Goal: Navigation & Orientation: Find specific page/section

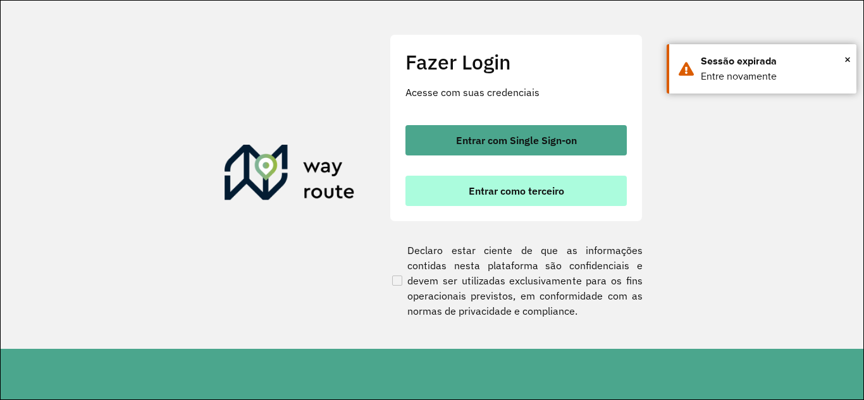
click at [491, 196] on span "Entrar como terceiro" at bounding box center [516, 191] width 95 height 10
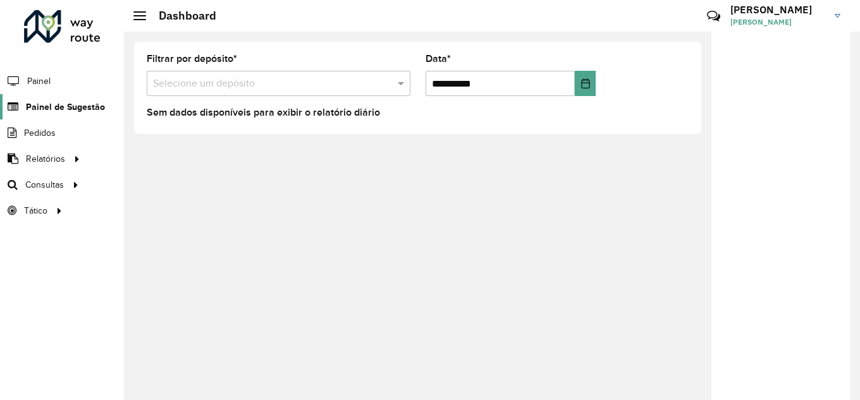
click at [55, 102] on span "Painel de Sugestão" at bounding box center [65, 107] width 79 height 13
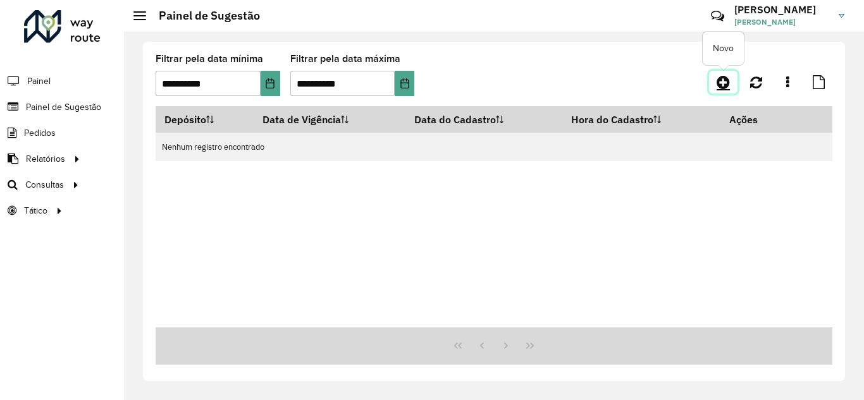
click at [719, 83] on icon at bounding box center [723, 82] width 13 height 15
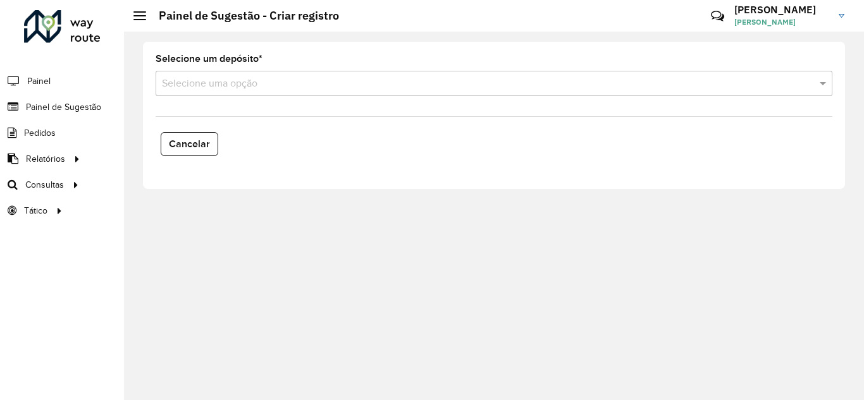
click at [681, 93] on div "Selecione uma opção" at bounding box center [494, 83] width 677 height 25
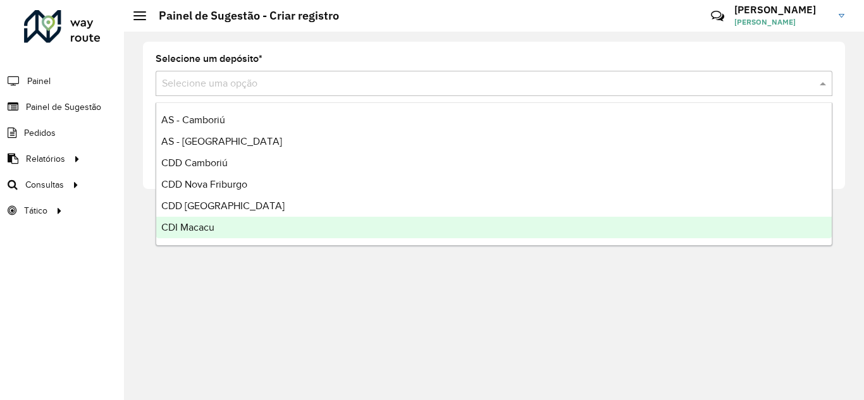
click at [201, 230] on span "CDI Macacu" at bounding box center [187, 227] width 53 height 11
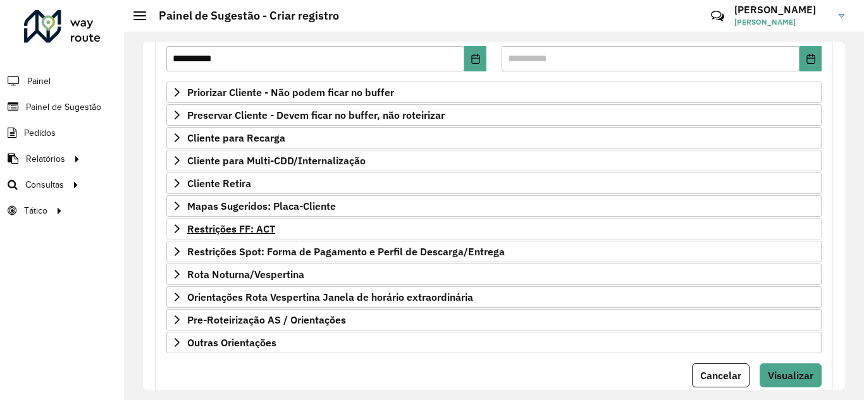
scroll to position [190, 0]
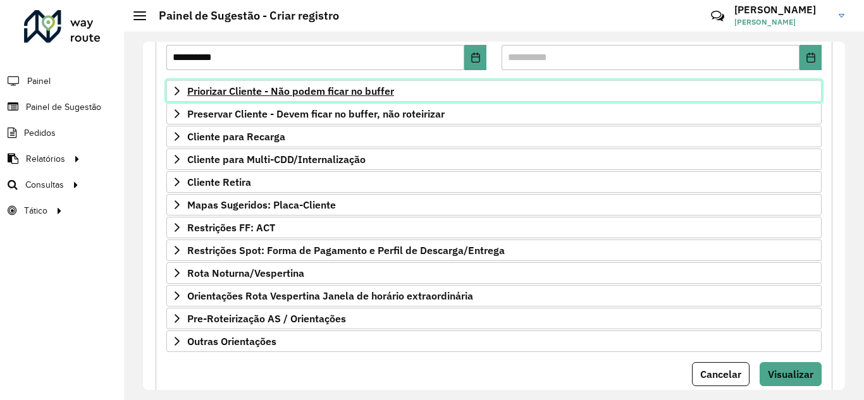
click at [176, 86] on icon at bounding box center [177, 91] width 10 height 10
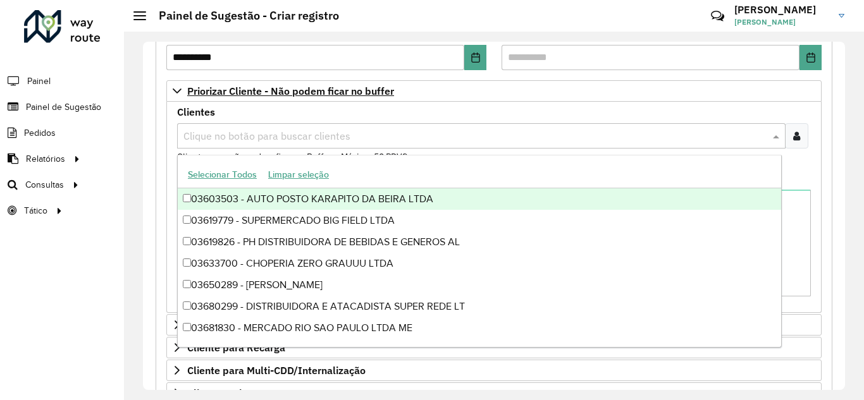
click at [262, 136] on input "text" at bounding box center [474, 136] width 589 height 15
click at [402, 110] on div "Clientes Clique no botão para buscar clientes Clientes que não podem ficar no B…" at bounding box center [494, 136] width 634 height 56
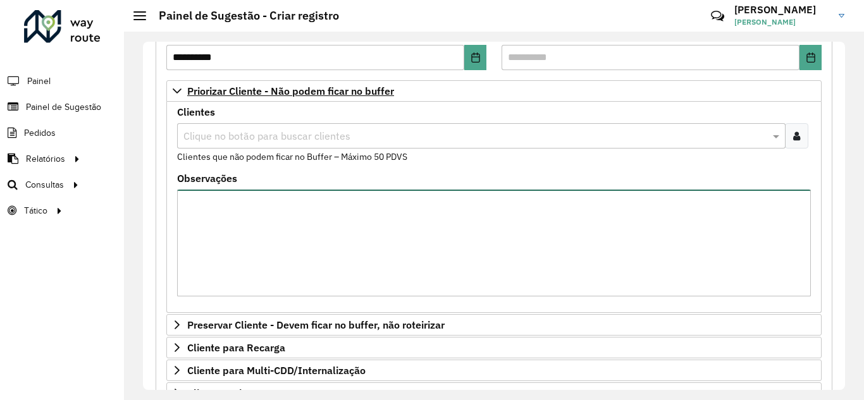
click at [279, 229] on textarea "Observações" at bounding box center [494, 243] width 634 height 107
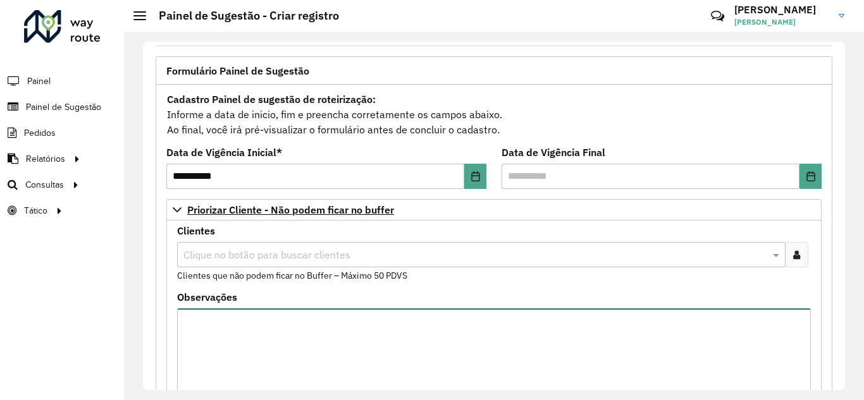
scroll to position [62, 0]
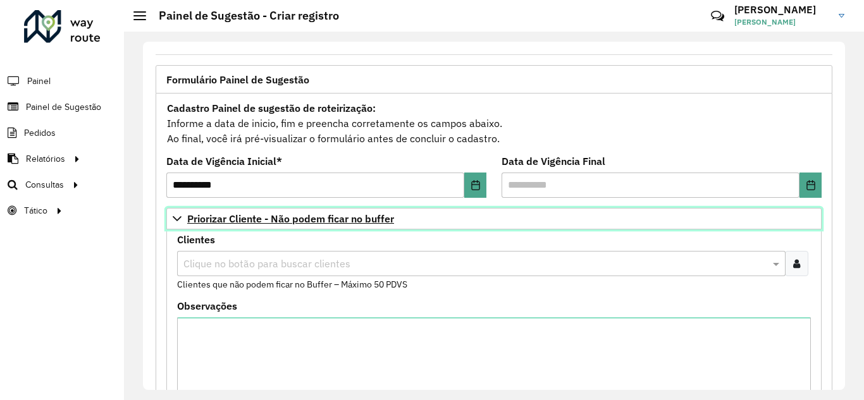
click at [207, 214] on span "Priorizar Cliente - Não podem ficar no buffer" at bounding box center [290, 219] width 207 height 10
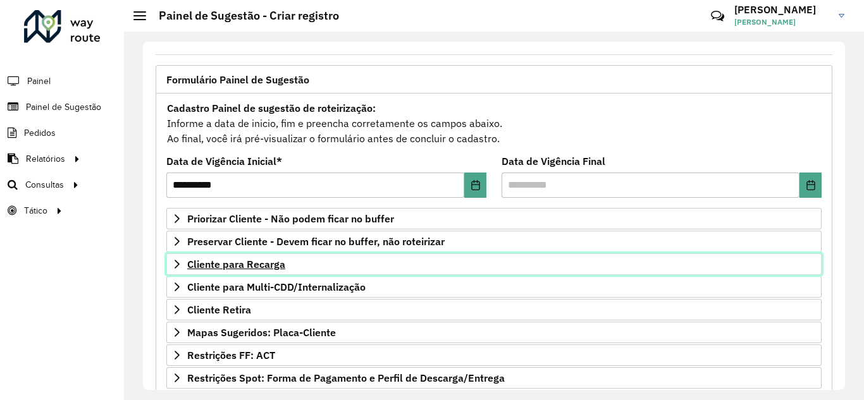
click at [173, 265] on icon at bounding box center [177, 264] width 10 height 10
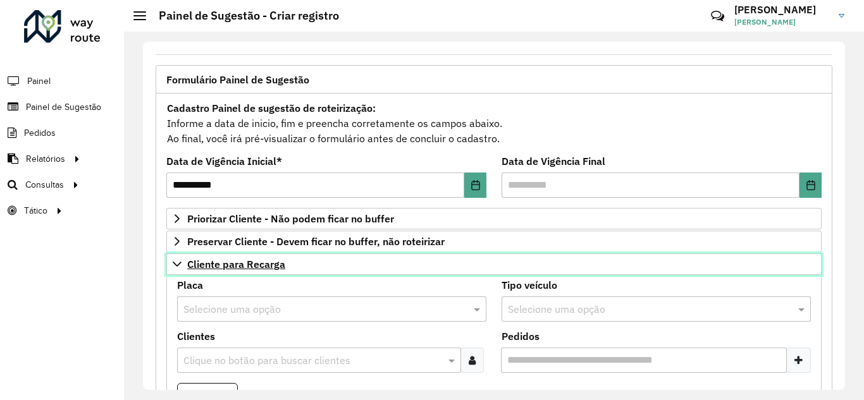
click at [175, 264] on icon at bounding box center [177, 264] width 9 height 5
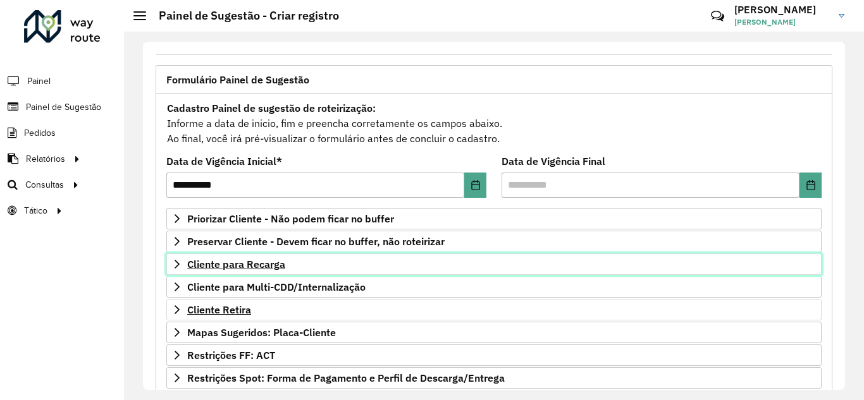
scroll to position [125, 0]
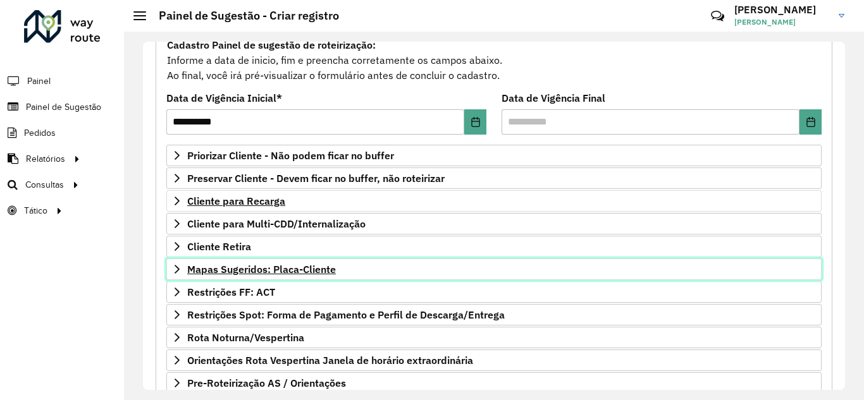
click at [178, 269] on icon at bounding box center [177, 269] width 10 height 10
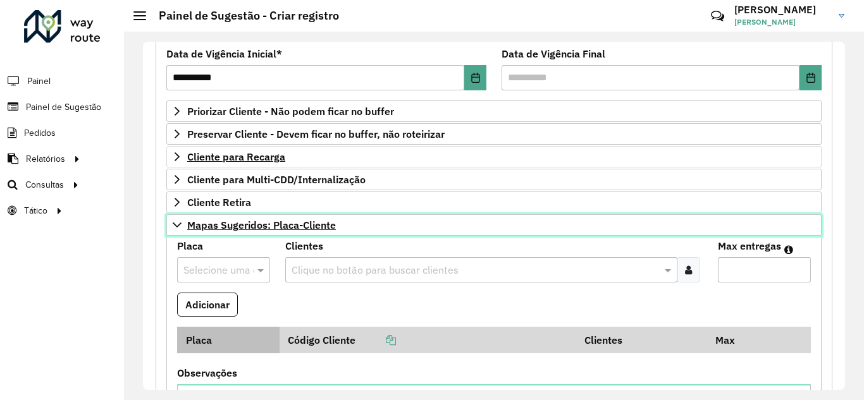
scroll to position [188, 0]
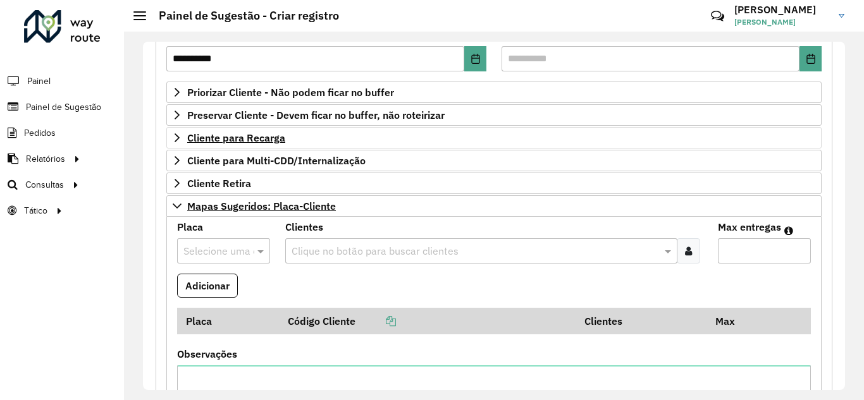
click at [245, 249] on div at bounding box center [223, 251] width 93 height 16
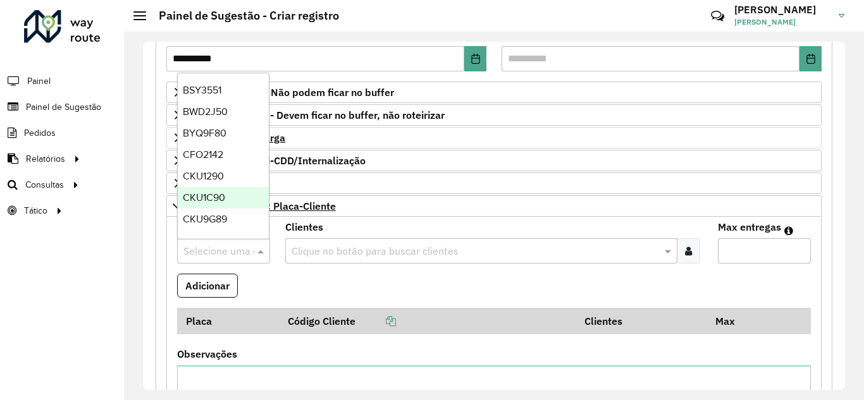
click at [243, 190] on div "CKU1C90" at bounding box center [223, 198] width 91 height 22
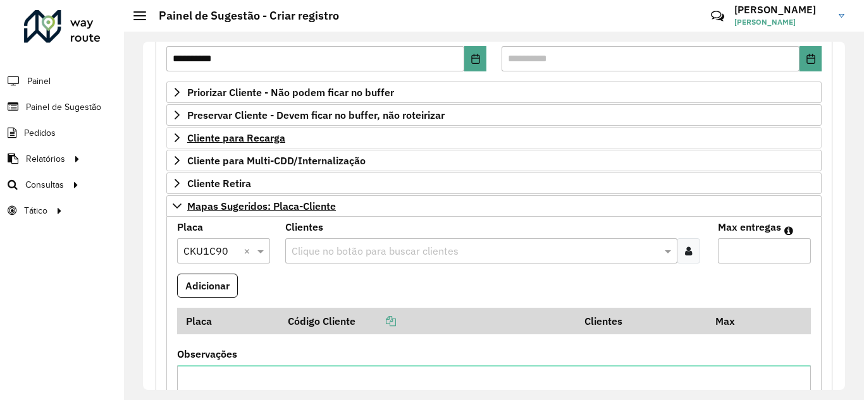
click at [645, 252] on input "text" at bounding box center [474, 251] width 373 height 15
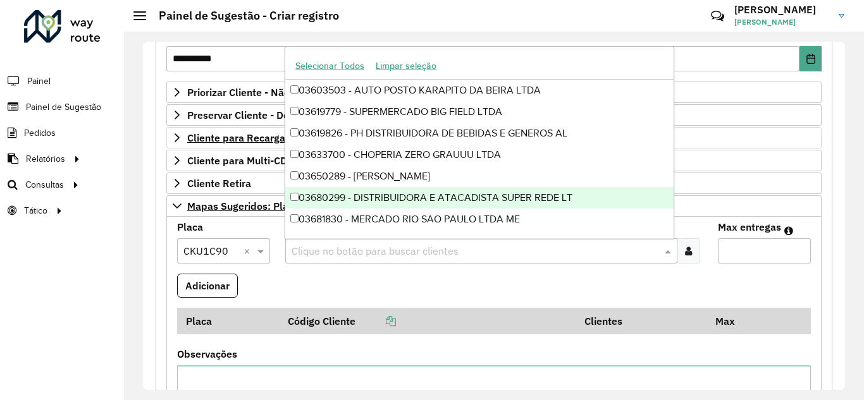
click at [375, 274] on formly-field "Adicionar" at bounding box center [493, 291] width 649 height 34
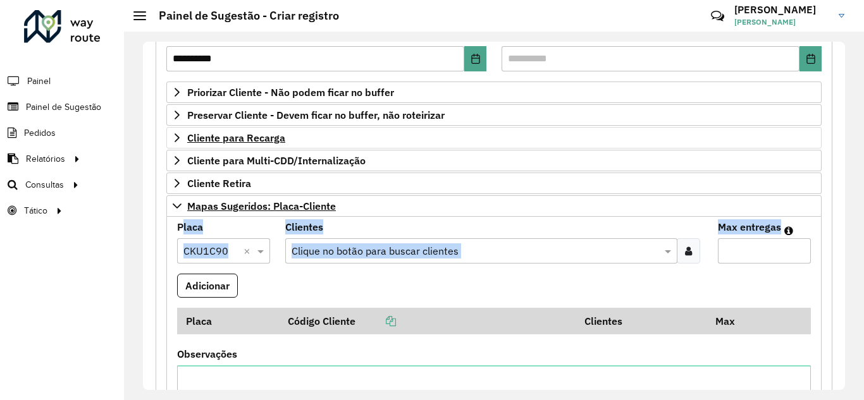
drag, startPoint x: 848, startPoint y: 221, endPoint x: 816, endPoint y: 237, distance: 35.9
click at [846, 237] on div "**********" at bounding box center [494, 216] width 740 height 369
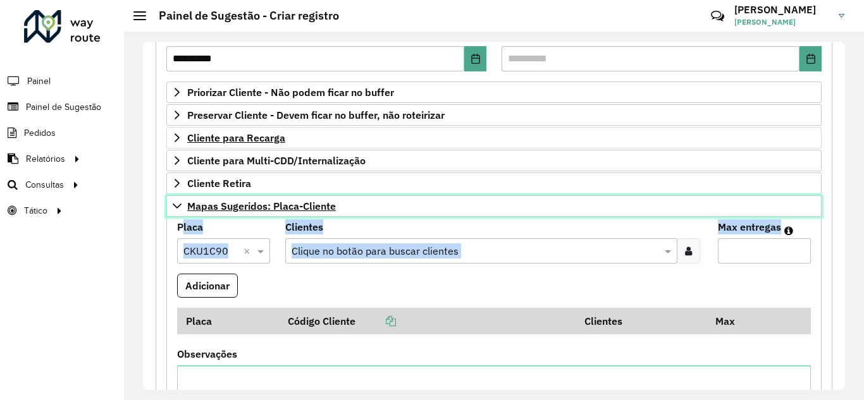
click at [166, 204] on link "Mapas Sugeridos: Placa-Cliente" at bounding box center [493, 206] width 655 height 22
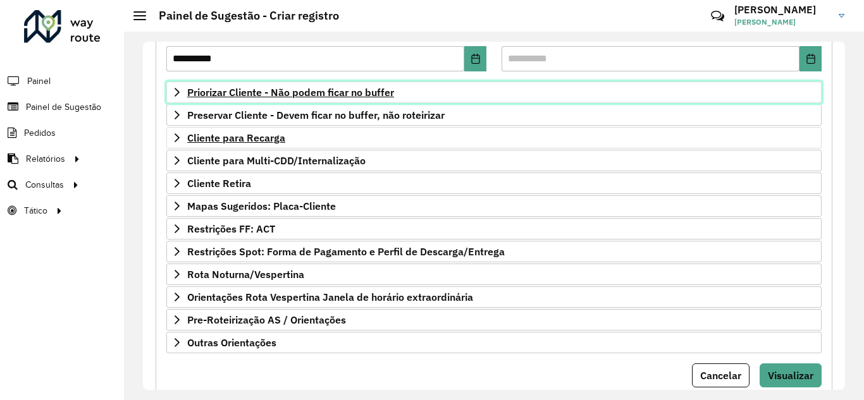
click at [177, 92] on icon at bounding box center [177, 92] width 10 height 10
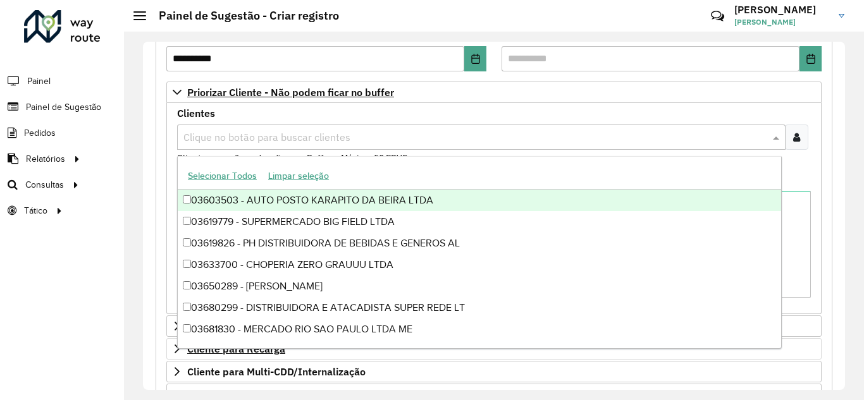
click at [297, 137] on input "text" at bounding box center [474, 137] width 589 height 15
click at [231, 202] on div "03603503 - AUTO POSTO KARAPITO DA BEIRA LTDA" at bounding box center [479, 201] width 603 height 22
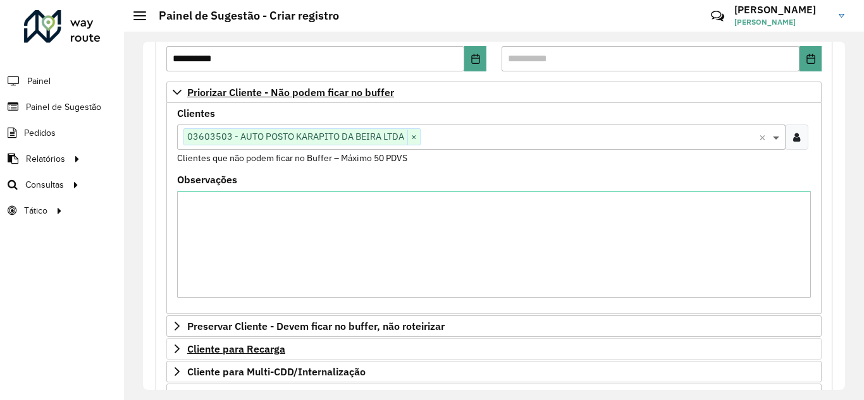
click at [775, 138] on span at bounding box center [778, 137] width 16 height 15
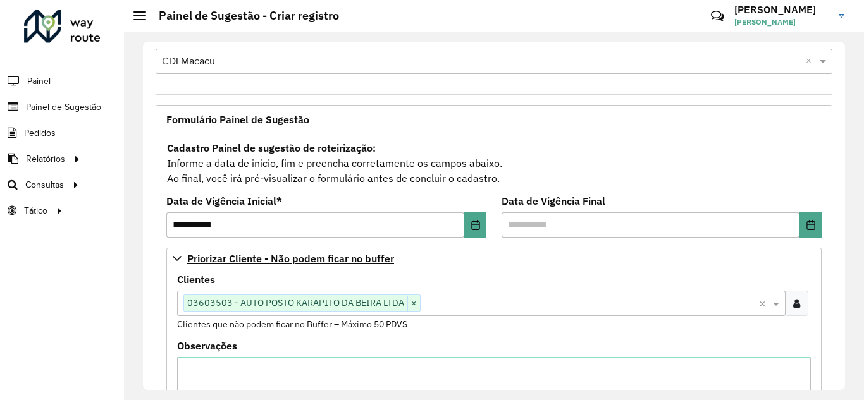
scroll to position [0, 0]
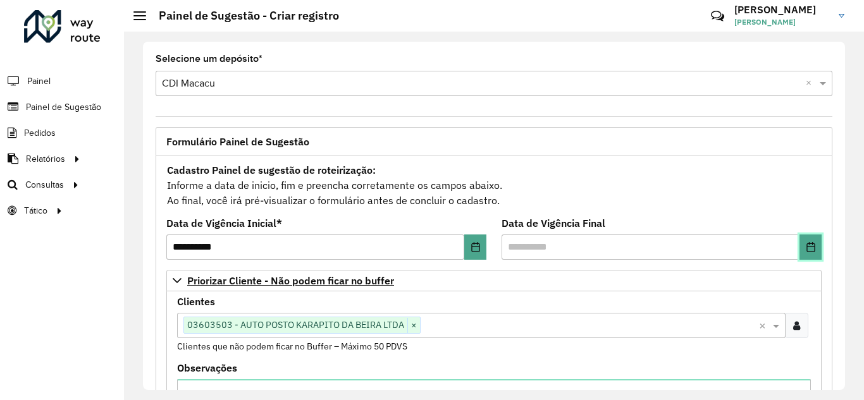
click at [808, 249] on icon "Choose Date" at bounding box center [811, 247] width 10 height 10
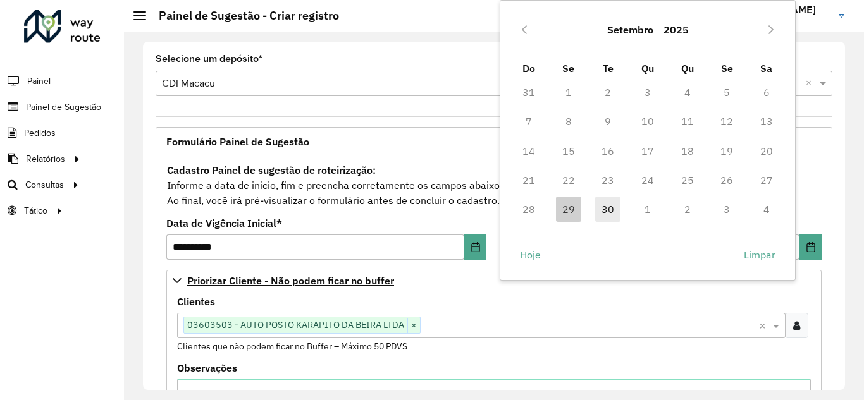
click at [610, 211] on span "30" at bounding box center [607, 209] width 25 height 25
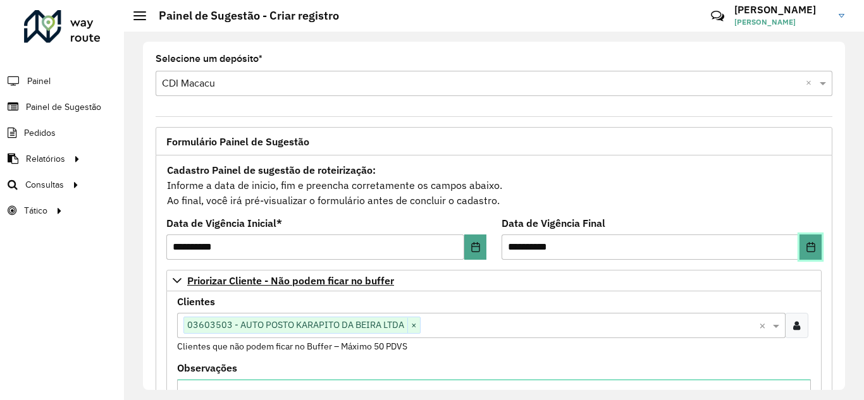
click at [815, 251] on button "Choose Date" at bounding box center [810, 247] width 22 height 25
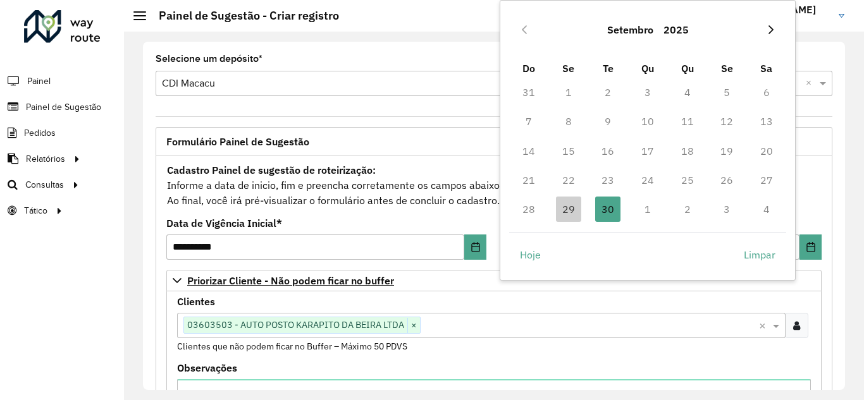
click at [777, 27] on button "Next Month" at bounding box center [771, 30] width 20 height 20
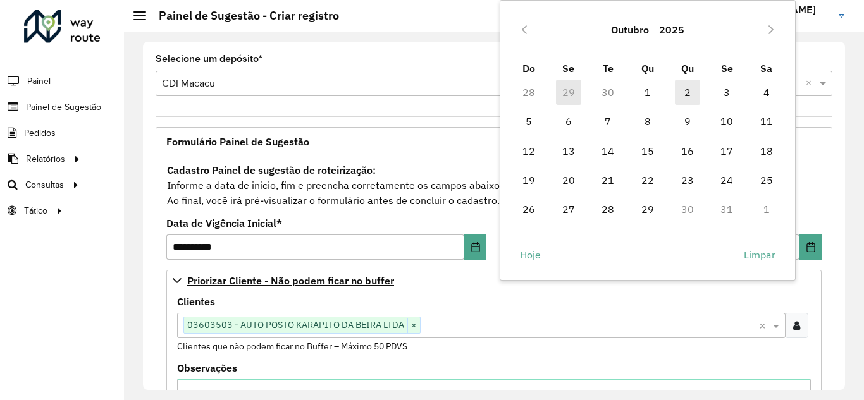
click at [691, 84] on span "2" at bounding box center [687, 92] width 25 height 25
type input "**********"
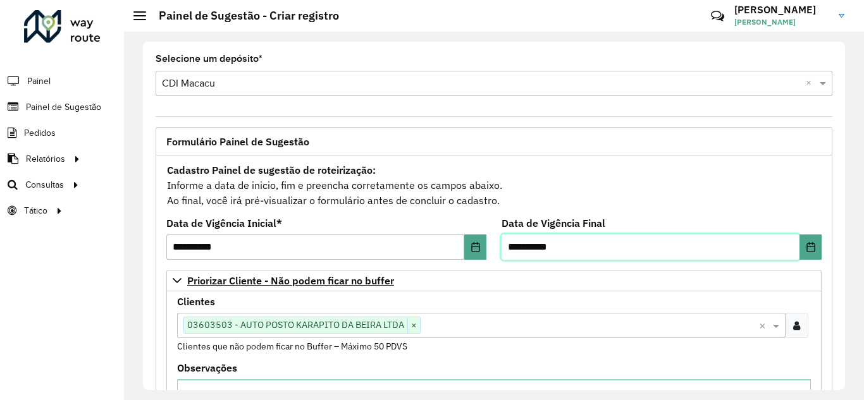
drag, startPoint x: 593, startPoint y: 245, endPoint x: 462, endPoint y: 237, distance: 131.2
click at [499, 254] on formly-field "**********" at bounding box center [661, 244] width 335 height 51
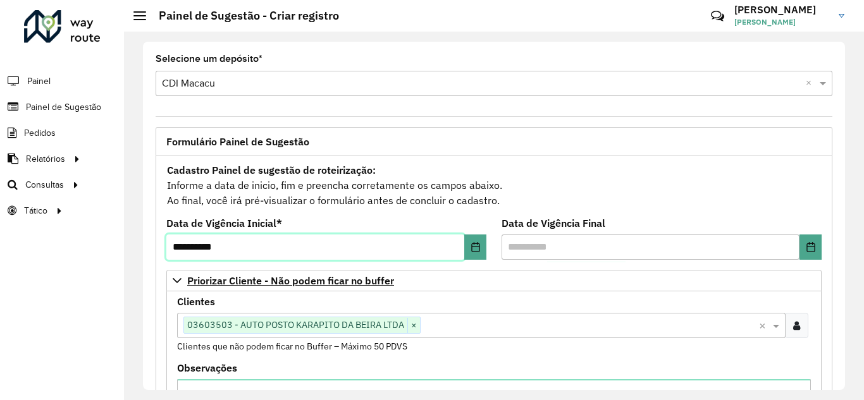
drag, startPoint x: 266, startPoint y: 250, endPoint x: 228, endPoint y: 247, distance: 38.7
click at [235, 263] on formly-field "**********" at bounding box center [326, 244] width 335 height 51
drag, startPoint x: 228, startPoint y: 257, endPoint x: 58, endPoint y: 250, distance: 170.2
click at [59, 251] on div "**********" at bounding box center [432, 200] width 864 height 400
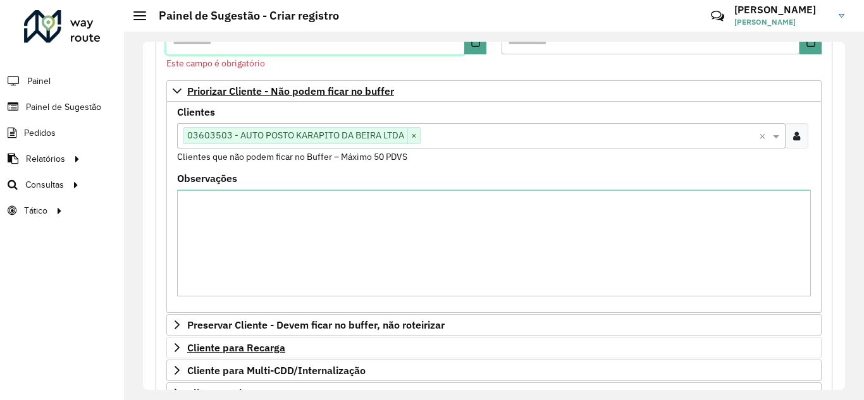
scroll to position [204, 0]
click at [414, 136] on span "×" at bounding box center [413, 137] width 13 height 15
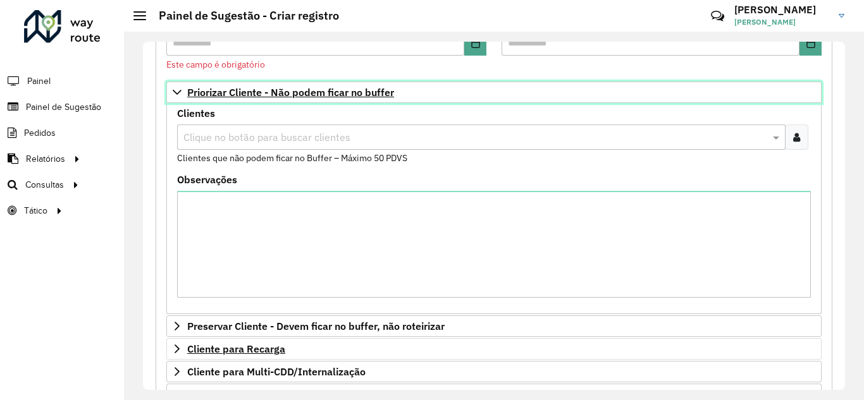
click at [174, 89] on icon at bounding box center [177, 92] width 10 height 10
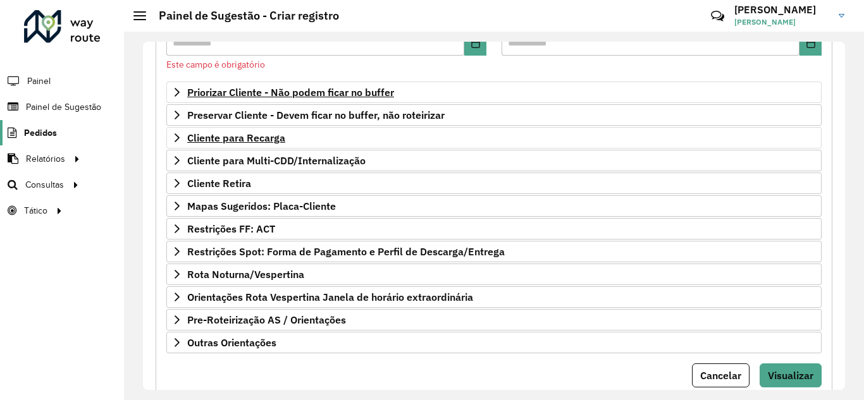
click at [33, 132] on span "Pedidos" at bounding box center [40, 132] width 33 height 13
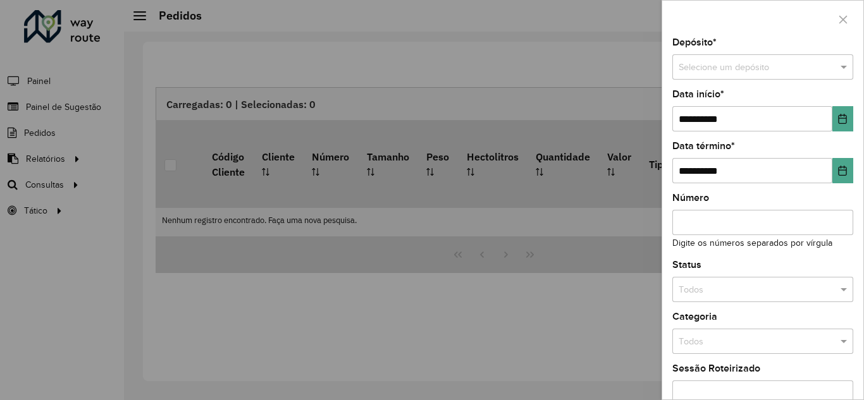
click at [49, 159] on div at bounding box center [432, 200] width 864 height 400
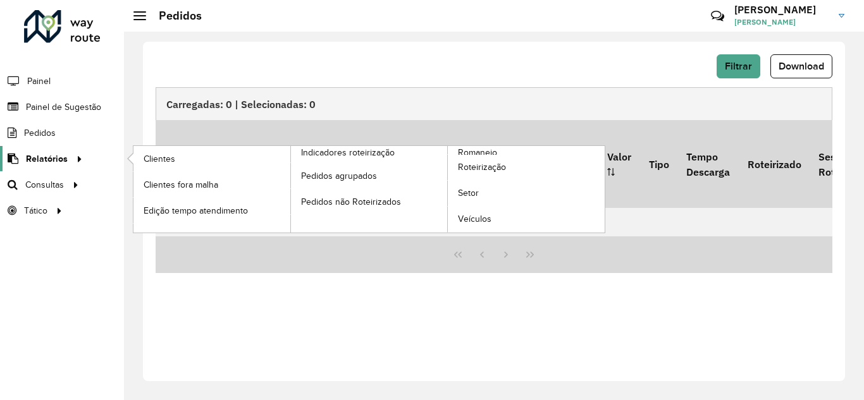
click at [49, 166] on link "Relatórios" at bounding box center [43, 158] width 87 height 25
click at [174, 156] on span "Clientes" at bounding box center [161, 158] width 34 height 13
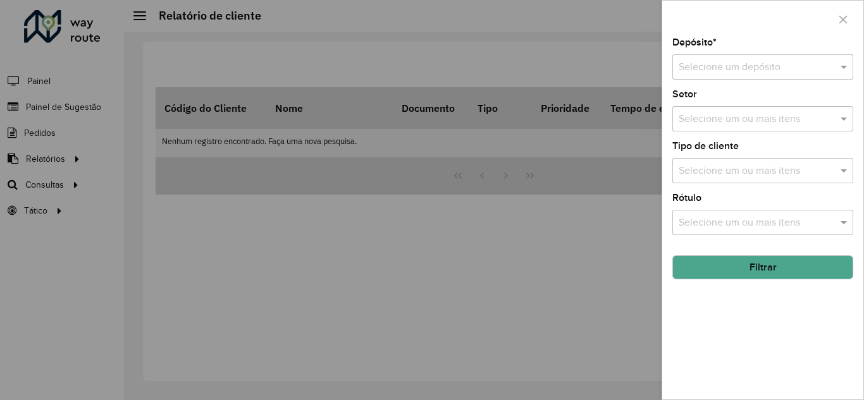
click at [58, 158] on div at bounding box center [432, 200] width 864 height 400
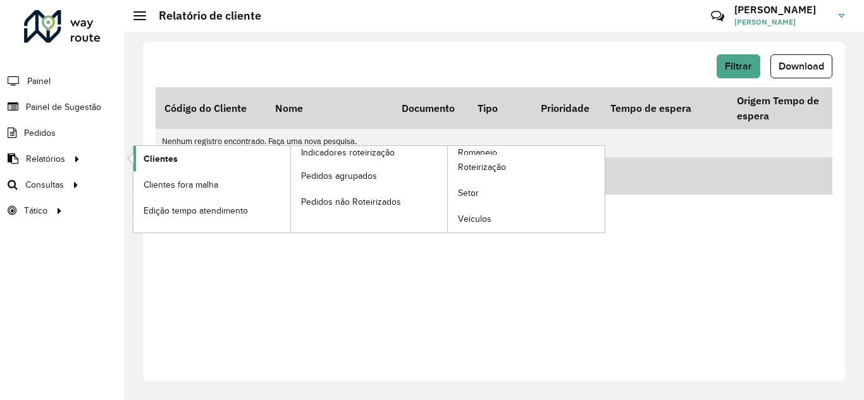
click at [176, 158] on span "Clientes" at bounding box center [161, 158] width 34 height 13
click at [198, 209] on span "Edição tempo atendimento" at bounding box center [199, 210] width 110 height 13
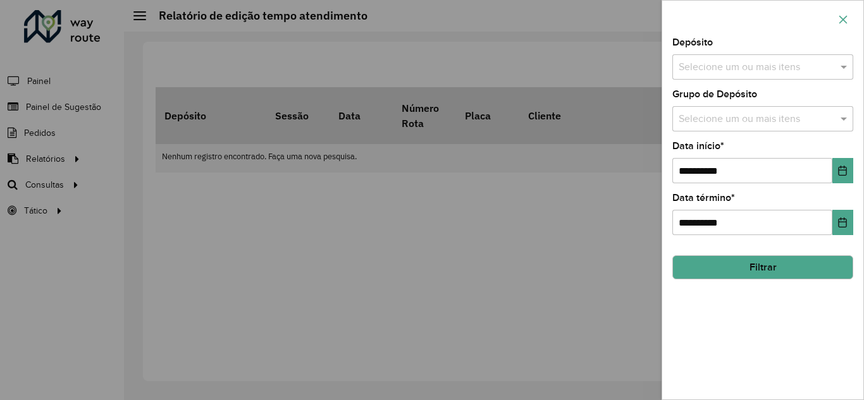
click at [844, 18] on icon "button" at bounding box center [843, 19] width 8 height 8
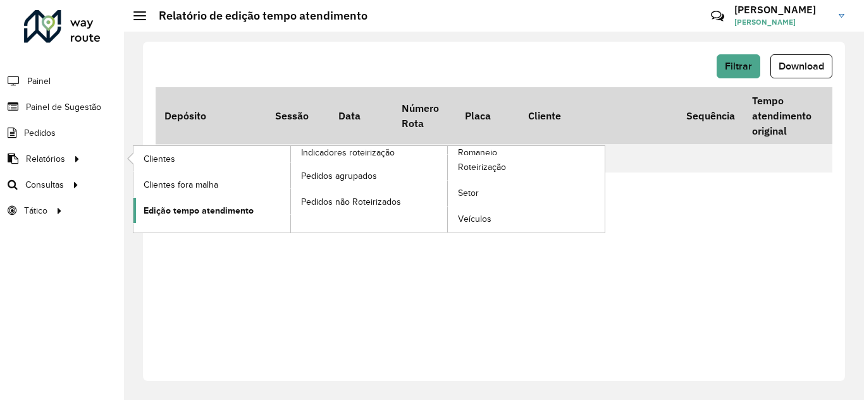
click at [173, 207] on span "Edição tempo atendimento" at bounding box center [199, 210] width 110 height 13
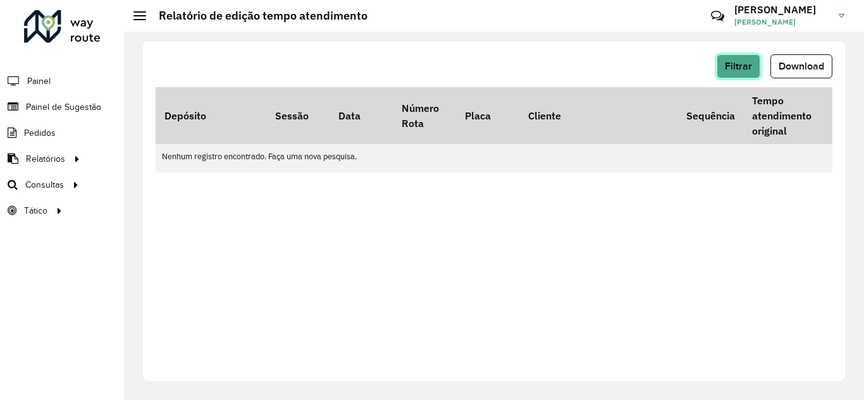
click at [740, 66] on span "Filtrar" at bounding box center [738, 66] width 27 height 11
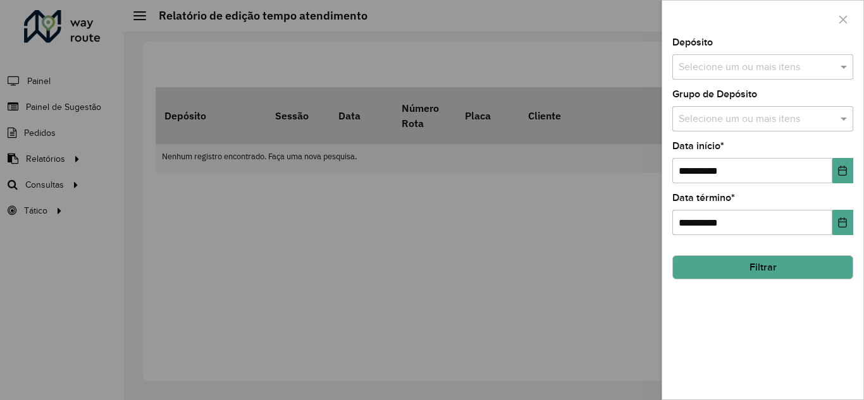
click at [783, 69] on input "text" at bounding box center [756, 67] width 162 height 15
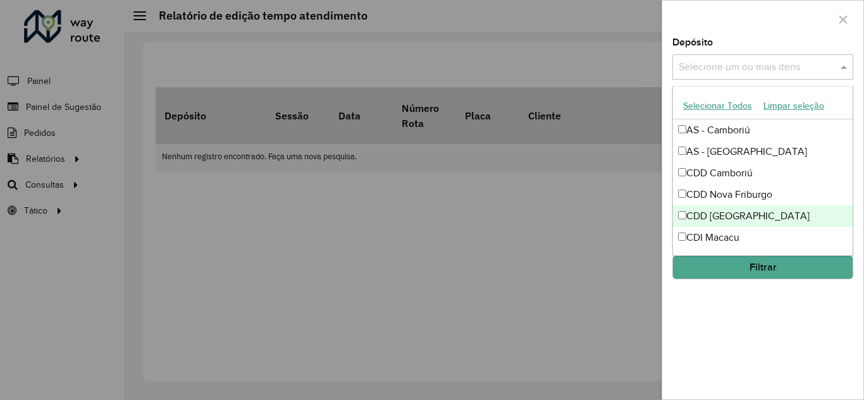
click at [677, 215] on div "CDD Rondonópolis" at bounding box center [763, 217] width 180 height 22
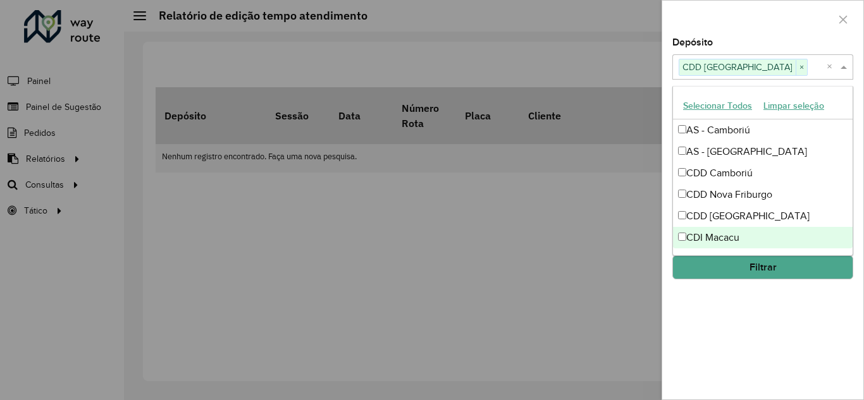
click at [754, 262] on button "Filtrar" at bounding box center [762, 267] width 181 height 24
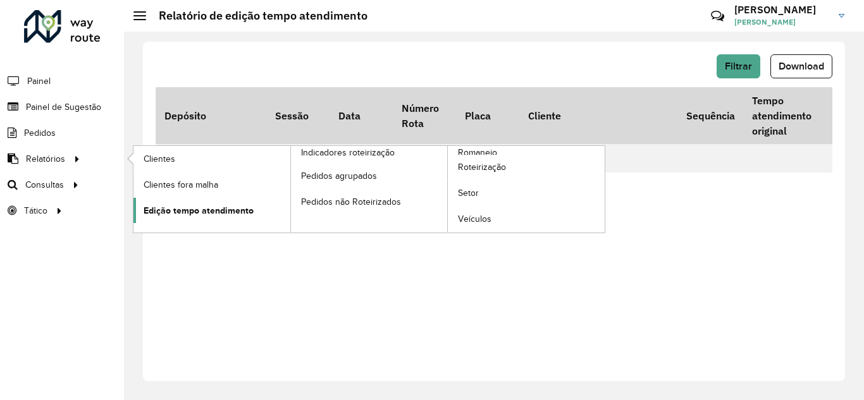
click at [192, 212] on span "Edição tempo atendimento" at bounding box center [199, 210] width 110 height 13
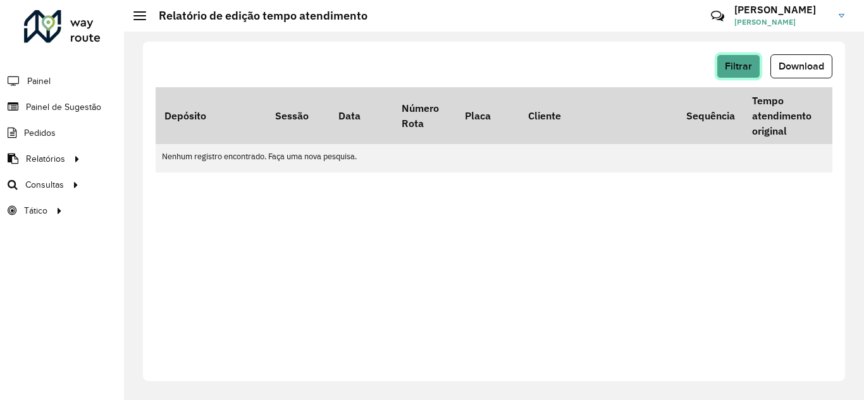
click at [752, 64] on button "Filtrar" at bounding box center [739, 66] width 44 height 24
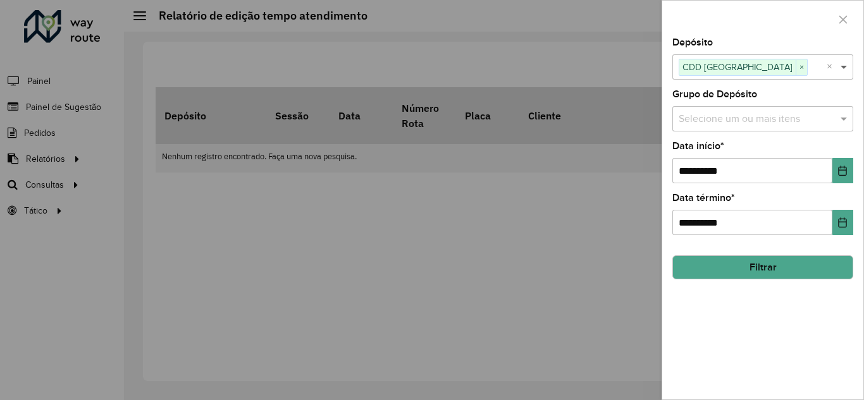
click at [847, 65] on span at bounding box center [845, 66] width 16 height 15
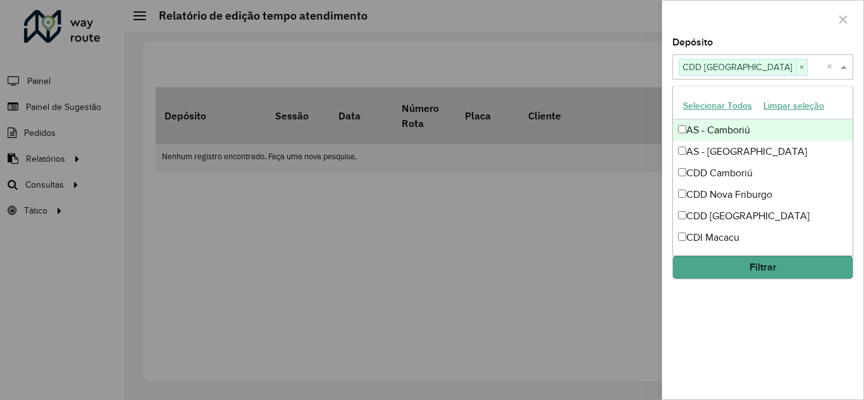
click at [736, 110] on button "Selecionar Todos" at bounding box center [717, 106] width 80 height 20
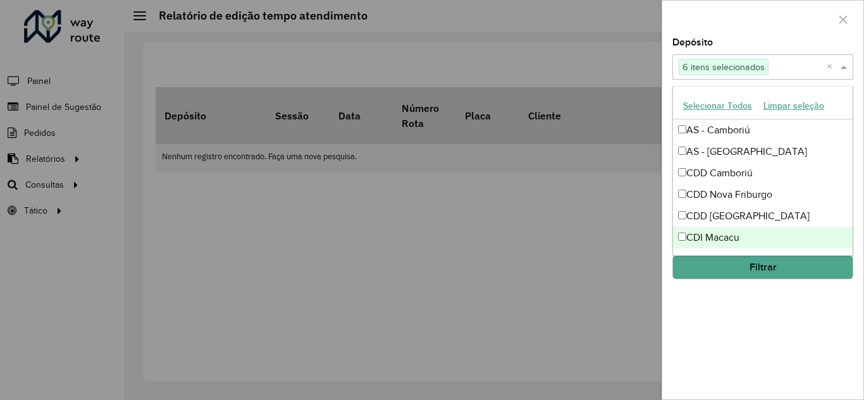
click at [767, 267] on button "Filtrar" at bounding box center [762, 267] width 181 height 24
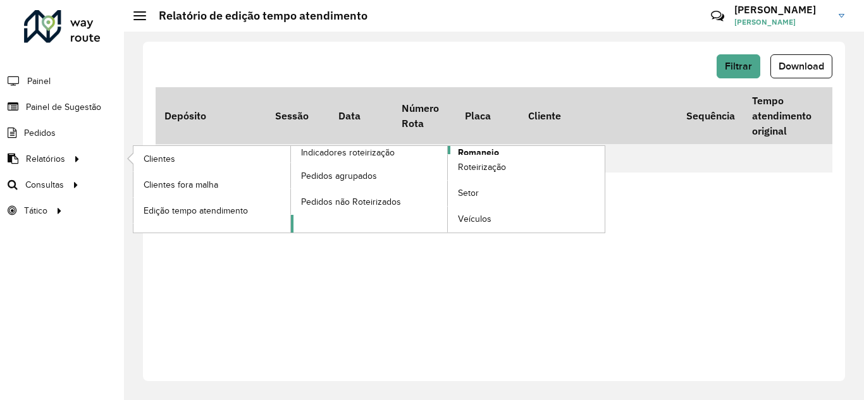
click at [484, 151] on span "Romaneio" at bounding box center [478, 152] width 41 height 13
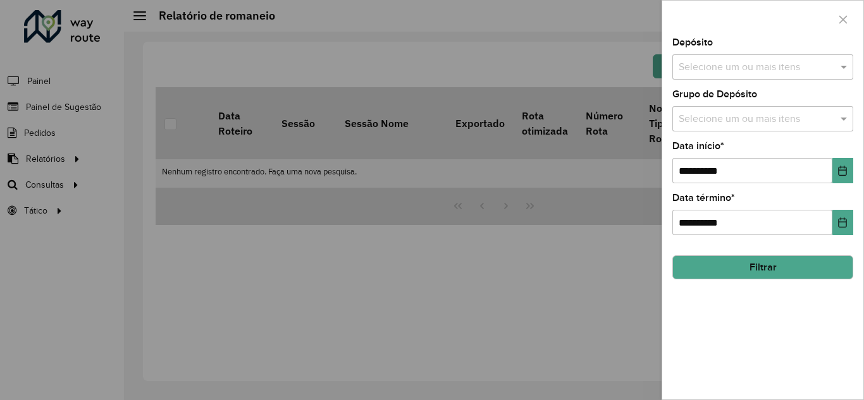
click at [804, 70] on input "text" at bounding box center [756, 67] width 162 height 15
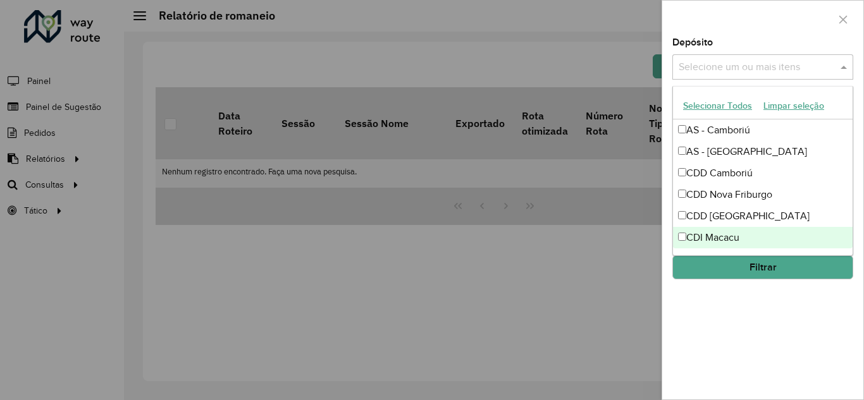
click at [675, 238] on div "CDI Macacu" at bounding box center [763, 238] width 180 height 22
click at [722, 266] on button "Filtrar" at bounding box center [762, 267] width 181 height 24
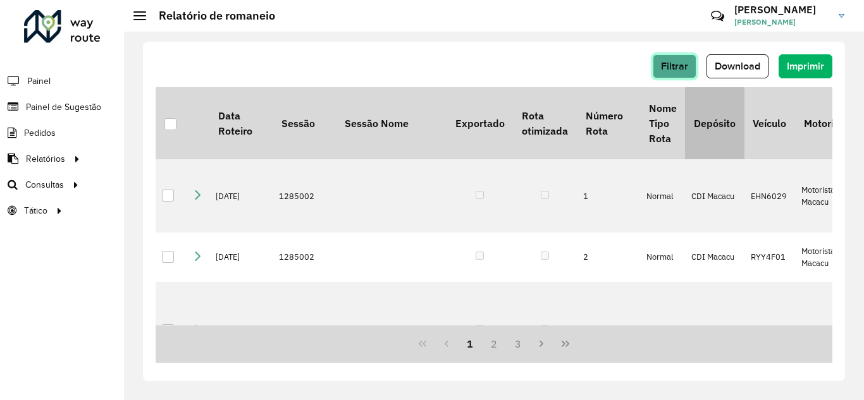
drag, startPoint x: 674, startPoint y: 68, endPoint x: 684, endPoint y: 102, distance: 35.8
click at [684, 102] on div "Filtrar Download Imprimir Data Roteiro Sessão Sessão Nome Exportado Rota otimiz…" at bounding box center [494, 212] width 702 height 340
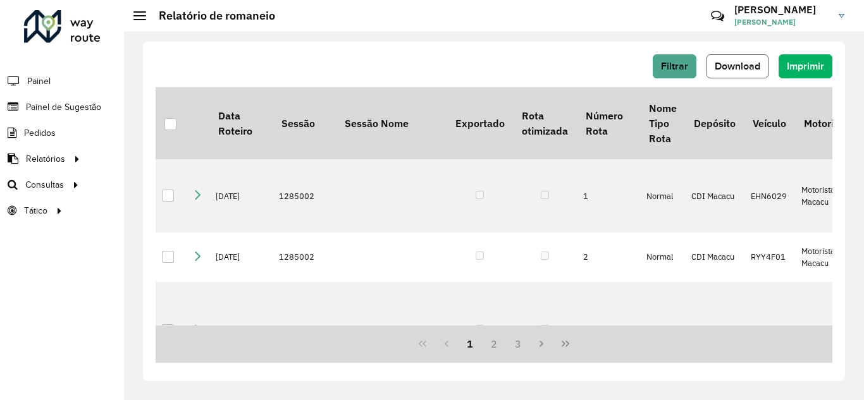
click at [732, 68] on span "Download" at bounding box center [738, 66] width 46 height 11
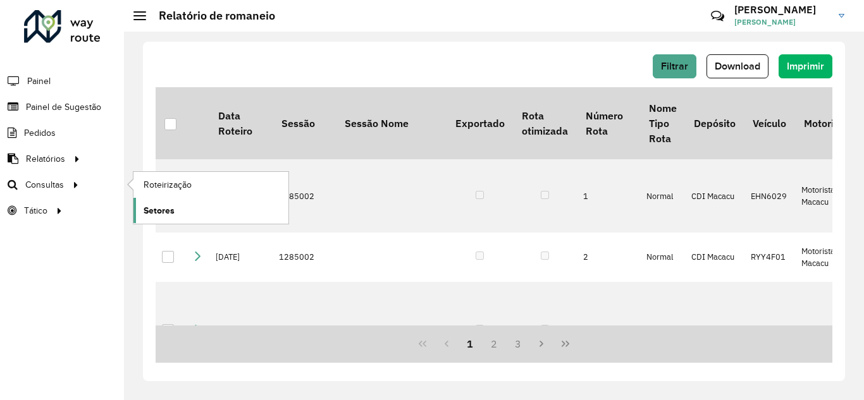
click at [163, 217] on span "Setores" at bounding box center [159, 210] width 31 height 13
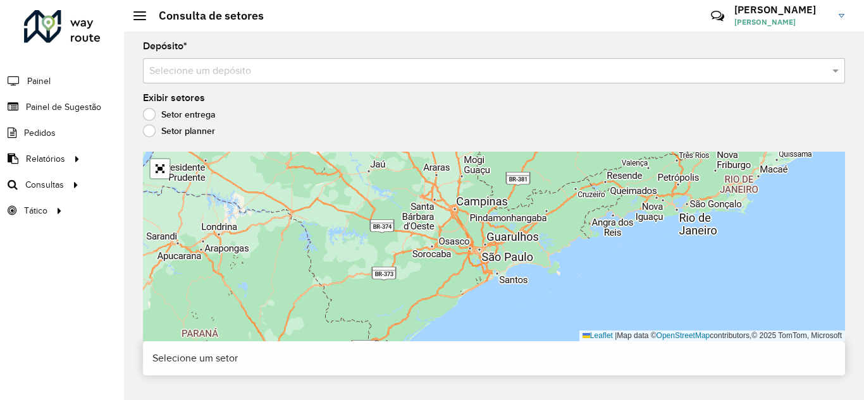
click at [167, 126] on label "Setor planner" at bounding box center [179, 131] width 72 height 13
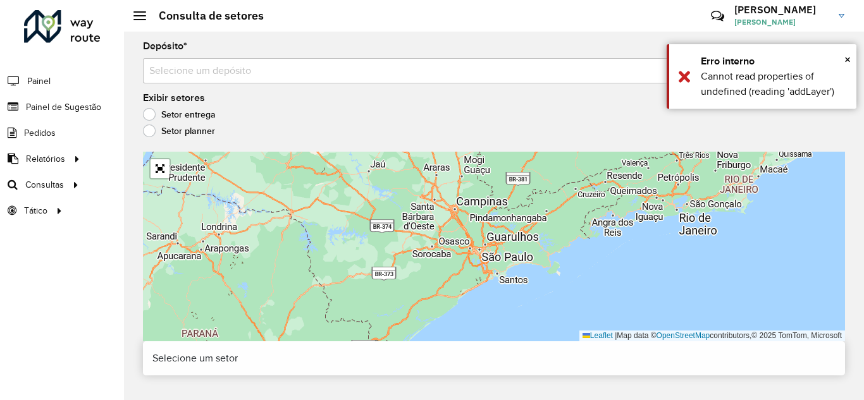
click at [169, 117] on label "Setor entrega" at bounding box center [179, 114] width 73 height 13
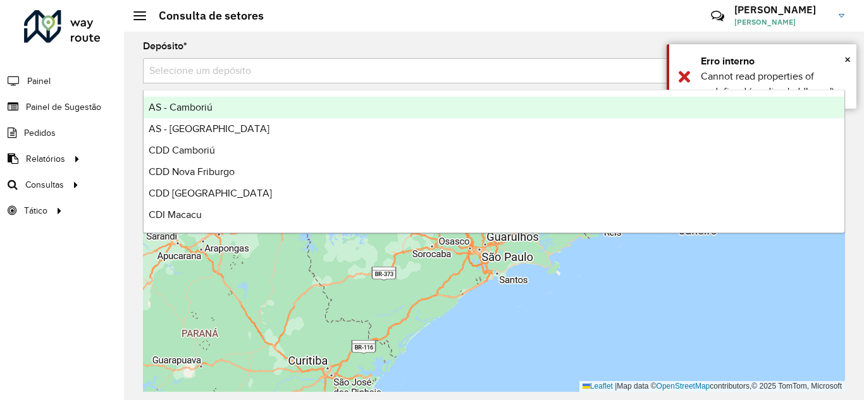
click at [580, 77] on input "text" at bounding box center [481, 71] width 664 height 15
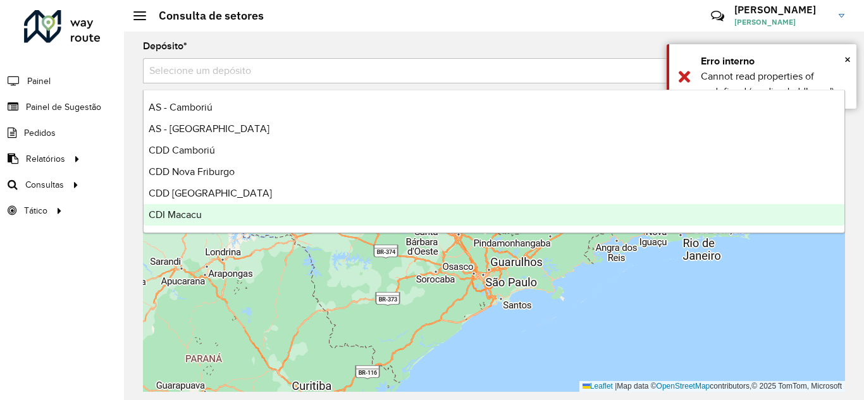
click at [198, 217] on span "CDI Macacu" at bounding box center [175, 214] width 53 height 11
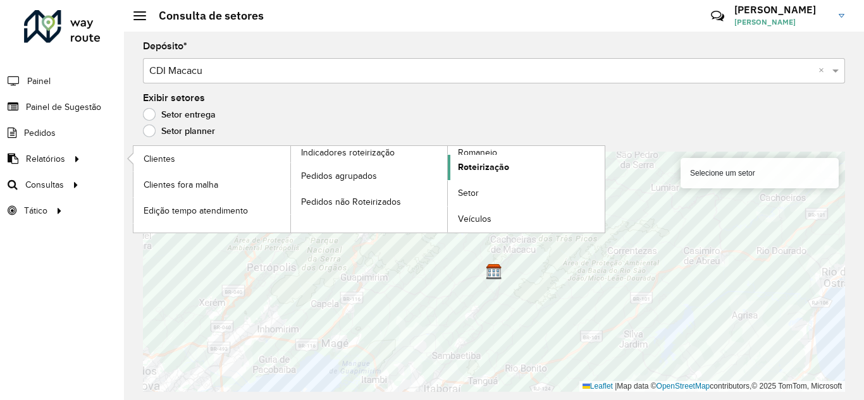
click at [489, 167] on span "Roteirização" at bounding box center [483, 167] width 51 height 13
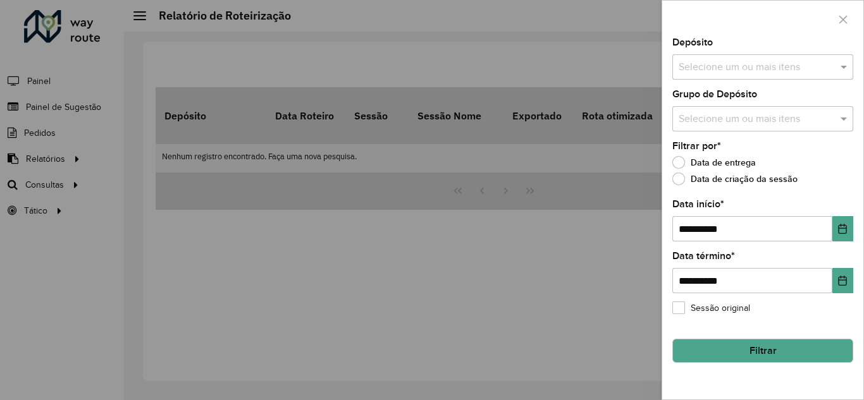
click at [806, 64] on input "text" at bounding box center [756, 67] width 162 height 15
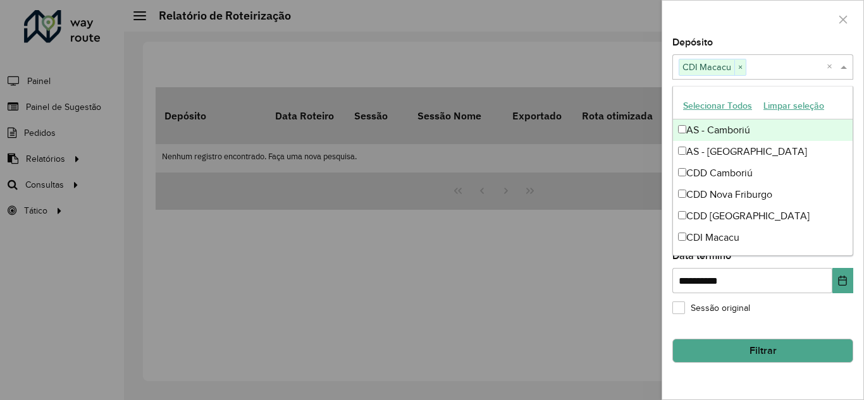
click at [849, 67] on span at bounding box center [845, 66] width 16 height 15
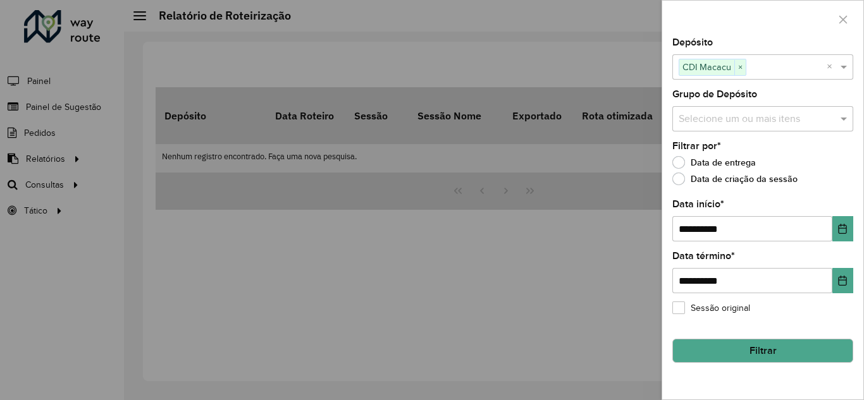
click at [742, 355] on button "Filtrar" at bounding box center [762, 351] width 181 height 24
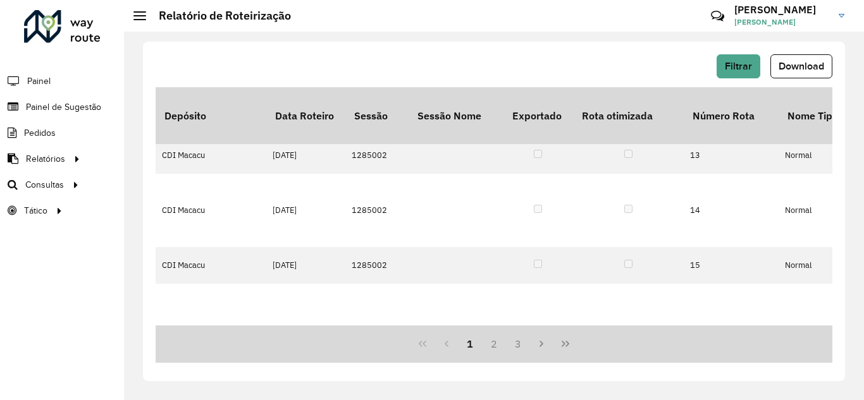
scroll to position [728, 0]
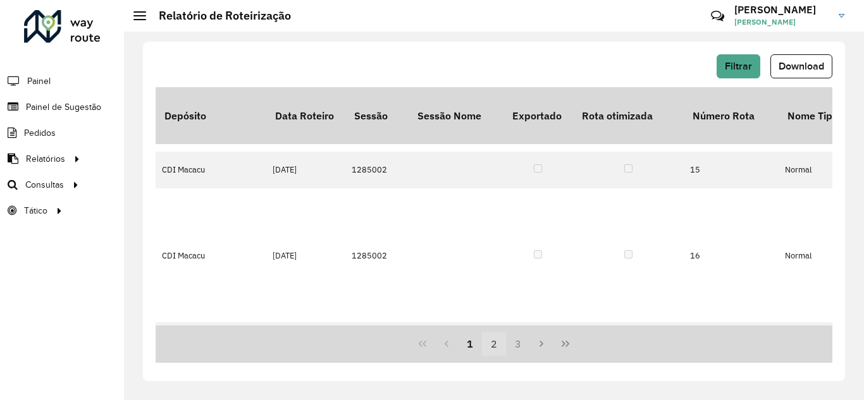
click at [493, 342] on button "2" at bounding box center [494, 344] width 24 height 24
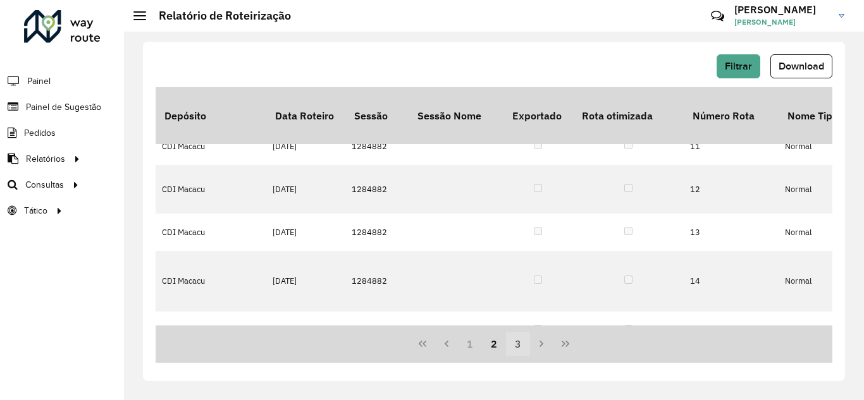
scroll to position [0, 0]
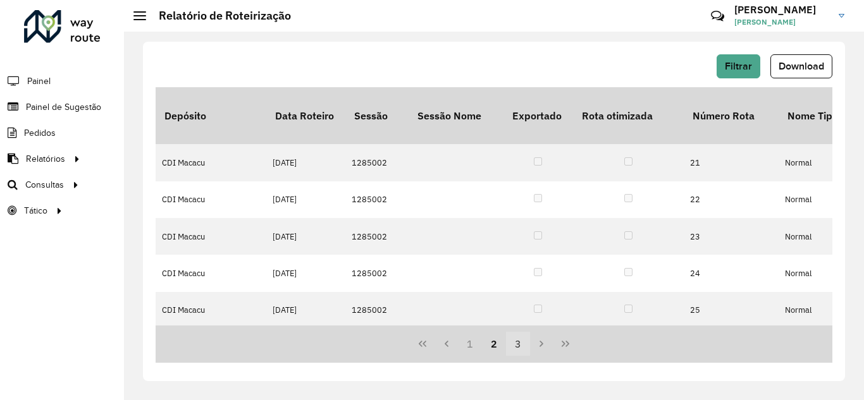
click at [519, 340] on button "3" at bounding box center [518, 344] width 24 height 24
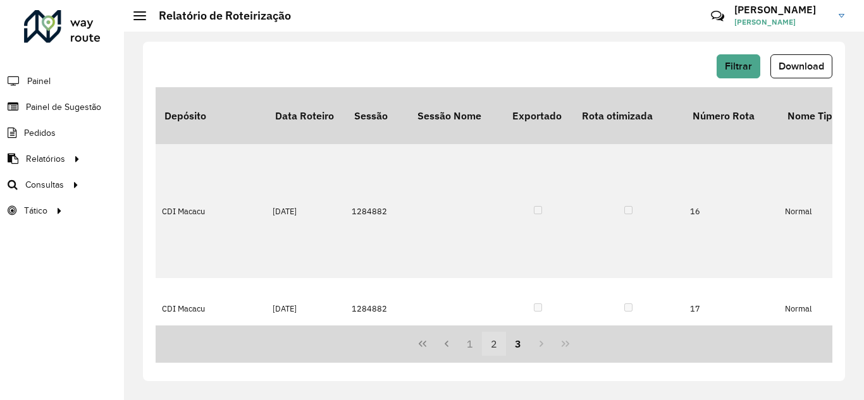
click at [492, 347] on button "2" at bounding box center [494, 344] width 24 height 24
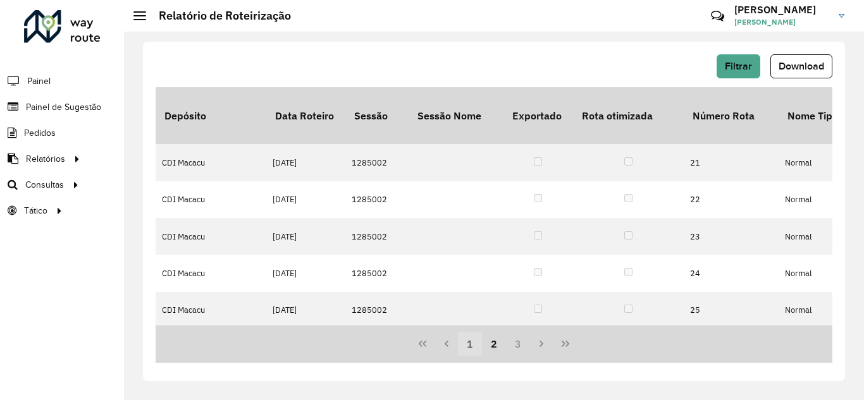
click at [474, 345] on button "1" at bounding box center [470, 344] width 24 height 24
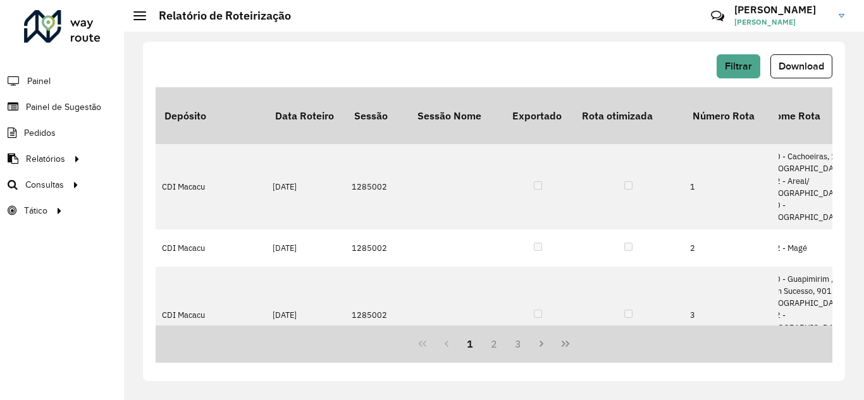
scroll to position [0, 424]
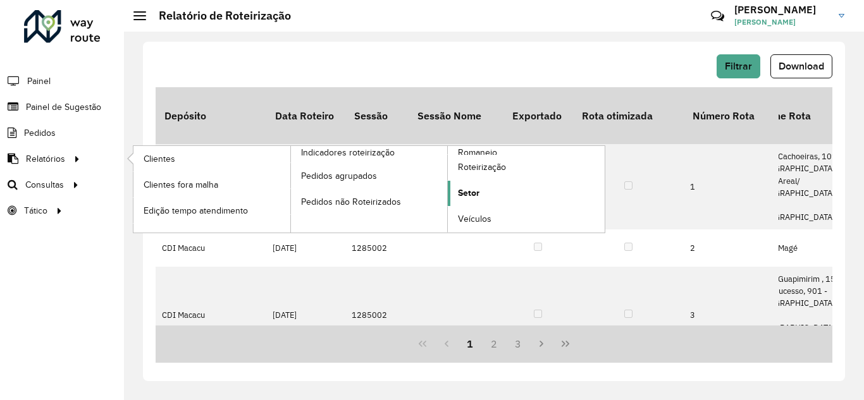
click at [476, 190] on span "Setor" at bounding box center [469, 193] width 22 height 13
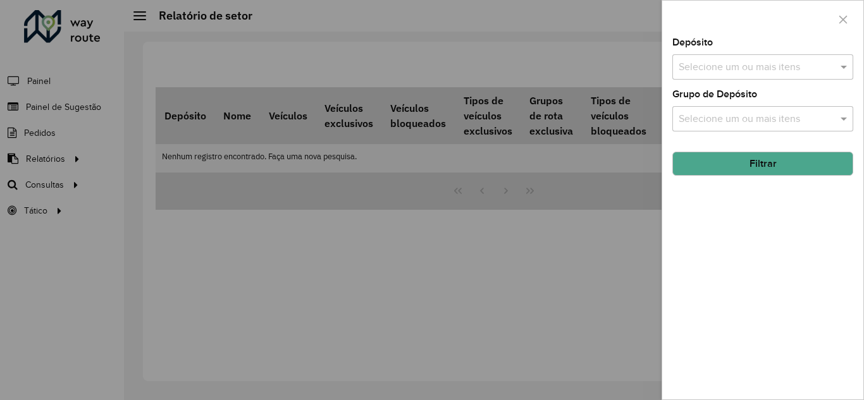
click at [763, 65] on input "text" at bounding box center [756, 67] width 162 height 15
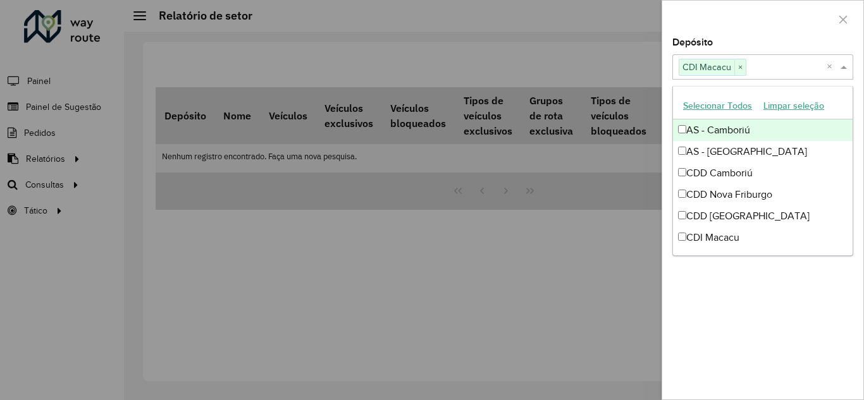
click at [844, 65] on span at bounding box center [845, 66] width 16 height 15
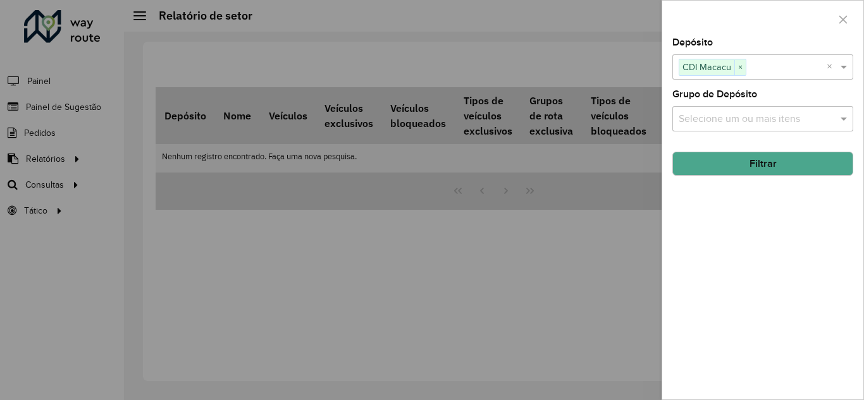
click at [751, 165] on button "Filtrar" at bounding box center [762, 164] width 181 height 24
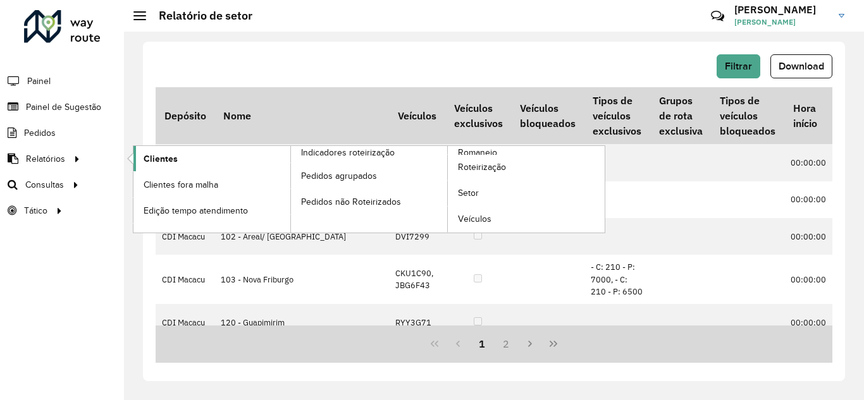
click at [164, 155] on span "Clientes" at bounding box center [161, 158] width 34 height 13
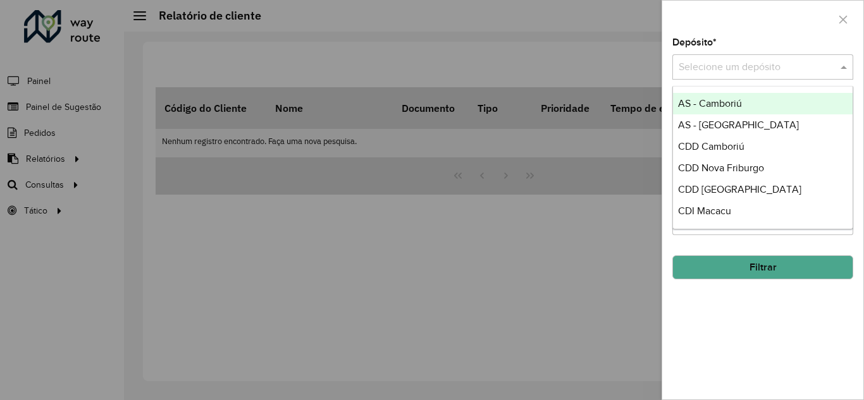
click at [843, 61] on span at bounding box center [845, 66] width 16 height 15
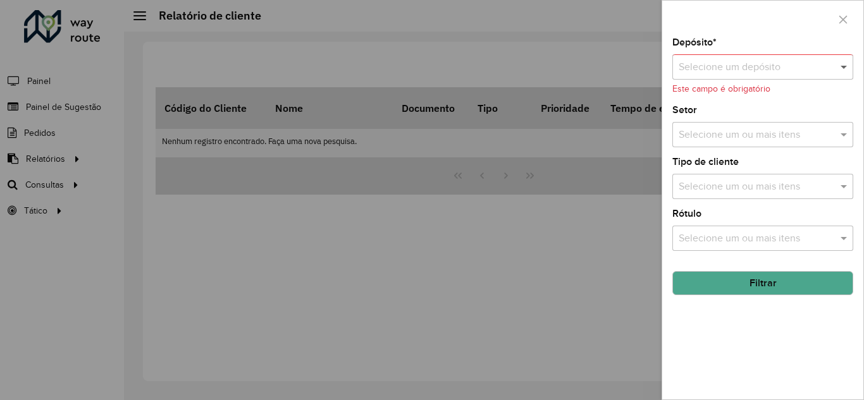
click at [843, 61] on span at bounding box center [845, 66] width 16 height 15
click at [837, 64] on span at bounding box center [845, 66] width 16 height 15
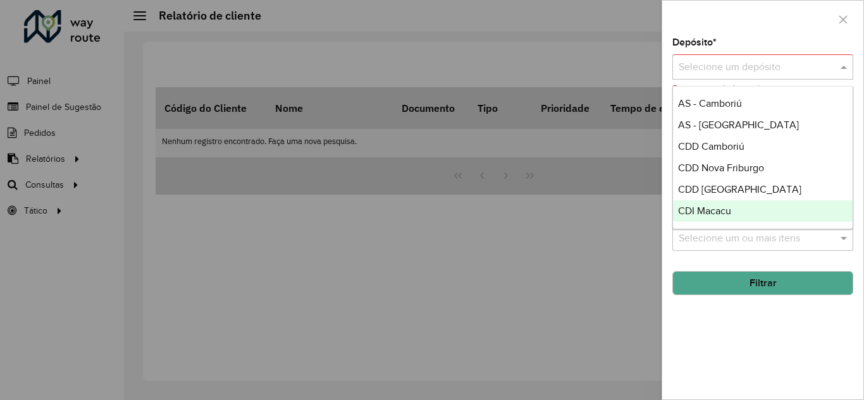
click at [696, 209] on span "CDI Macacu" at bounding box center [704, 211] width 53 height 11
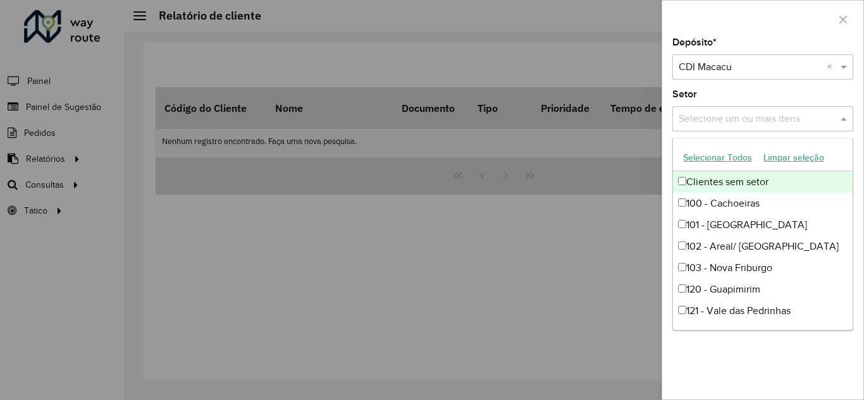
click at [843, 117] on span at bounding box center [845, 118] width 16 height 15
click at [844, 115] on span at bounding box center [845, 118] width 16 height 15
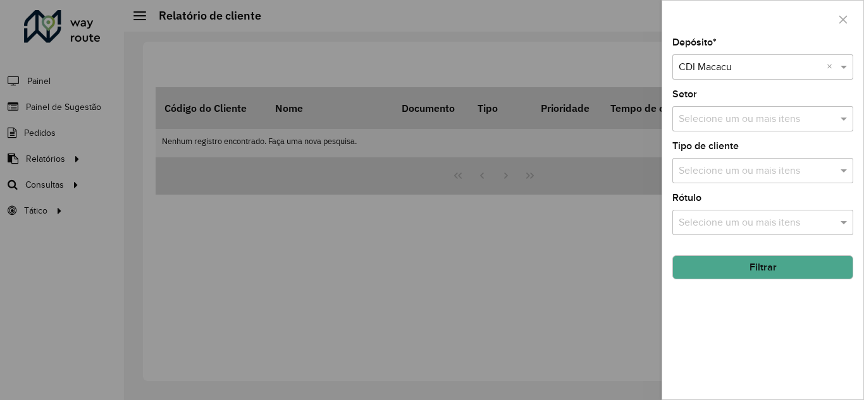
click at [747, 180] on div "Selecione um ou mais itens" at bounding box center [762, 170] width 181 height 25
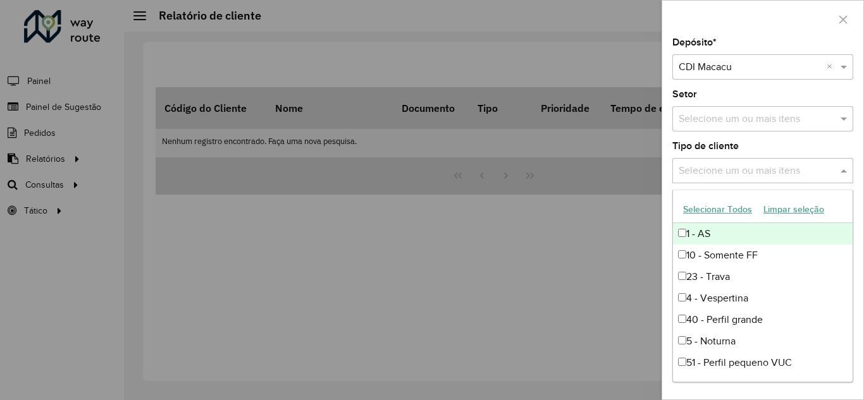
click at [753, 166] on input "text" at bounding box center [756, 171] width 162 height 15
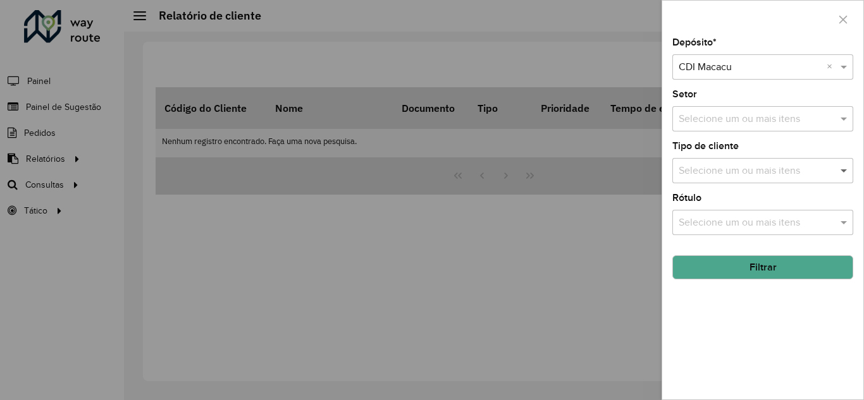
click at [849, 170] on span at bounding box center [845, 170] width 16 height 15
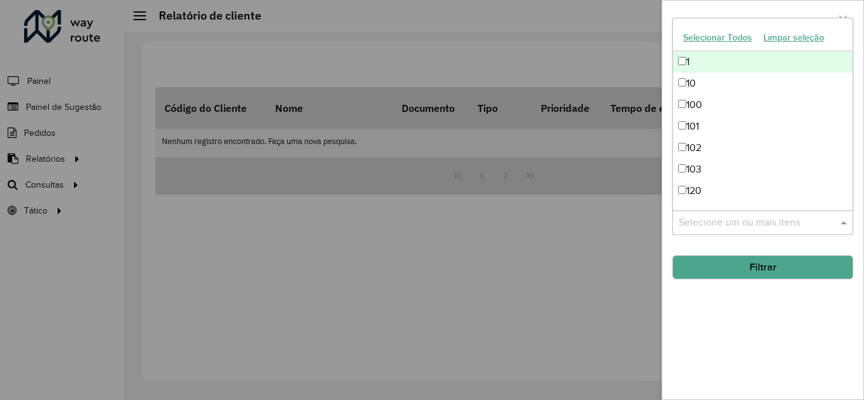
click at [846, 223] on span at bounding box center [845, 222] width 16 height 15
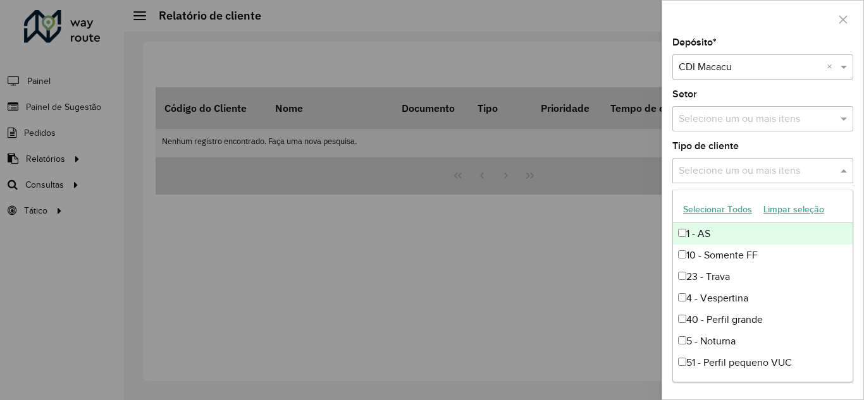
click at [839, 167] on span at bounding box center [845, 170] width 16 height 15
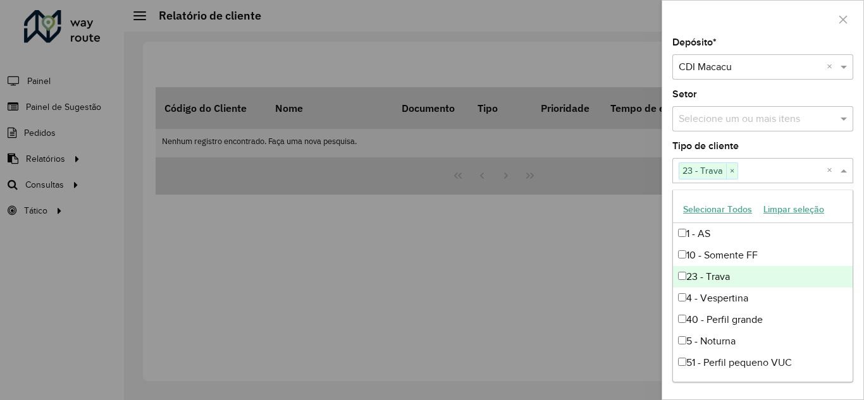
drag, startPoint x: 848, startPoint y: 278, endPoint x: 847, endPoint y: 285, distance: 6.4
click at [847, 285] on div "23 - Trava" at bounding box center [763, 277] width 180 height 22
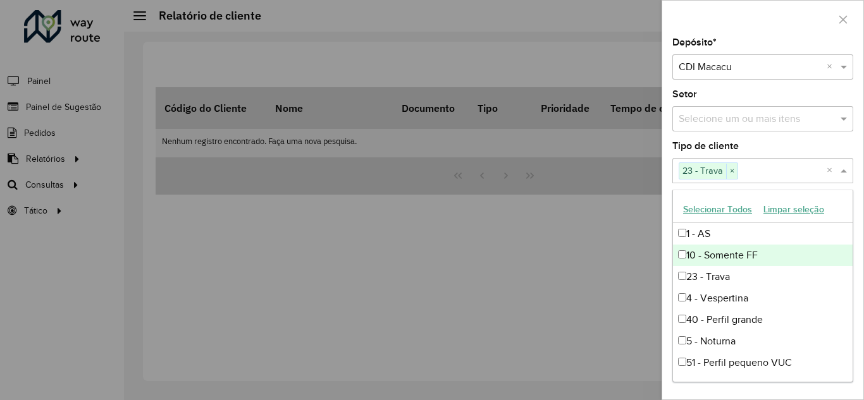
click at [847, 169] on span at bounding box center [845, 170] width 16 height 15
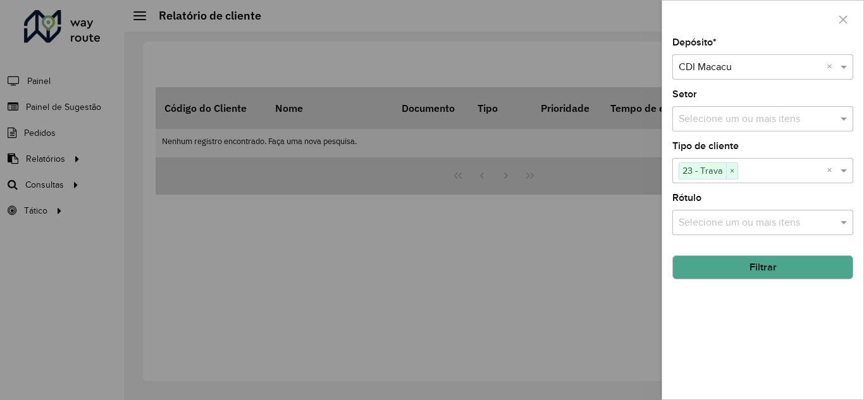
click at [756, 262] on button "Filtrar" at bounding box center [762, 267] width 181 height 24
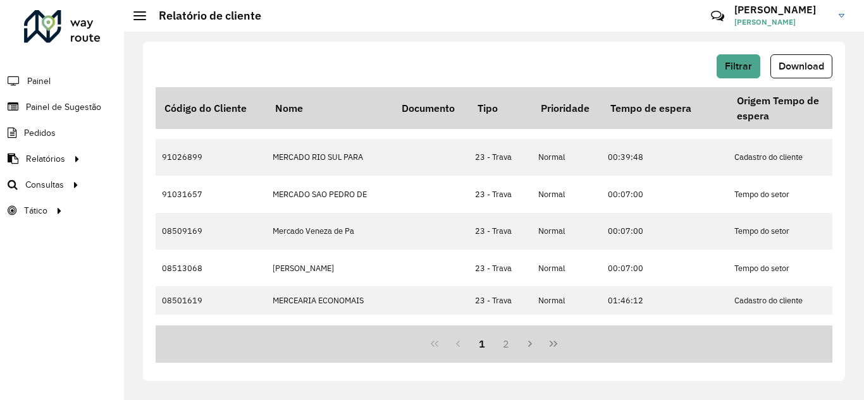
scroll to position [453, 0]
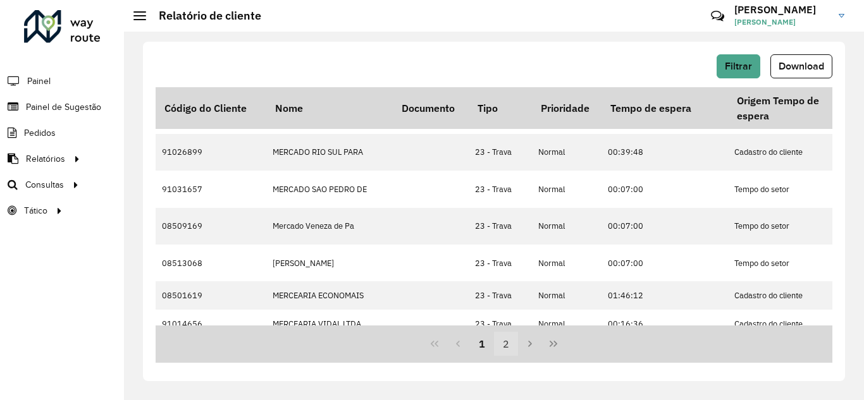
click at [503, 345] on button "2" at bounding box center [506, 344] width 24 height 24
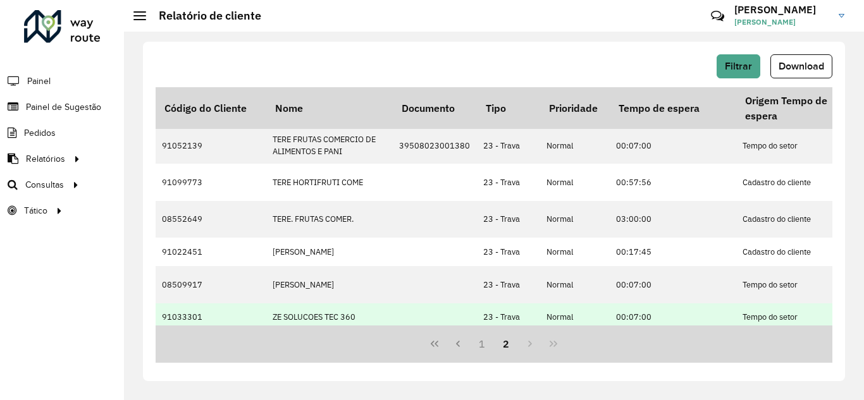
scroll to position [428, 0]
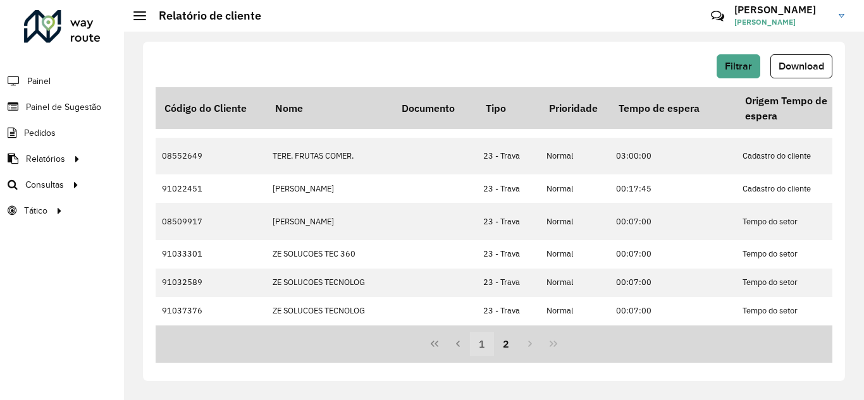
click at [481, 345] on button "1" at bounding box center [482, 344] width 24 height 24
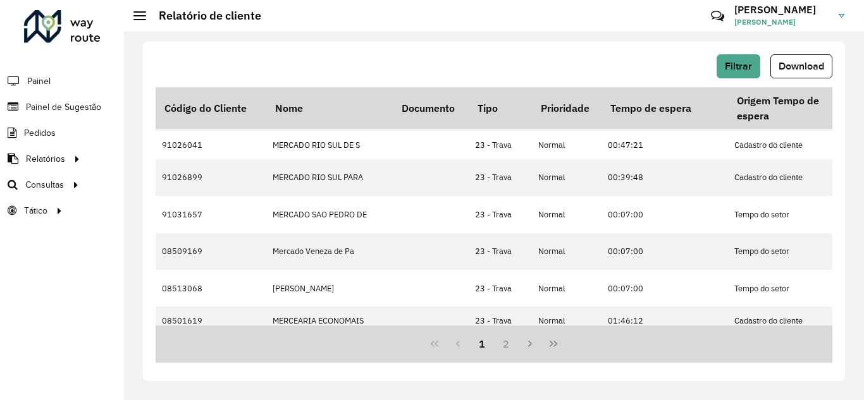
scroll to position [0, 0]
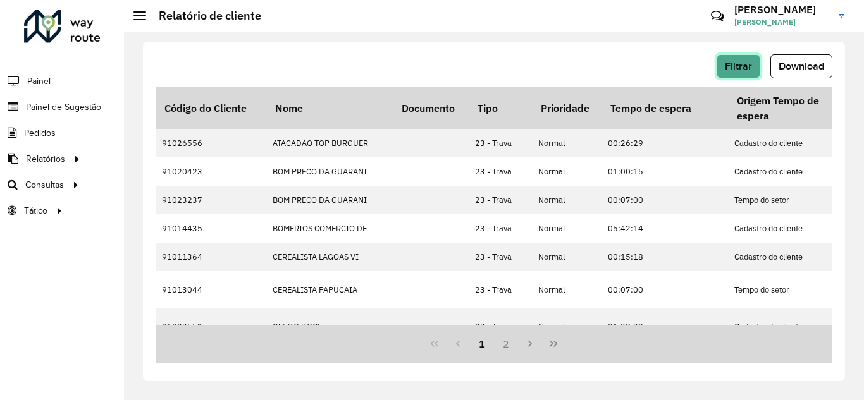
click at [743, 68] on span "Filtrar" at bounding box center [738, 66] width 27 height 11
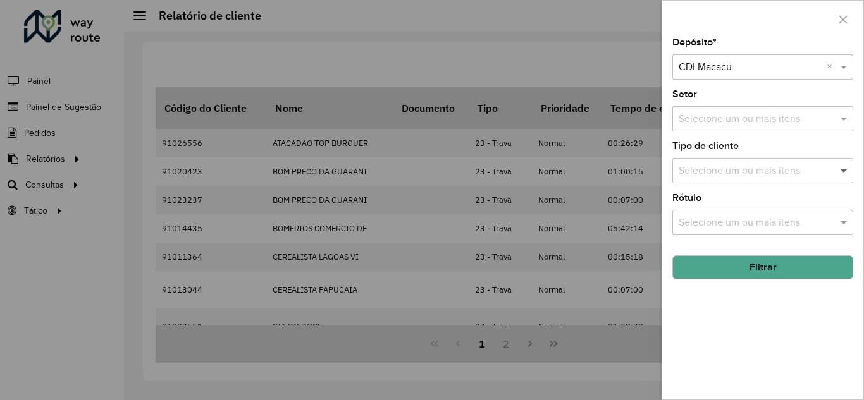
click at [847, 168] on span at bounding box center [845, 170] width 16 height 15
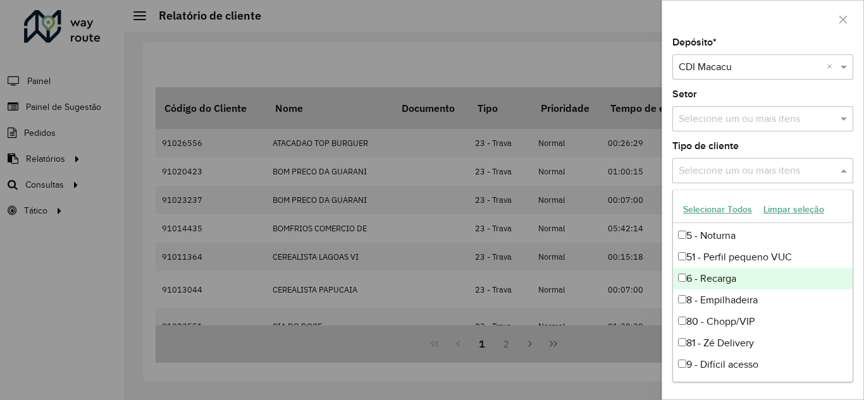
scroll to position [106, 0]
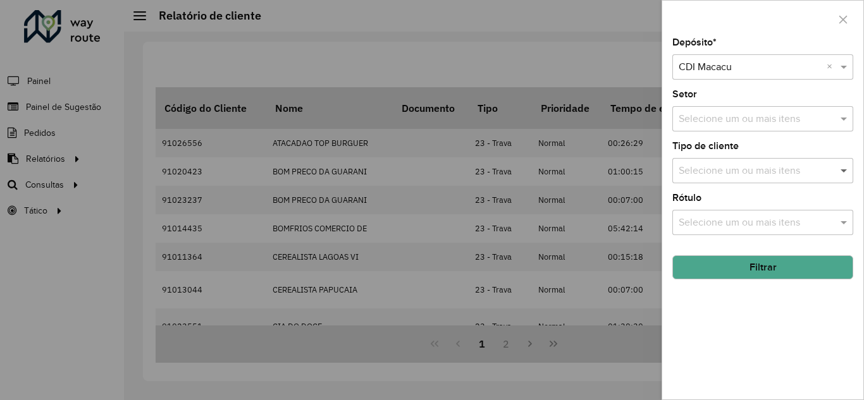
click at [847, 171] on span at bounding box center [845, 170] width 16 height 15
click at [847, 18] on icon "button" at bounding box center [843, 20] width 10 height 10
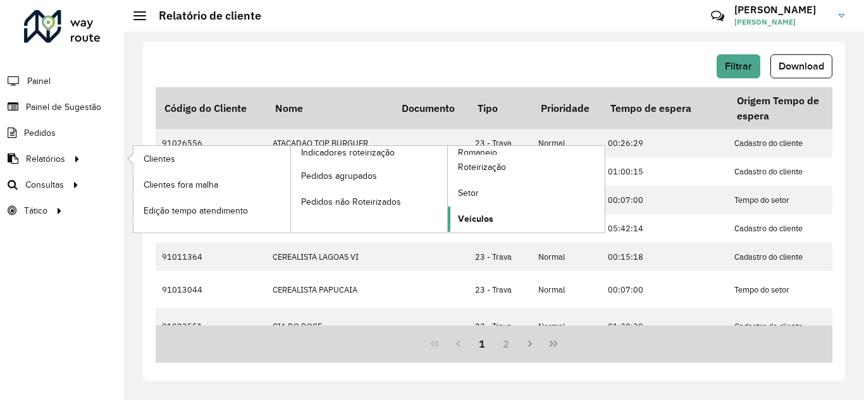
click at [472, 219] on span "Veículos" at bounding box center [475, 218] width 35 height 13
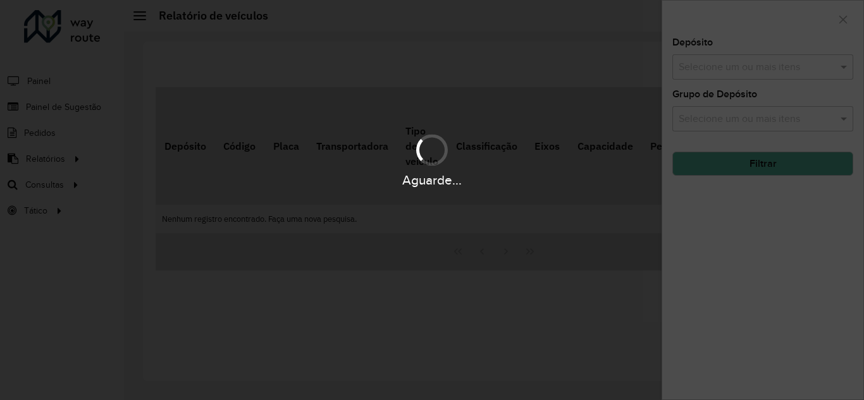
click at [54, 161] on div "Aguarde..." at bounding box center [432, 160] width 864 height 60
click at [841, 20] on div "Aguarde..." at bounding box center [432, 200] width 864 height 400
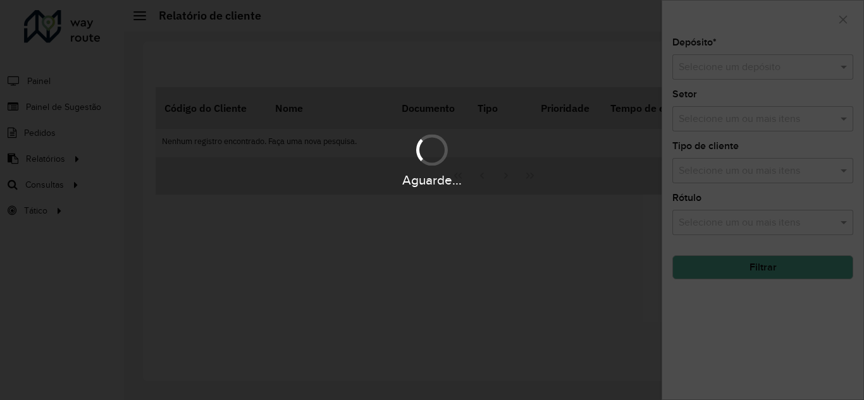
click at [844, 23] on div "Aguarde..." at bounding box center [432, 200] width 864 height 400
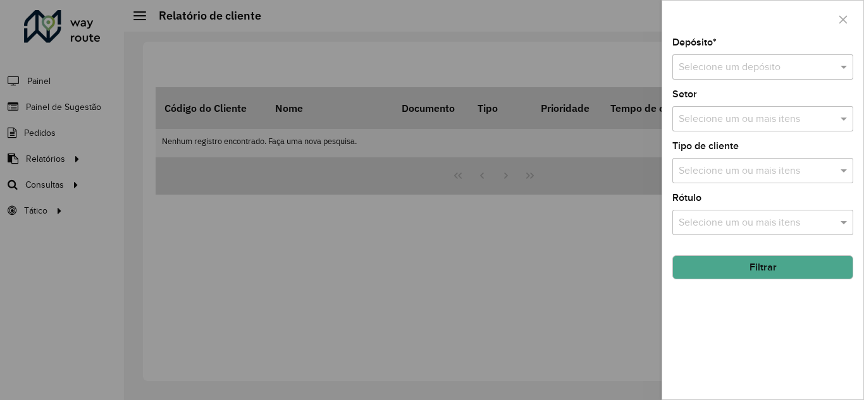
drag, startPoint x: 847, startPoint y: 18, endPoint x: 839, endPoint y: 13, distance: 9.3
click at [845, 18] on icon "button" at bounding box center [843, 20] width 10 height 10
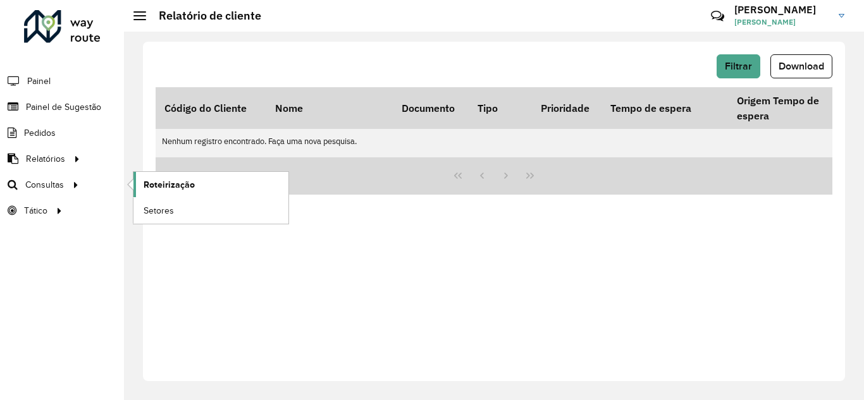
click at [176, 187] on span "Roteirização" at bounding box center [169, 184] width 51 height 13
click at [169, 213] on span "Setores" at bounding box center [159, 210] width 31 height 13
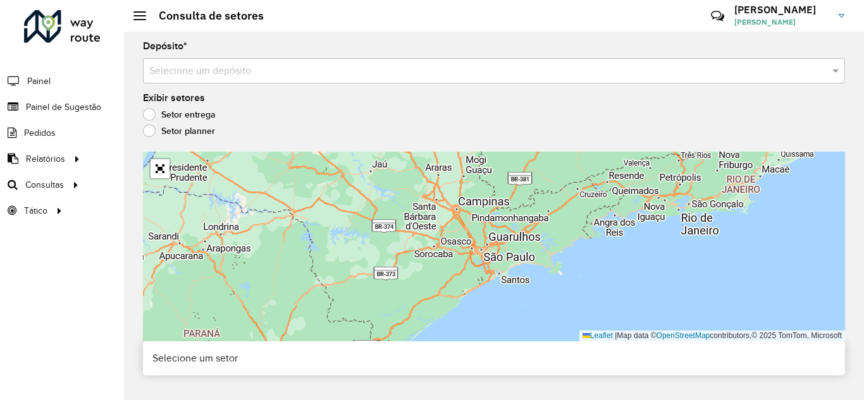
click at [144, 132] on label "Setor planner" at bounding box center [179, 131] width 72 height 13
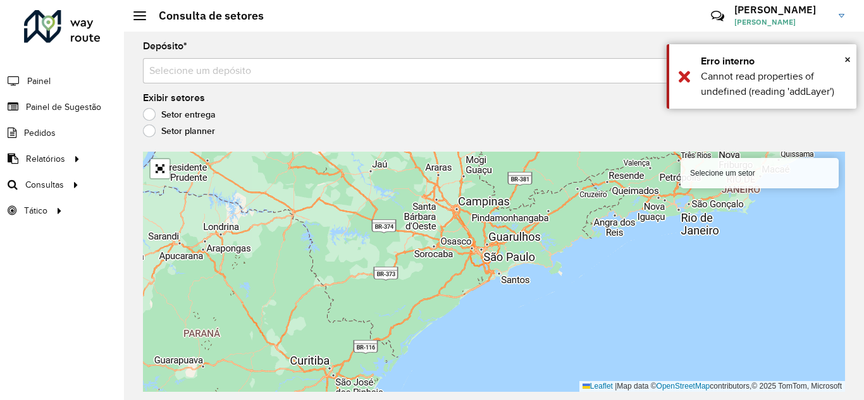
click at [174, 113] on label "Setor entrega" at bounding box center [179, 114] width 73 height 13
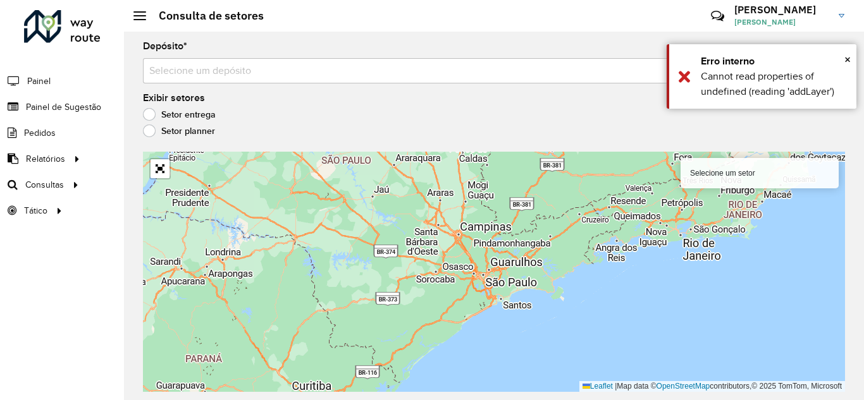
click at [434, 64] on input "text" at bounding box center [481, 71] width 664 height 15
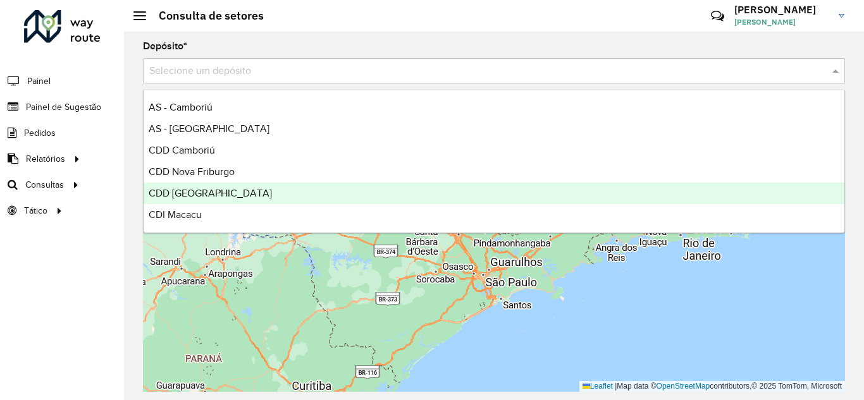
drag, startPoint x: 205, startPoint y: 109, endPoint x: 201, endPoint y: 187, distance: 77.2
click at [200, 187] on div "AS - Camboriú AS - RONDONOPOLIS CDD Camboriú CDD Nova Friburgo CDD Rondonópolis…" at bounding box center [494, 161] width 701 height 129
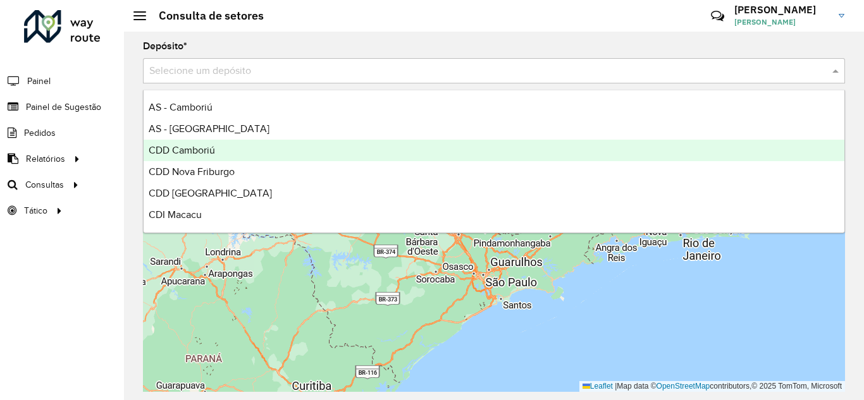
click at [206, 145] on span "CDD Camboriú" at bounding box center [182, 150] width 66 height 11
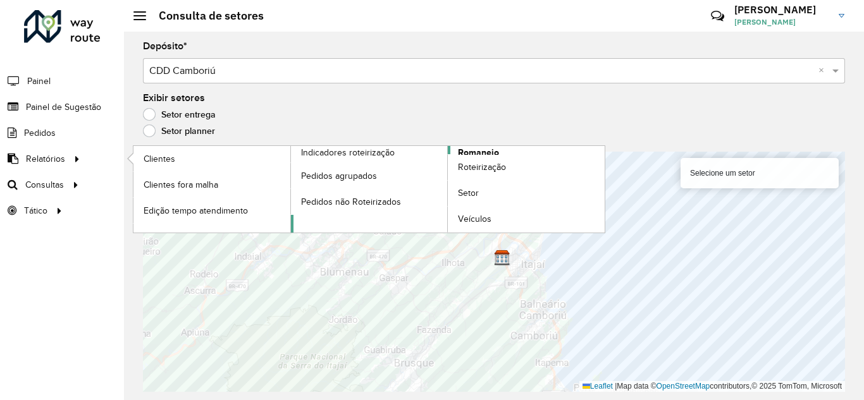
click at [479, 152] on span "Romaneio" at bounding box center [478, 152] width 41 height 13
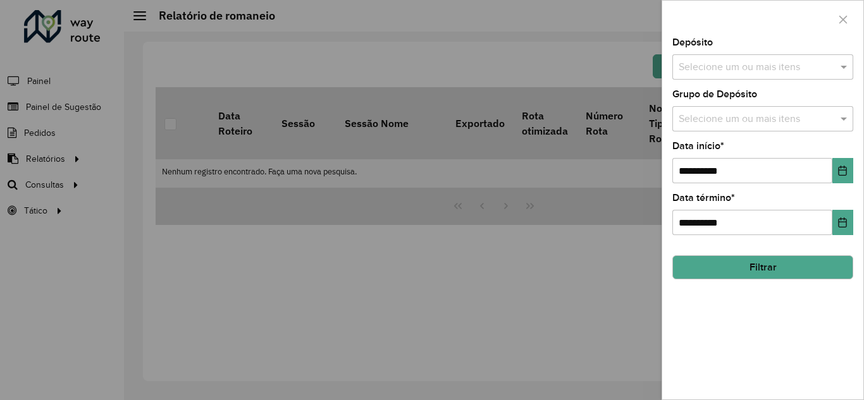
click at [799, 65] on input "text" at bounding box center [756, 67] width 162 height 15
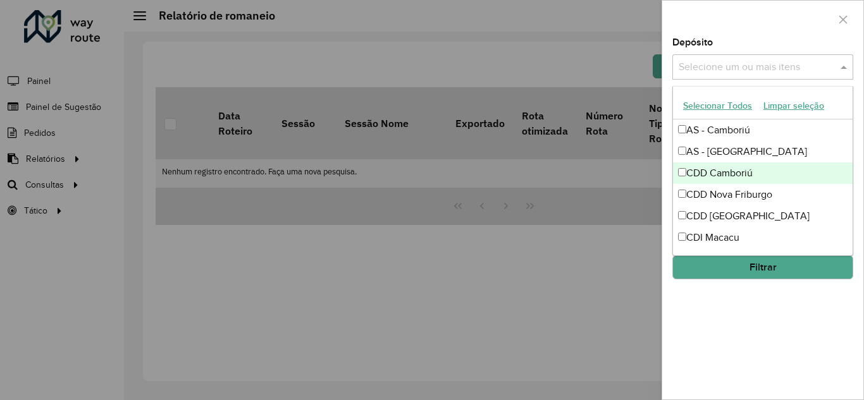
click at [677, 175] on div "CDD Camboriú" at bounding box center [763, 174] width 180 height 22
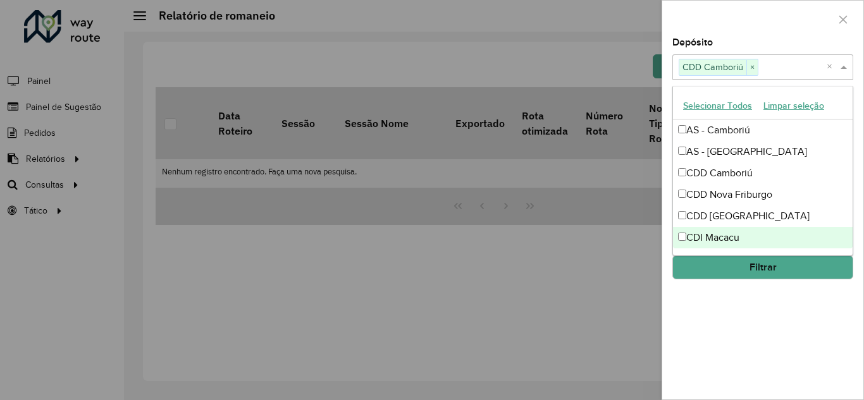
click at [749, 268] on button "Filtrar" at bounding box center [762, 267] width 181 height 24
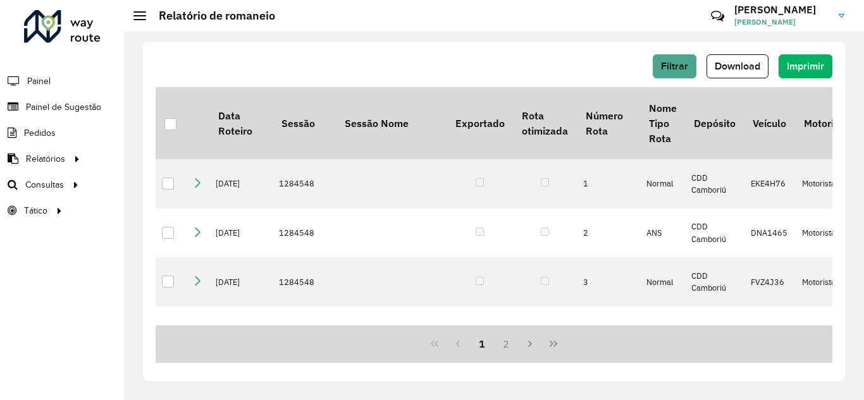
click at [653, 66] on div "Filtrar Download Imprimir" at bounding box center [494, 66] width 677 height 24
click at [680, 63] on span "Filtrar" at bounding box center [674, 66] width 27 height 11
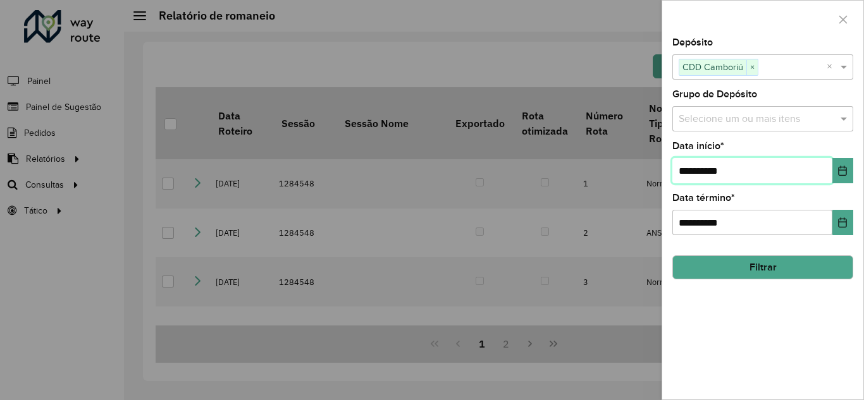
click at [697, 175] on input "**********" at bounding box center [752, 170] width 160 height 25
drag, startPoint x: 747, startPoint y: 169, endPoint x: 619, endPoint y: 166, distance: 127.8
click at [619, 167] on body "**********" at bounding box center [432, 200] width 864 height 400
type input "**********"
type input "*******"
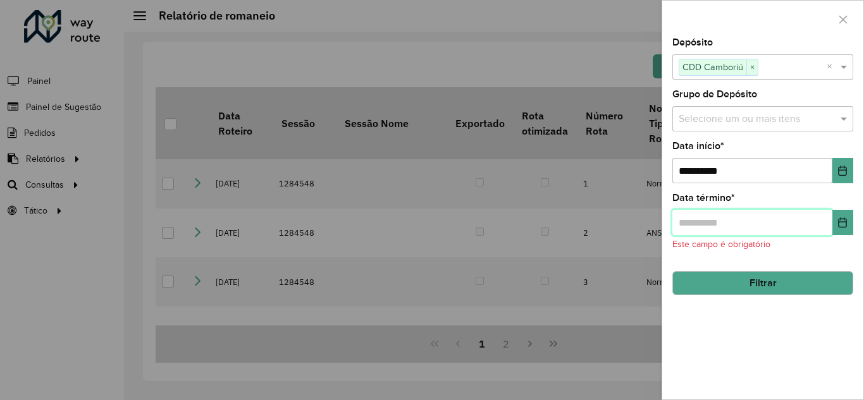
click at [691, 218] on input "text" at bounding box center [752, 222] width 160 height 25
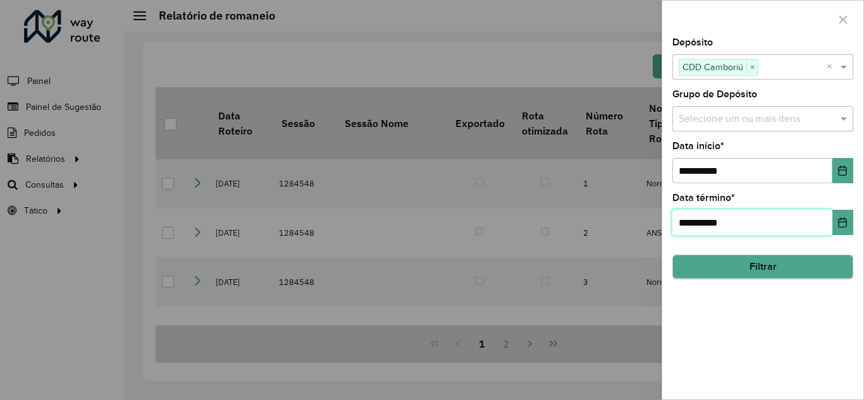
type input "**********"
click at [761, 271] on button "Filtrar" at bounding box center [762, 267] width 181 height 24
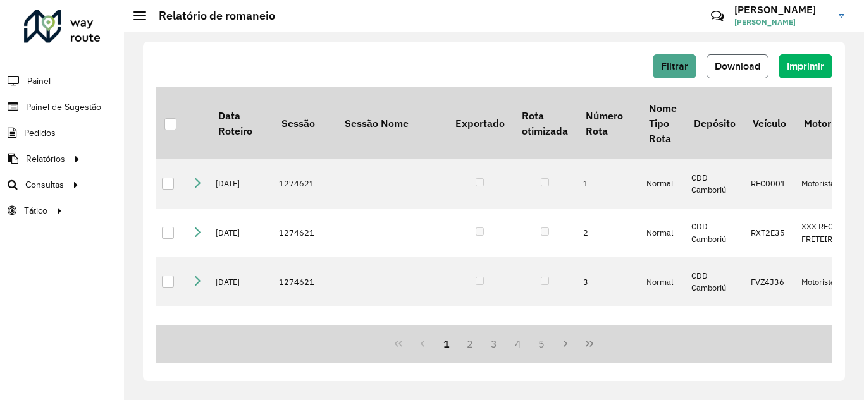
click at [725, 66] on span "Download" at bounding box center [738, 66] width 46 height 11
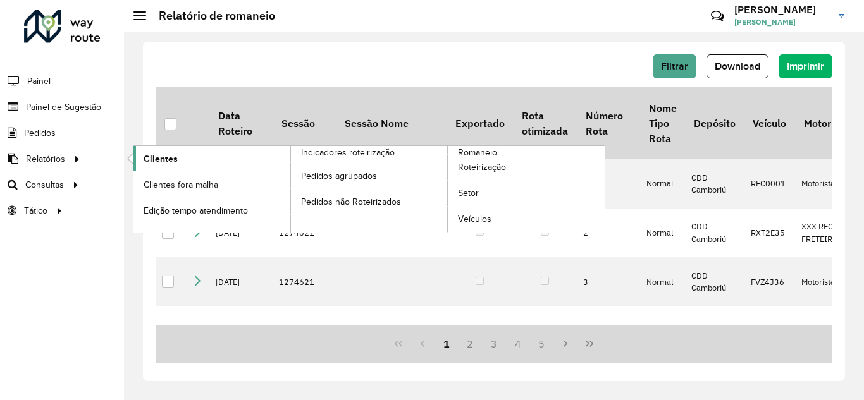
click at [153, 159] on span "Clientes" at bounding box center [161, 158] width 34 height 13
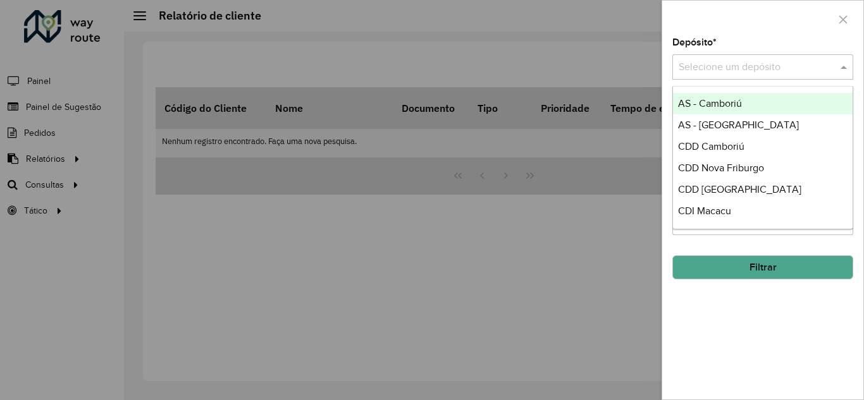
click at [707, 73] on input "text" at bounding box center [750, 67] width 143 height 15
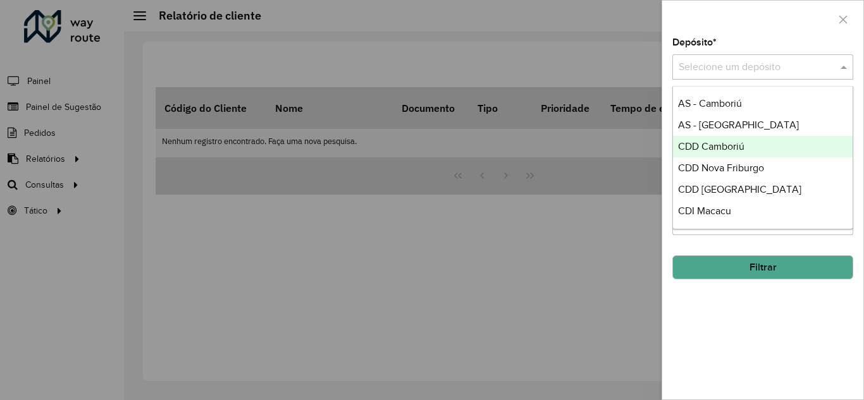
click at [715, 148] on span "CDD Camboriú" at bounding box center [711, 146] width 66 height 11
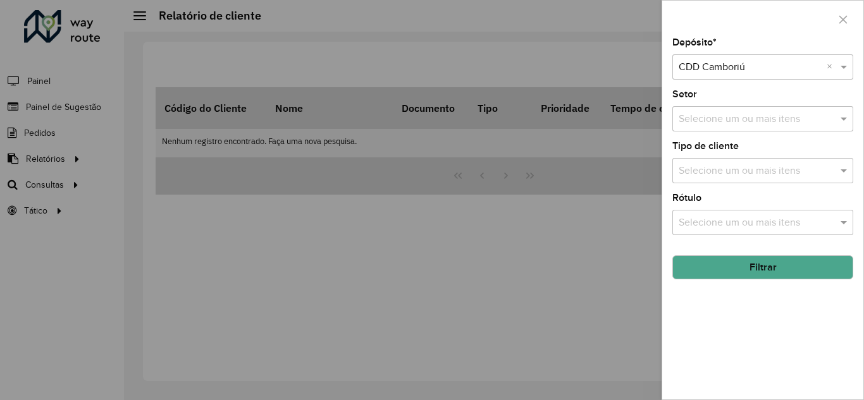
click at [755, 271] on button "Filtrar" at bounding box center [762, 267] width 181 height 24
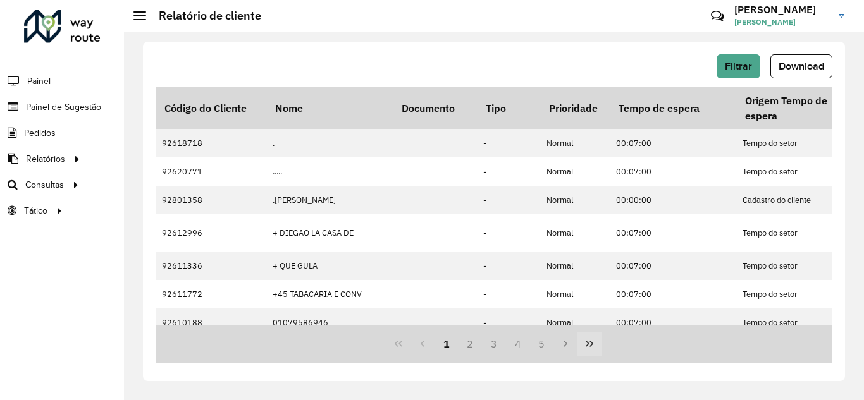
click at [590, 347] on icon "Last Page" at bounding box center [590, 344] width 8 height 6
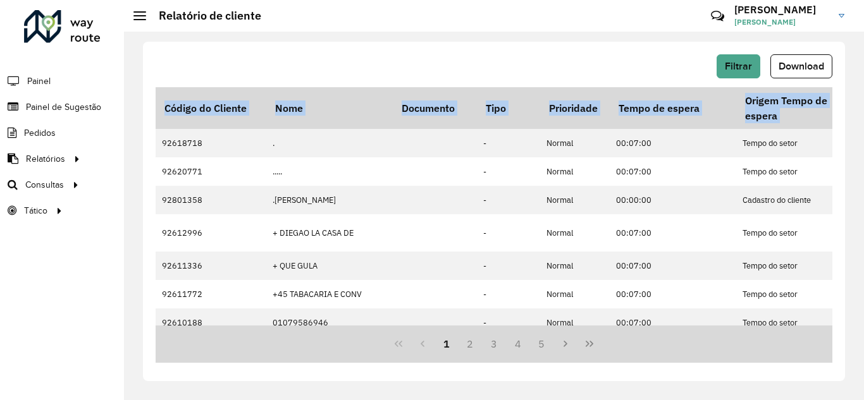
click at [591, 346] on div "Filtrar Download Código do Cliente Nome Documento Tipo Prioridade Tempo de espe…" at bounding box center [494, 212] width 702 height 340
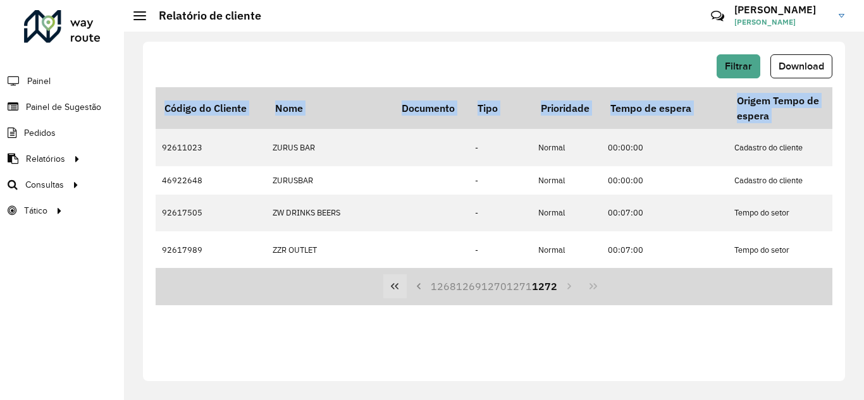
click at [392, 281] on icon "First Page" at bounding box center [395, 286] width 10 height 10
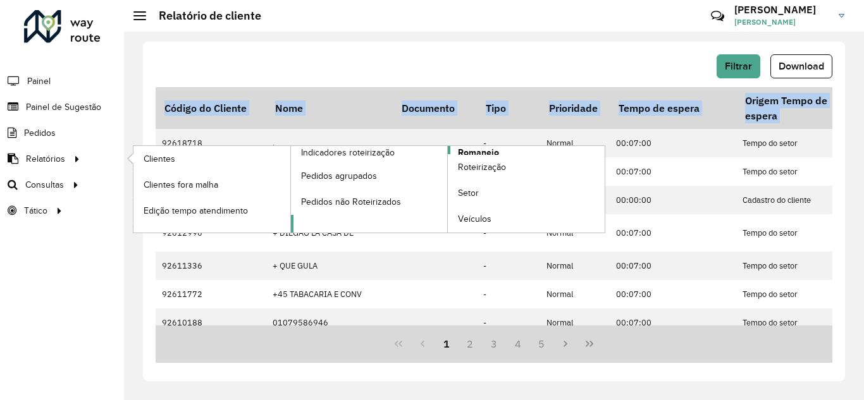
click at [473, 151] on span "Romaneio" at bounding box center [478, 152] width 41 height 13
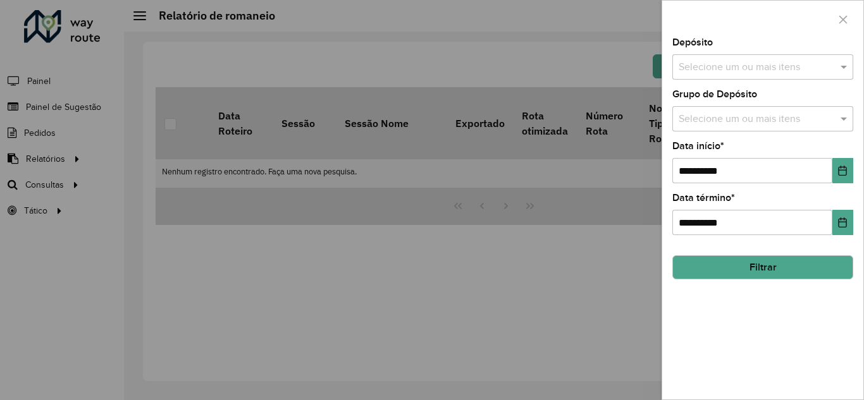
click at [834, 65] on input "text" at bounding box center [756, 67] width 162 height 15
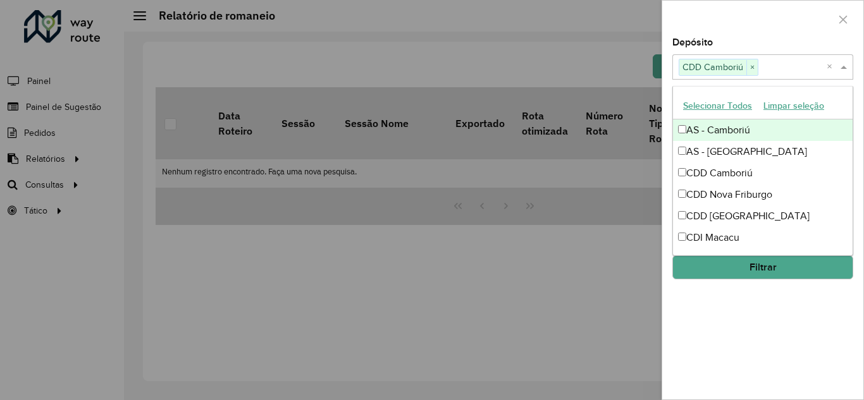
click at [842, 68] on span at bounding box center [845, 66] width 16 height 15
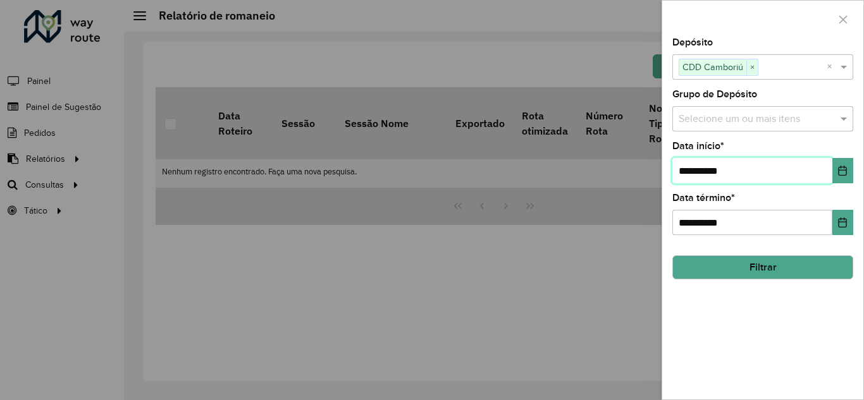
click at [698, 171] on input "**********" at bounding box center [752, 170] width 160 height 25
click at [843, 169] on icon "Choose Date" at bounding box center [842, 171] width 10 height 10
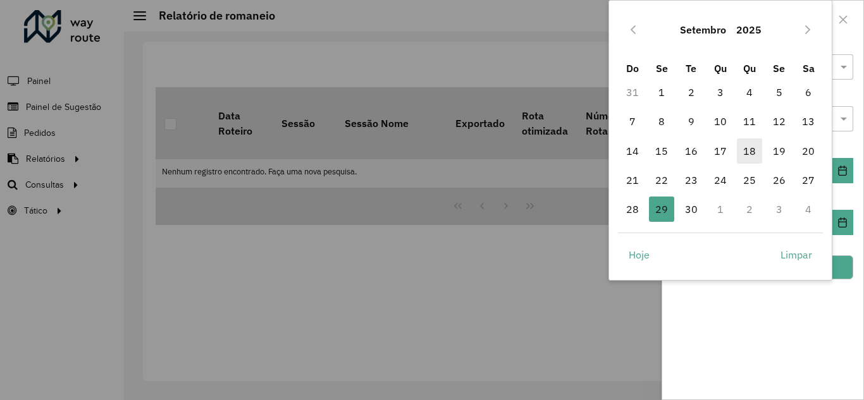
click at [752, 156] on span "18" at bounding box center [749, 150] width 25 height 25
type input "**********"
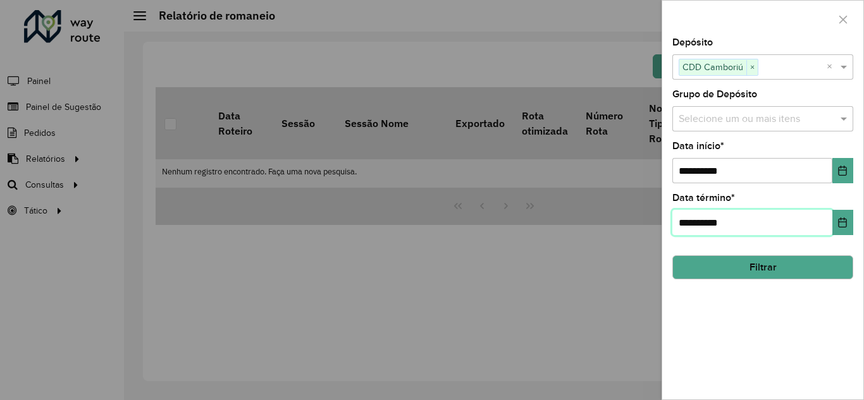
click at [748, 219] on input "**********" at bounding box center [752, 222] width 160 height 25
click at [726, 223] on input "**********" at bounding box center [752, 222] width 160 height 25
click at [840, 228] on icon "Choose Date" at bounding box center [843, 223] width 8 height 10
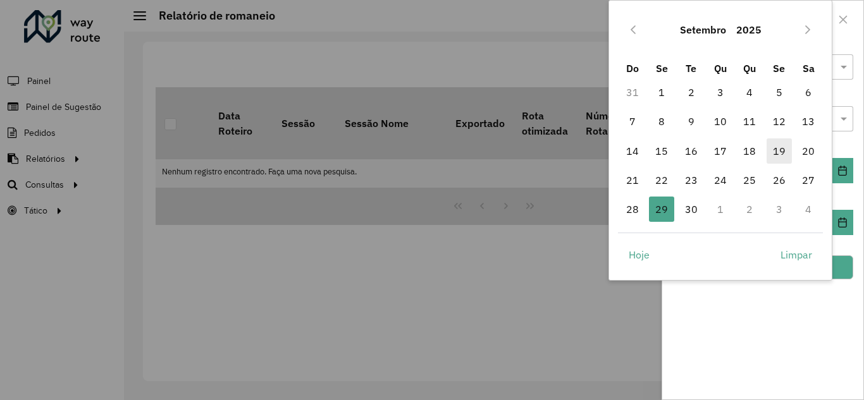
click at [778, 151] on span "19" at bounding box center [778, 150] width 25 height 25
type input "**********"
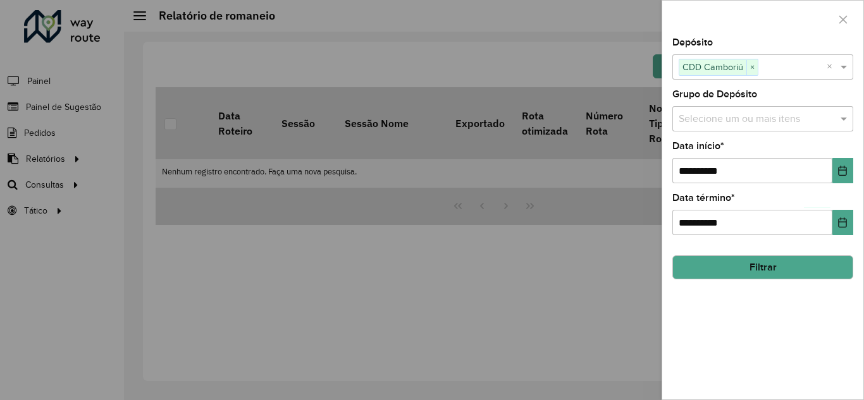
click at [741, 259] on button "Filtrar" at bounding box center [762, 267] width 181 height 24
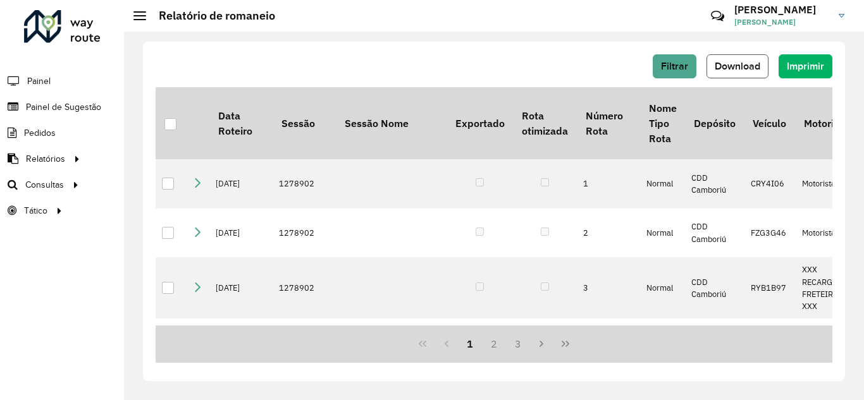
click at [718, 63] on span "Download" at bounding box center [738, 66] width 46 height 11
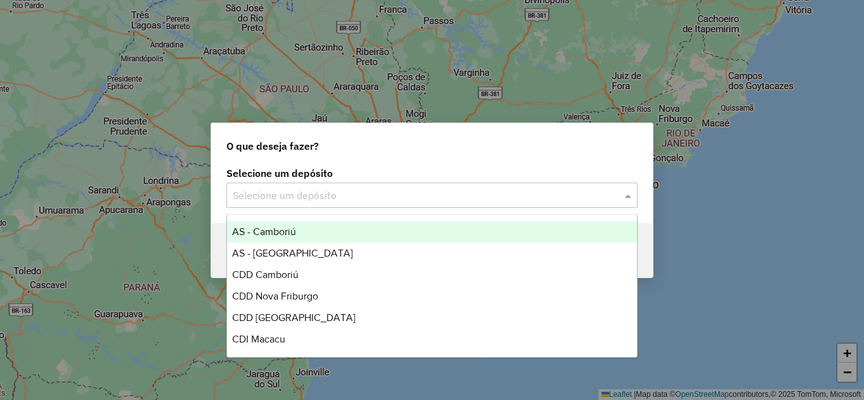
click at [423, 196] on input "text" at bounding box center [419, 195] width 373 height 15
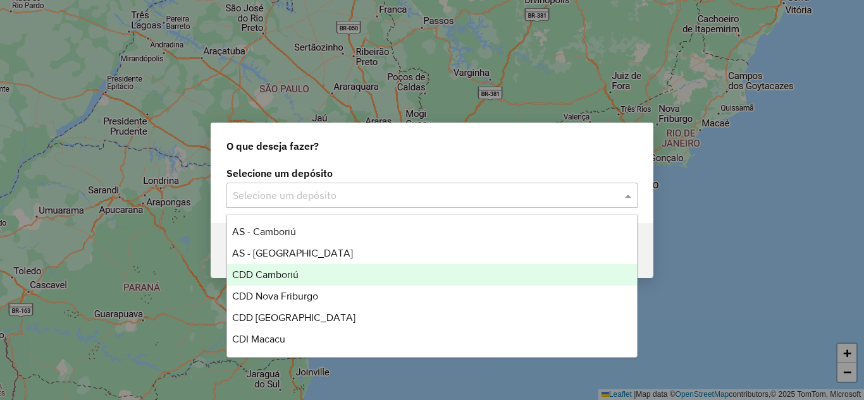
click at [272, 274] on span "CDD Camboriú" at bounding box center [265, 274] width 66 height 11
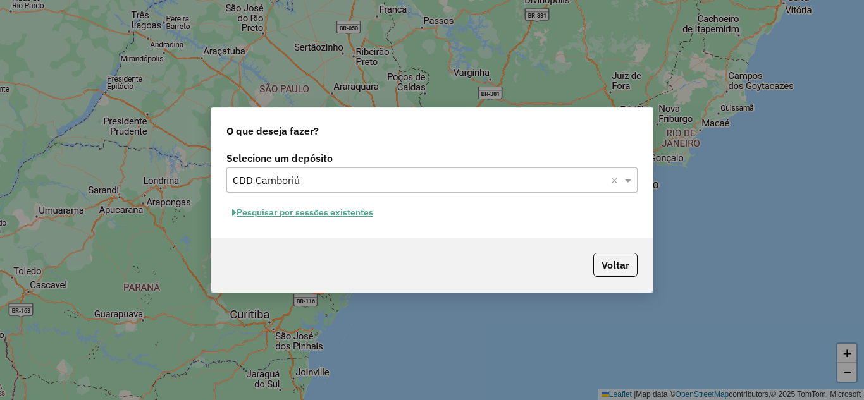
click at [298, 217] on button "Pesquisar por sessões existentes" at bounding box center [302, 213] width 152 height 20
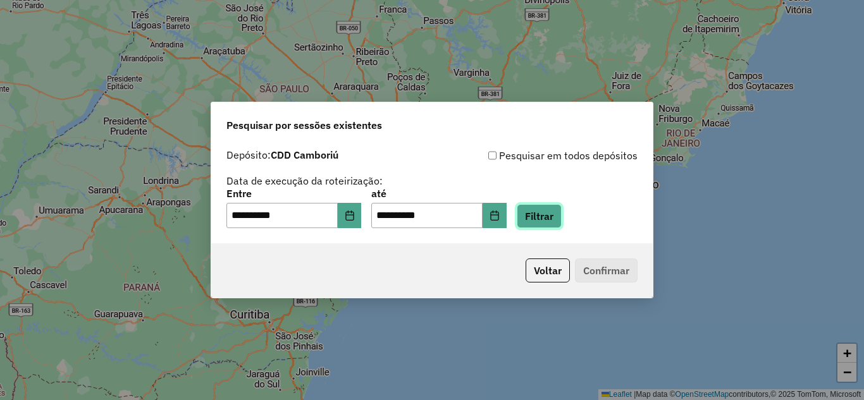
click at [562, 214] on button "Filtrar" at bounding box center [539, 216] width 45 height 24
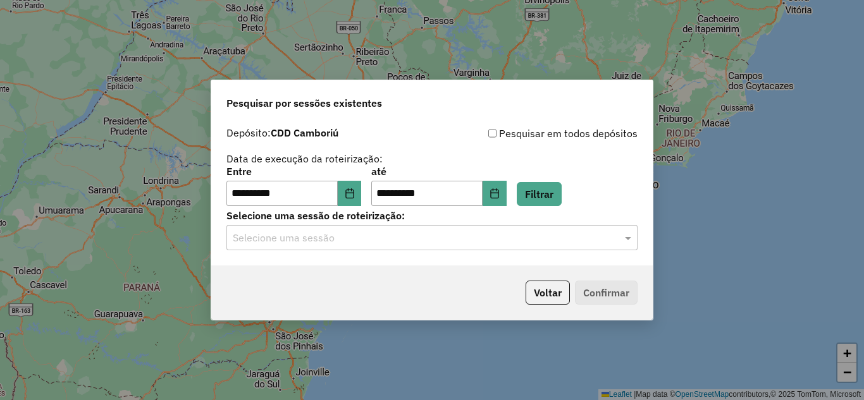
click at [399, 237] on input "text" at bounding box center [419, 238] width 373 height 15
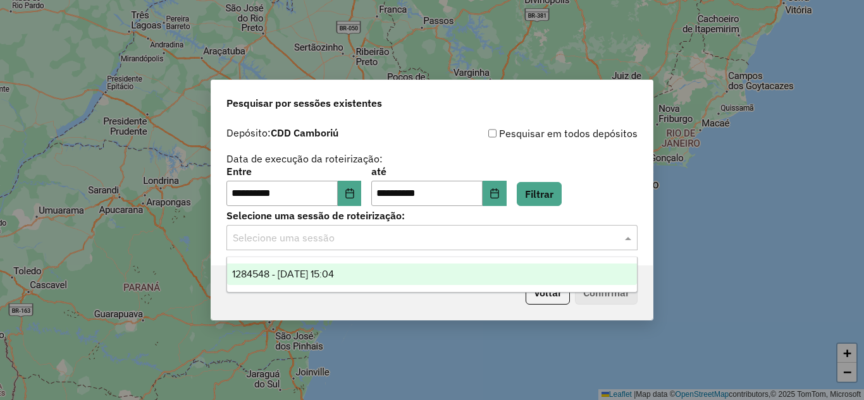
click at [334, 270] on span "1284548 - 29/09/2025 15:04" at bounding box center [283, 274] width 102 height 11
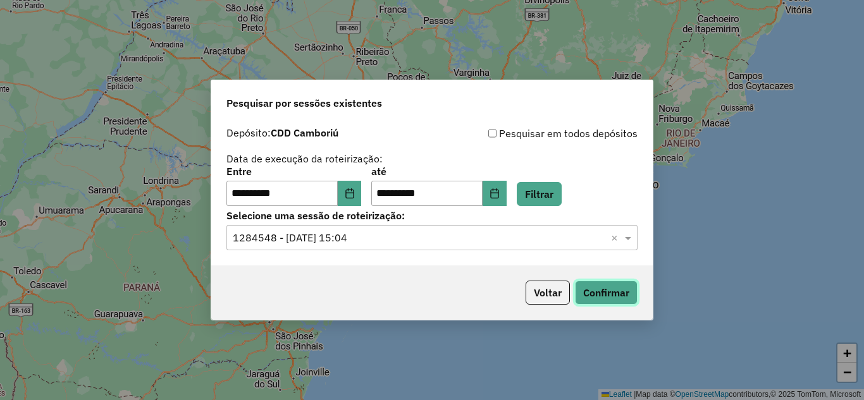
click at [619, 288] on button "Confirmar" at bounding box center [606, 293] width 63 height 24
click at [555, 293] on button "Voltar" at bounding box center [548, 293] width 44 height 24
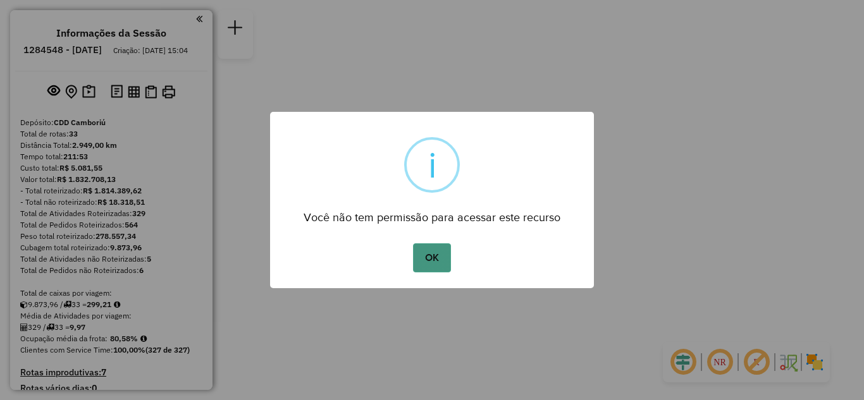
click at [421, 255] on button "OK" at bounding box center [431, 257] width 37 height 29
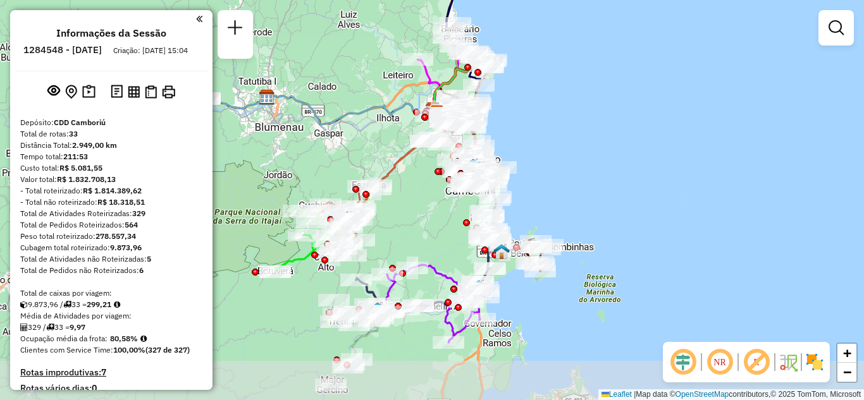
drag, startPoint x: 574, startPoint y: 199, endPoint x: 592, endPoint y: 101, distance: 100.2
click at [589, 105] on div "Janela de atendimento Grade de atendimento Capacidade Transportadoras Veículos …" at bounding box center [432, 200] width 864 height 400
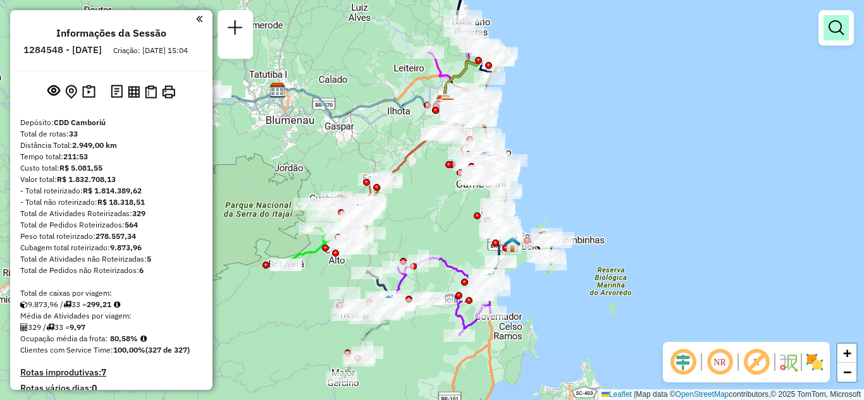
click at [830, 30] on em at bounding box center [835, 27] width 15 height 15
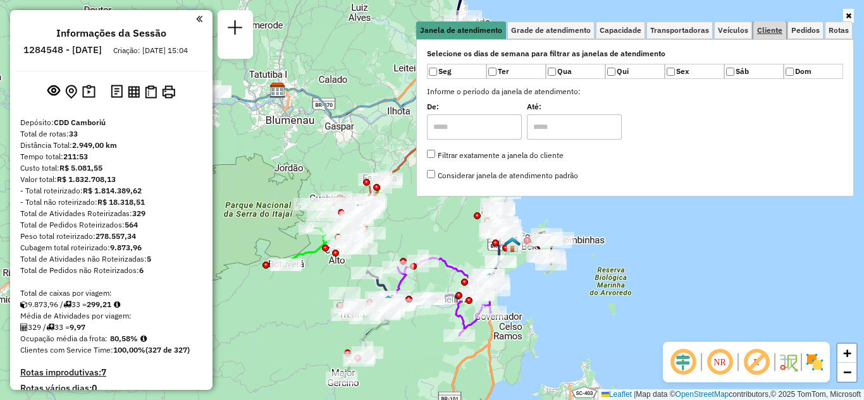
click at [768, 28] on span "Cliente" at bounding box center [769, 31] width 25 height 8
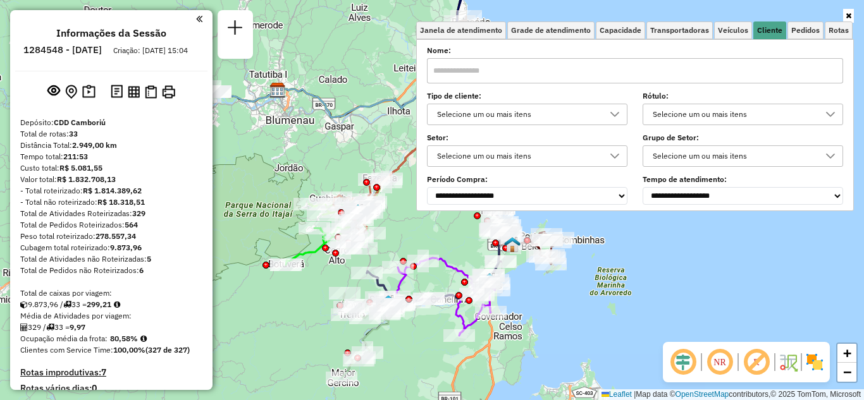
click at [522, 114] on div "Selecione um ou mais itens" at bounding box center [518, 114] width 170 height 20
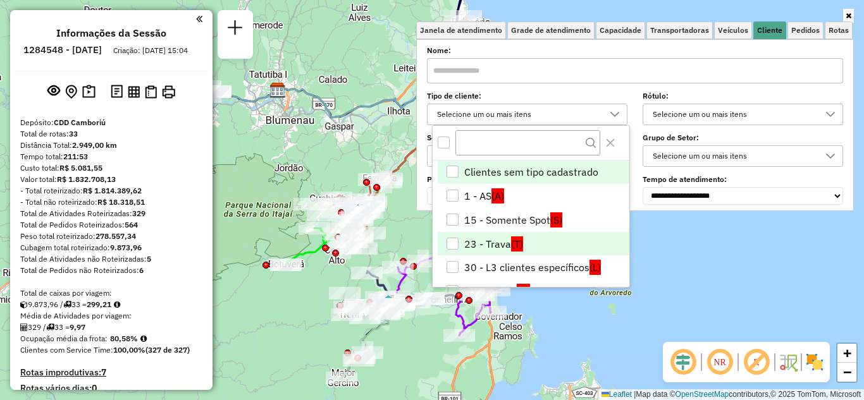
click at [458, 243] on div "23 - Trava" at bounding box center [452, 244] width 12 height 12
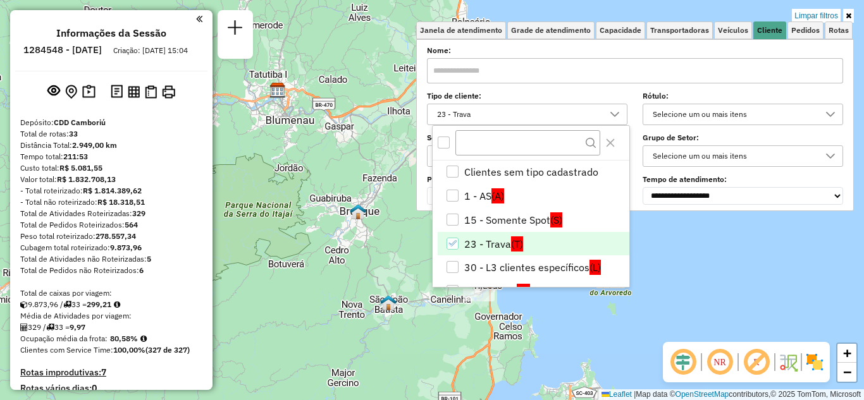
click at [761, 6] on div "Limpar filtros Janela de atendimento Grade de atendimento Capacidade Transporta…" at bounding box center [432, 200] width 864 height 400
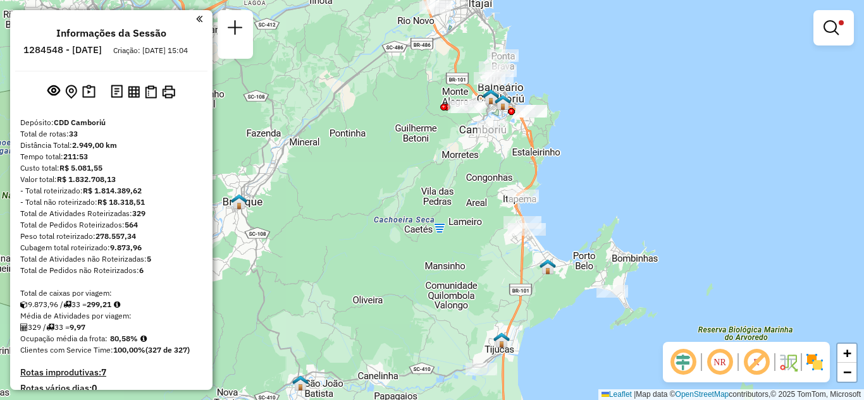
drag, startPoint x: 639, startPoint y: 211, endPoint x: 574, endPoint y: 157, distance: 84.9
click at [573, 156] on div "Limpar filtros Janela de atendimento Grade de atendimento Capacidade Transporta…" at bounding box center [432, 200] width 864 height 400
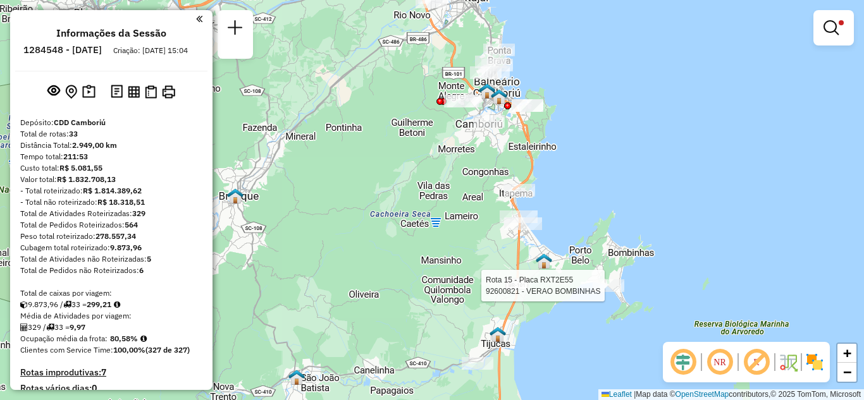
click at [610, 292] on div at bounding box center [609, 286] width 32 height 13
select select "**********"
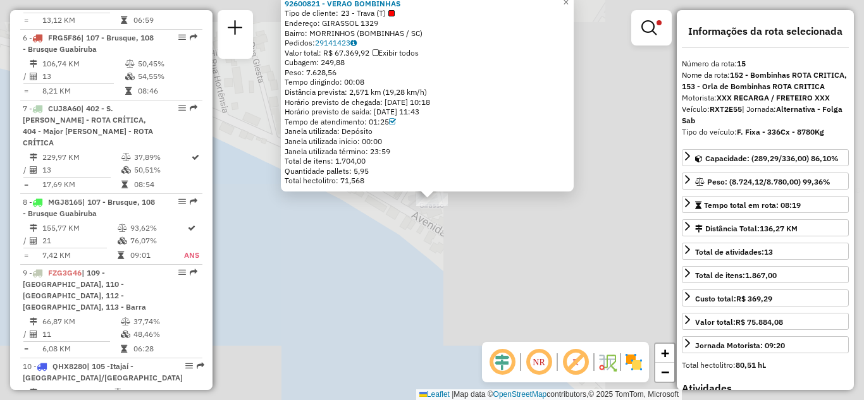
scroll to position [1533, 0]
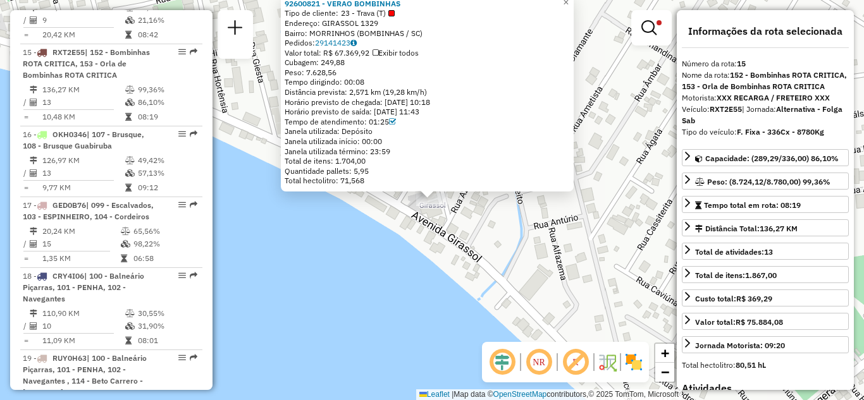
drag, startPoint x: 617, startPoint y: 90, endPoint x: 615, endPoint y: 108, distance: 17.1
click at [615, 108] on div "92600821 - VERAO BOMBINHAS Tipo de cliente: 23 - Trava (T) Endereço: GIRASSOL 1…" at bounding box center [432, 200] width 864 height 400
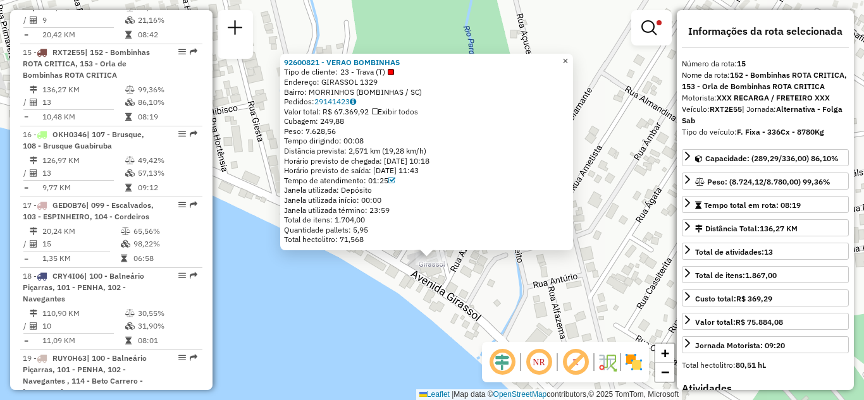
click at [568, 58] on span "×" at bounding box center [565, 61] width 6 height 11
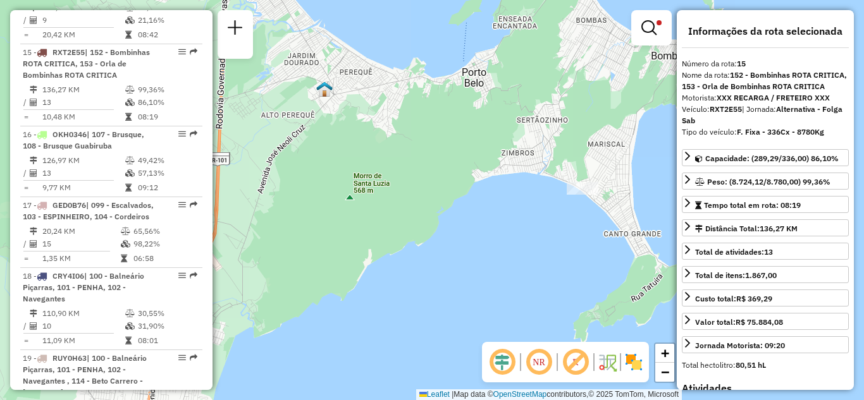
click at [545, 229] on div "Limpar filtros Janela de atendimento Grade de atendimento Capacidade Transporta…" at bounding box center [432, 200] width 864 height 400
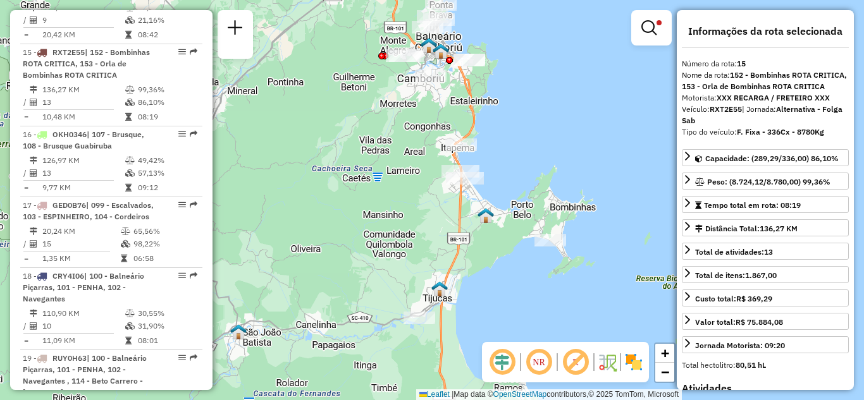
drag, startPoint x: 484, startPoint y: 195, endPoint x: 486, endPoint y: 212, distance: 17.9
click at [486, 219] on img at bounding box center [485, 215] width 16 height 16
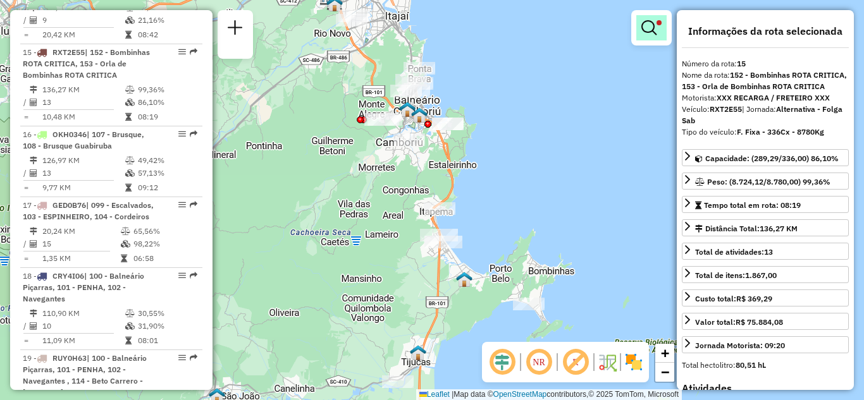
click at [651, 25] on em at bounding box center [648, 27] width 15 height 15
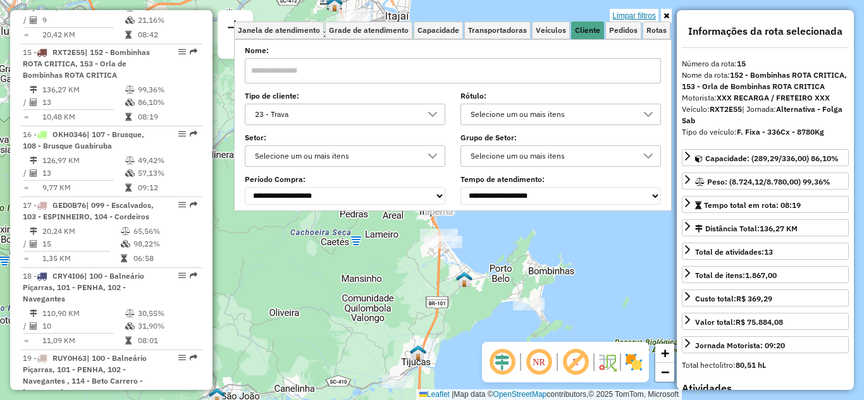
click at [644, 13] on link "Limpar filtros" at bounding box center [634, 16] width 49 height 14
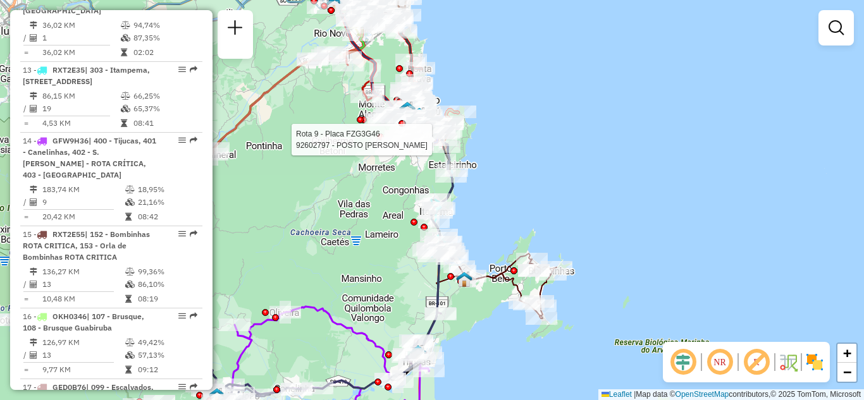
select select "**********"
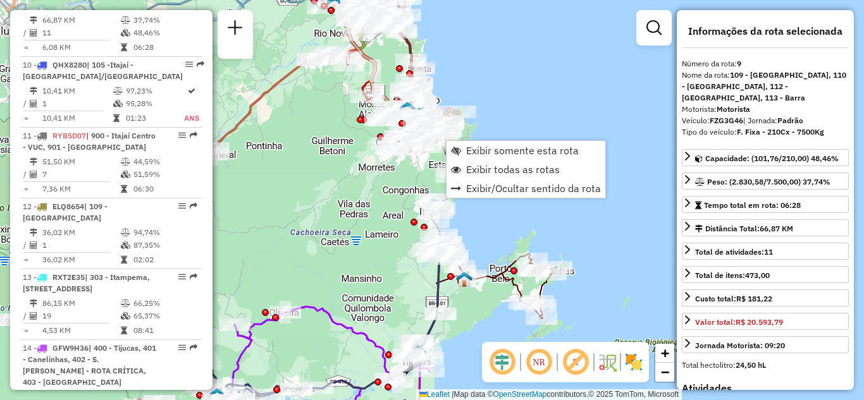
scroll to position [1074, 0]
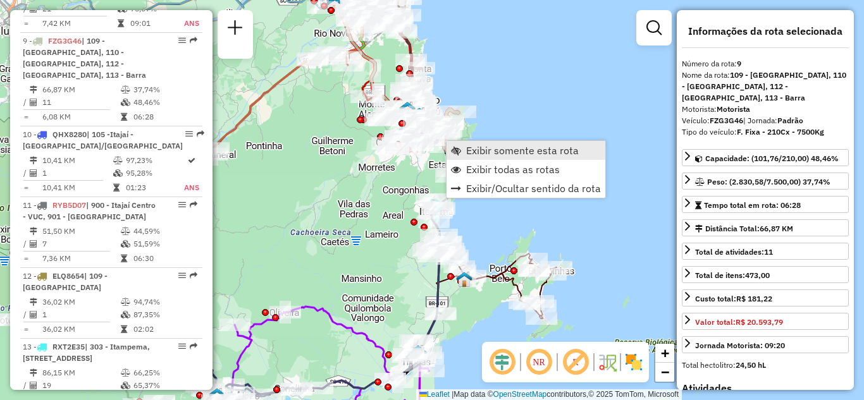
click at [484, 149] on span "Exibir somente esta rota" at bounding box center [522, 150] width 113 height 10
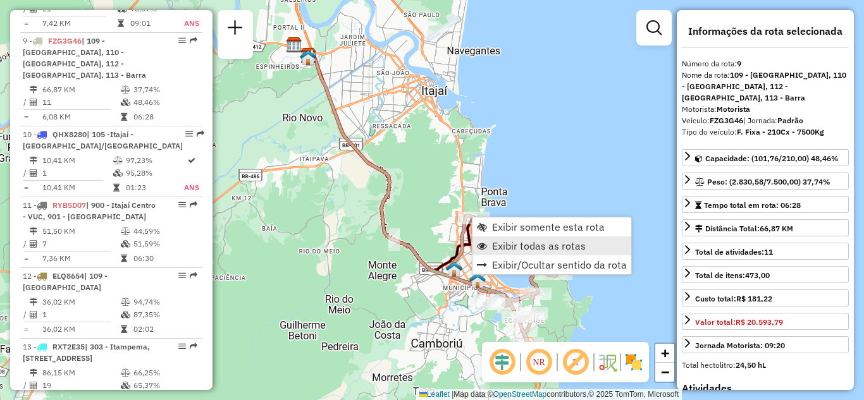
click at [519, 242] on span "Exibir todas as rotas" at bounding box center [539, 246] width 94 height 10
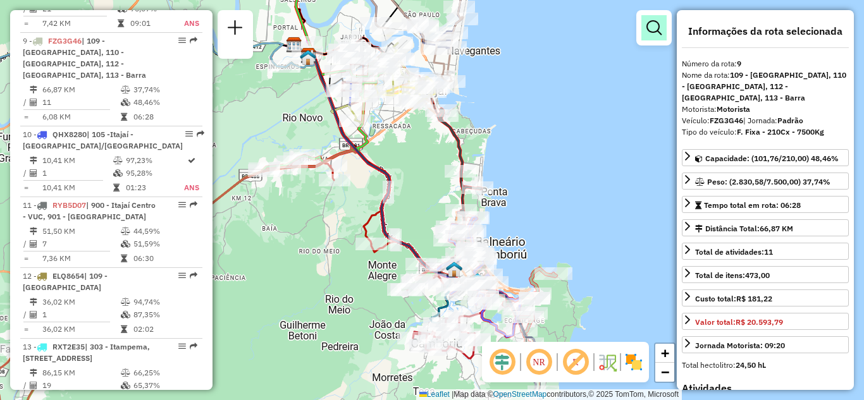
click at [651, 30] on em at bounding box center [653, 27] width 15 height 15
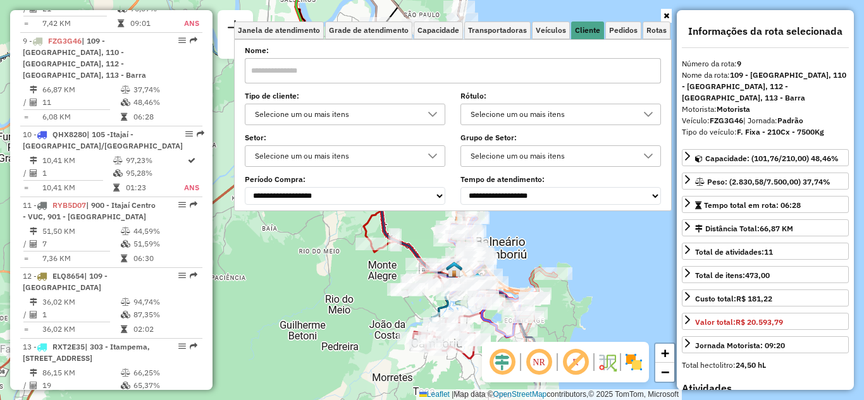
click at [354, 120] on div "Selecione um ou mais itens" at bounding box center [335, 114] width 170 height 20
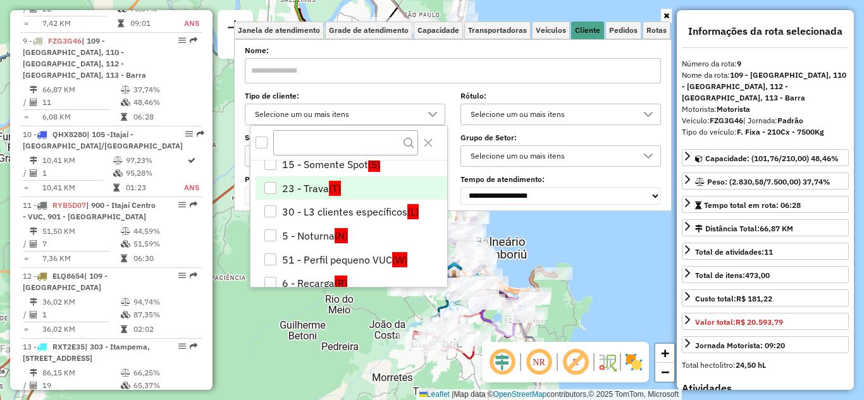
scroll to position [169, 0]
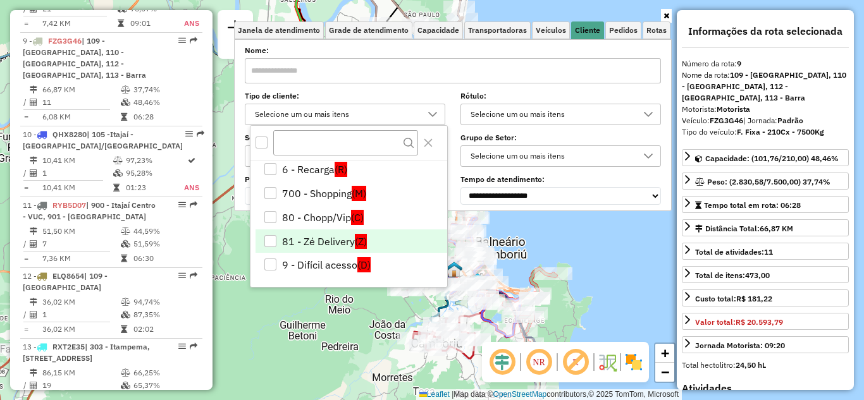
click at [265, 239] on div "81 - Zé Delivery" at bounding box center [270, 241] width 12 height 12
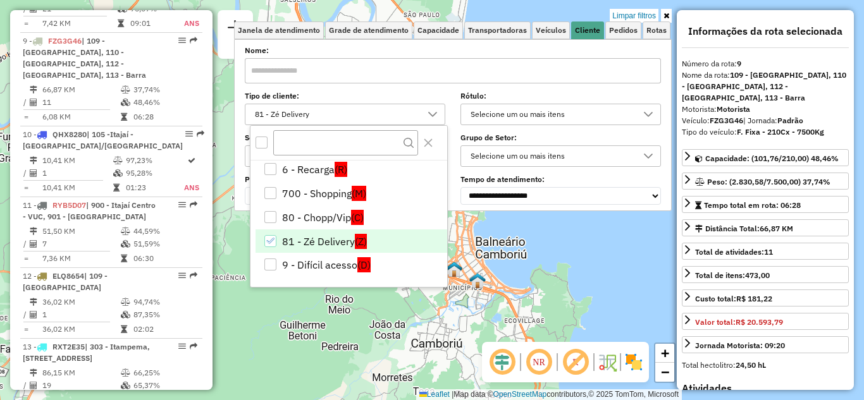
click at [582, 11] on div "Limpar filtros" at bounding box center [453, 15] width 438 height 11
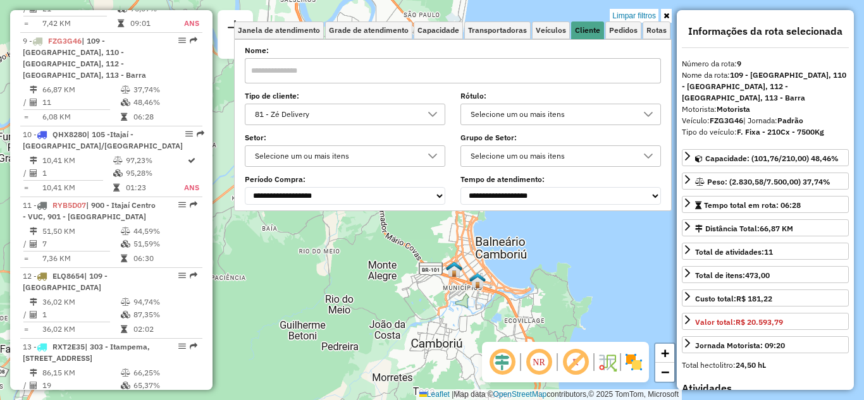
click at [471, 287] on img at bounding box center [477, 281] width 16 height 16
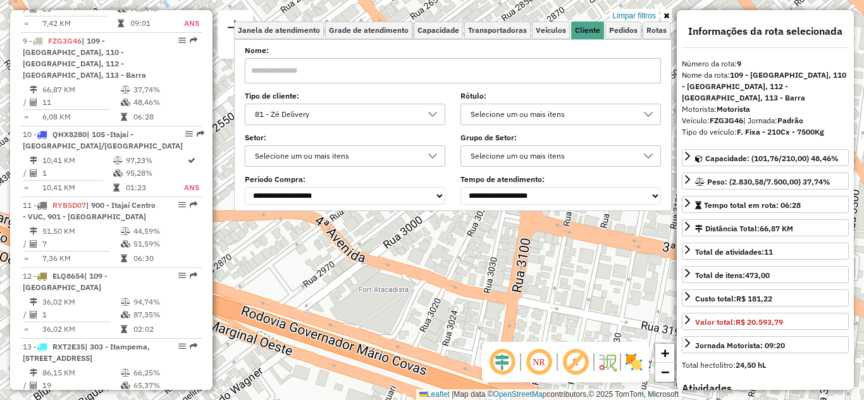
click at [669, 16] on link at bounding box center [666, 16] width 11 height 14
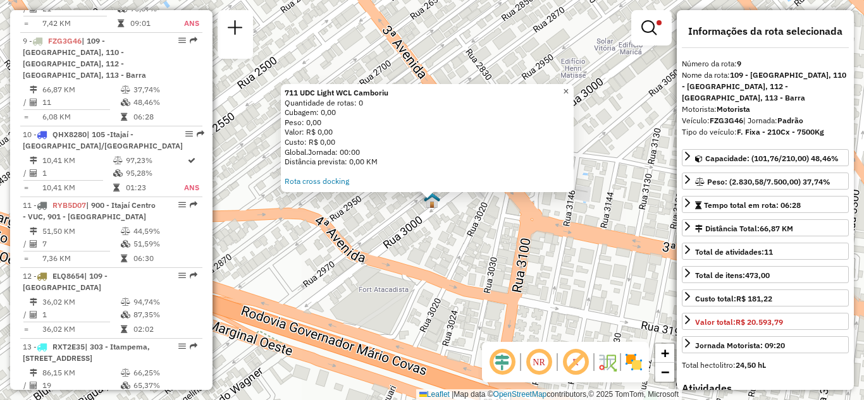
click at [569, 88] on span "×" at bounding box center [566, 91] width 6 height 11
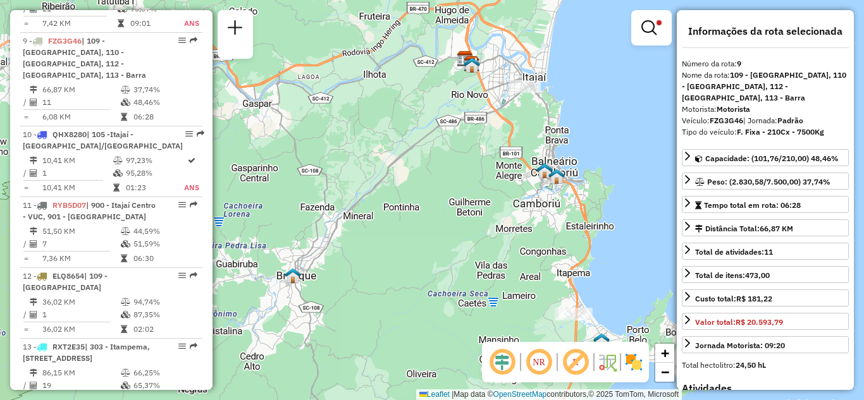
drag, startPoint x: 557, startPoint y: 232, endPoint x: 522, endPoint y: 198, distance: 48.7
click at [527, 233] on div "Limpar filtros Janela de atendimento Grade de atendimento Capacidade Transporta…" at bounding box center [432, 200] width 864 height 400
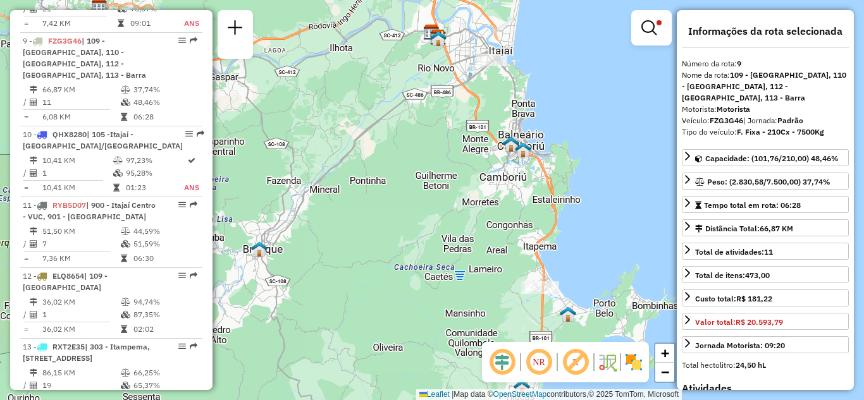
drag, startPoint x: 583, startPoint y: 202, endPoint x: 549, endPoint y: 132, distance: 78.1
click at [550, 132] on div "Limpar filtros Janela de atendimento Grade de atendimento Capacidade Transporta…" at bounding box center [432, 200] width 864 height 400
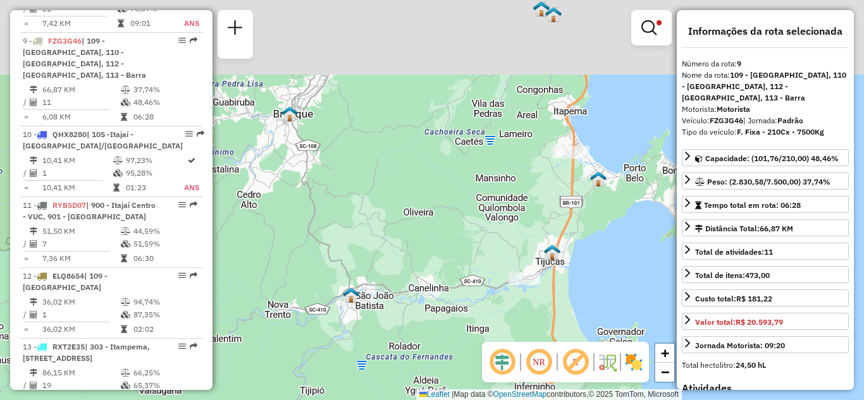
drag, startPoint x: 595, startPoint y: 151, endPoint x: 559, endPoint y: 257, distance: 112.8
click at [559, 257] on div "Limpar filtros Janela de atendimento Grade de atendimento Capacidade Transporta…" at bounding box center [432, 200] width 864 height 400
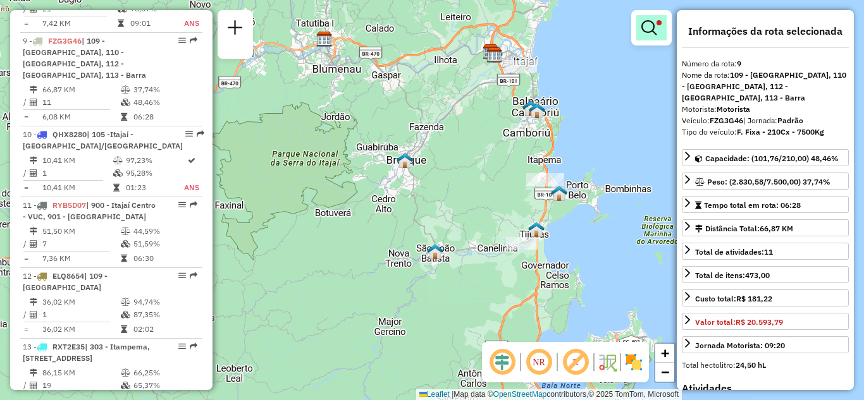
click at [646, 32] on em at bounding box center [648, 27] width 15 height 15
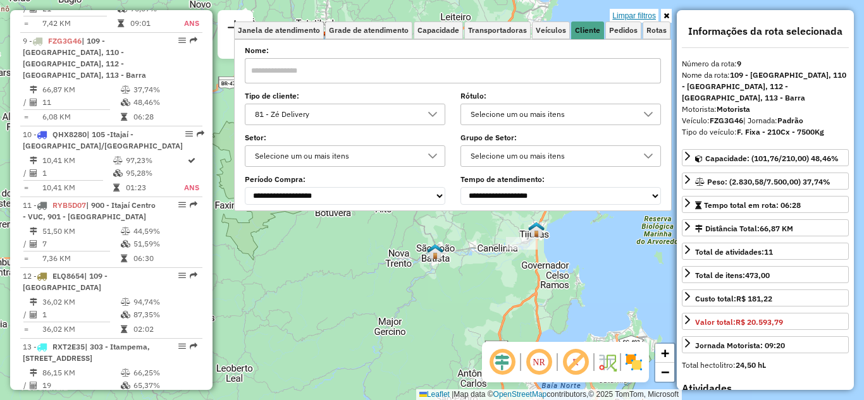
click at [632, 15] on link "Limpar filtros" at bounding box center [634, 16] width 49 height 14
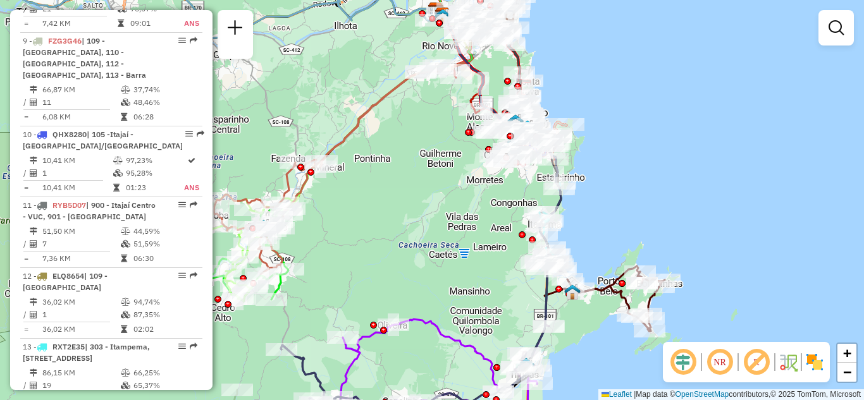
drag, startPoint x: 599, startPoint y: 134, endPoint x: 577, endPoint y: 175, distance: 46.4
click at [579, 175] on div "Janela de atendimento Grade de atendimento Capacidade Transportadoras Veículos …" at bounding box center [432, 200] width 864 height 400
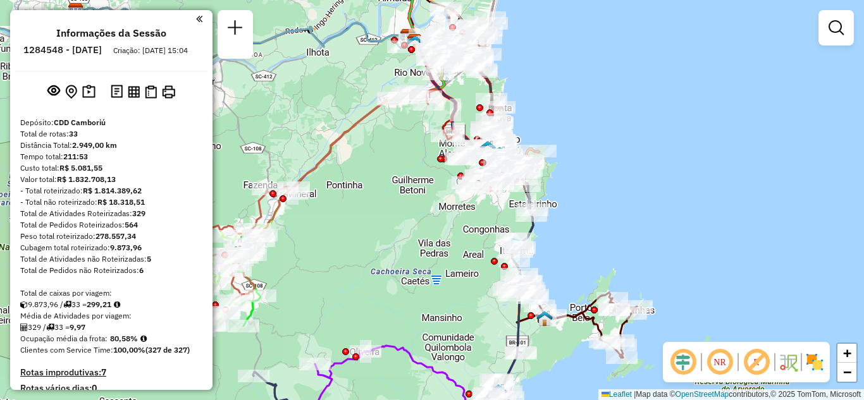
scroll to position [2461, 0]
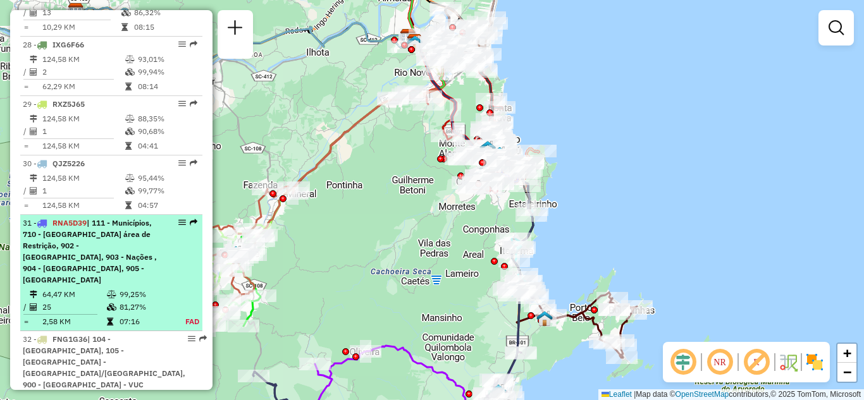
click at [178, 219] on em at bounding box center [182, 223] width 8 height 8
select select "**********"
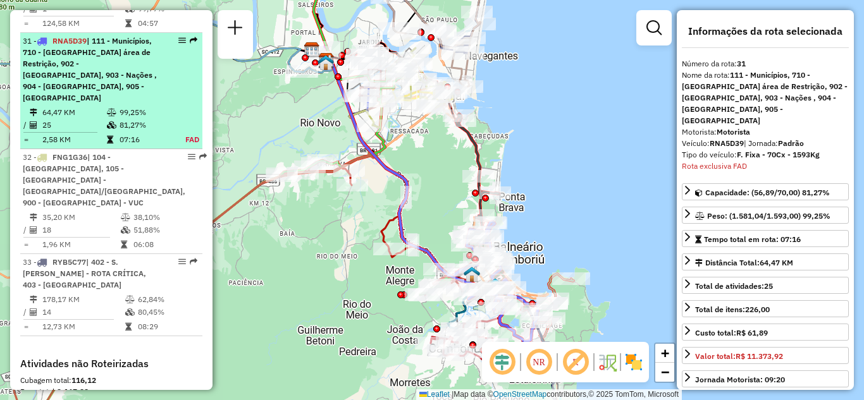
scroll to position [2643, 0]
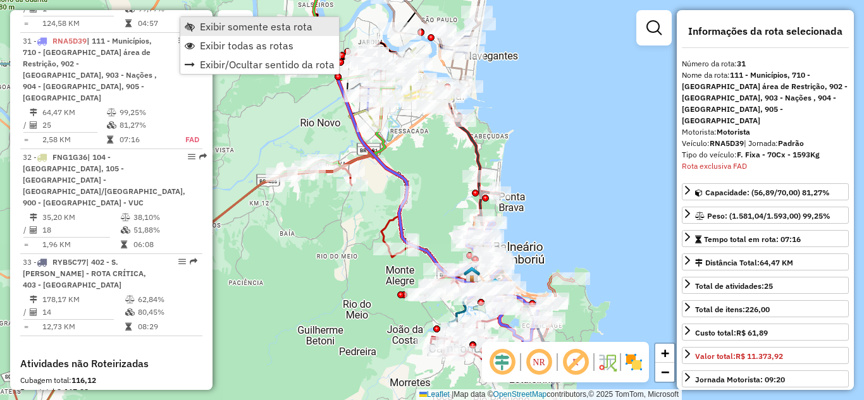
click at [216, 32] on span "Exibir somente esta rota" at bounding box center [256, 27] width 113 height 10
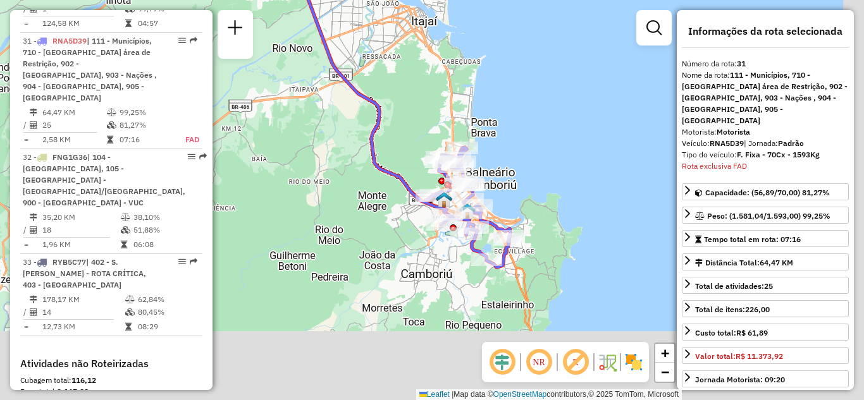
drag, startPoint x: 540, startPoint y: 209, endPoint x: 520, endPoint y: 114, distance: 97.0
click at [517, 116] on div "Janela de atendimento Grade de atendimento Capacidade Transportadoras Veículos …" at bounding box center [432, 200] width 864 height 400
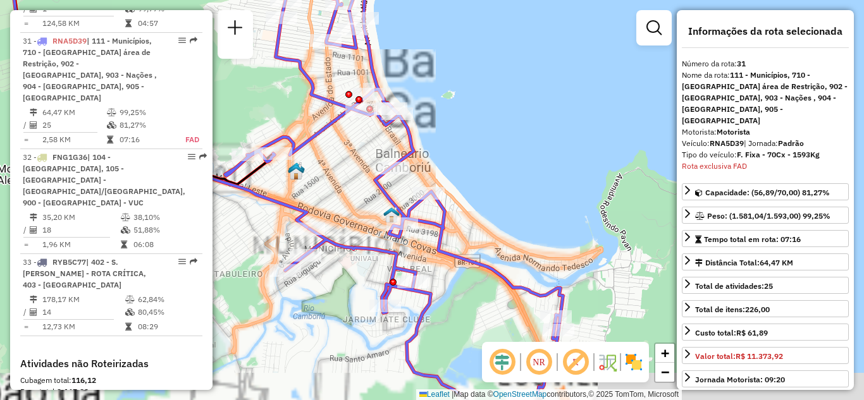
drag, startPoint x: 500, startPoint y: 167, endPoint x: 586, endPoint y: 106, distance: 106.2
click at [582, 109] on div "Janela de atendimento Grade de atendimento Capacidade Transportadoras Veículos …" at bounding box center [432, 200] width 864 height 400
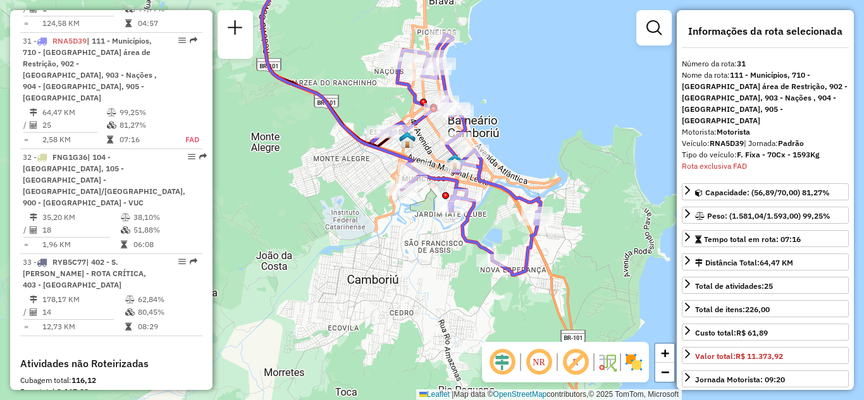
drag, startPoint x: 573, startPoint y: 125, endPoint x: 531, endPoint y: 126, distance: 42.4
click at [532, 128] on div "Janela de atendimento Grade de atendimento Capacidade Transportadoras Veículos …" at bounding box center [432, 200] width 864 height 400
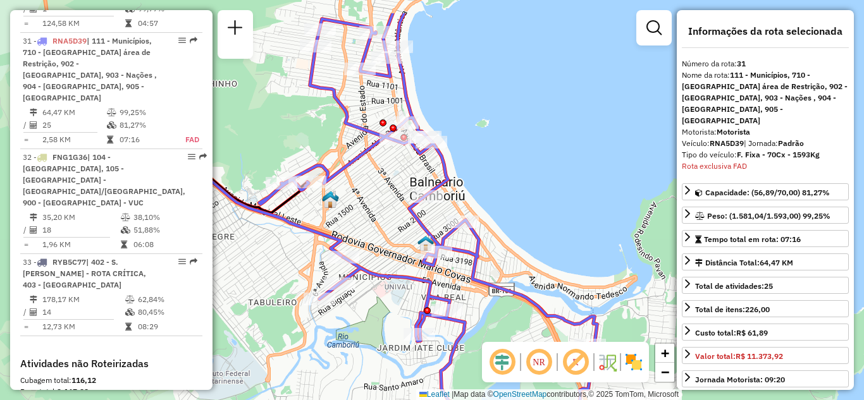
drag, startPoint x: 510, startPoint y: 97, endPoint x: 520, endPoint y: 173, distance: 77.2
click at [520, 173] on div "Janela de atendimento Grade de atendimento Capacidade Transportadoras Veículos …" at bounding box center [432, 200] width 864 height 400
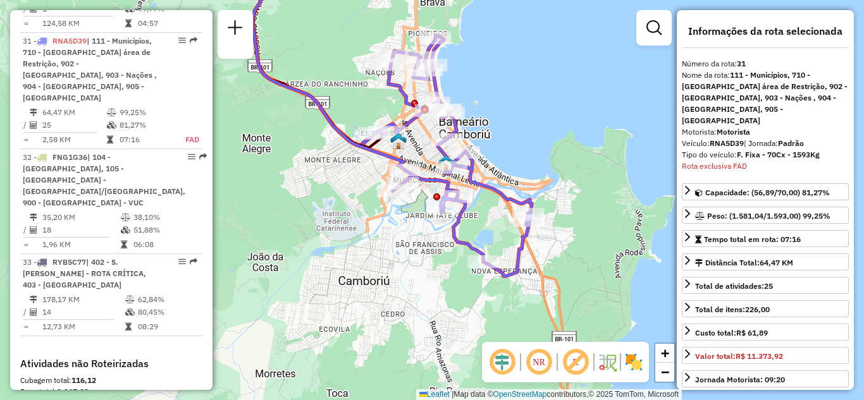
drag, startPoint x: 542, startPoint y: 142, endPoint x: 527, endPoint y: 116, distance: 29.2
click at [529, 117] on div "Janela de atendimento Grade de atendimento Capacidade Transportadoras Veículos …" at bounding box center [432, 200] width 864 height 400
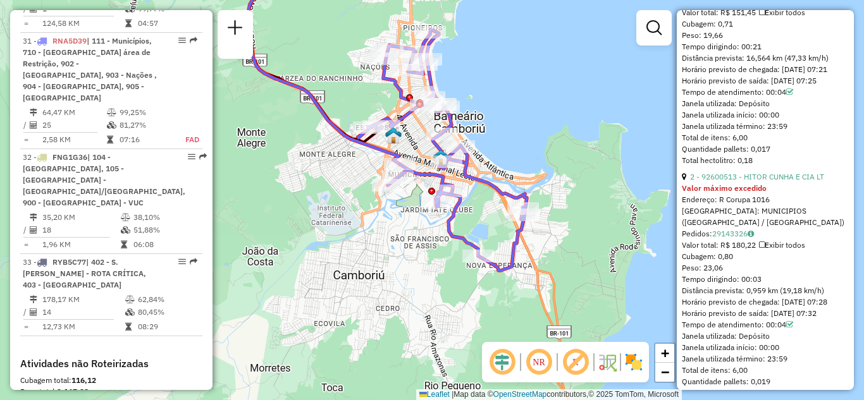
scroll to position [1668, 0]
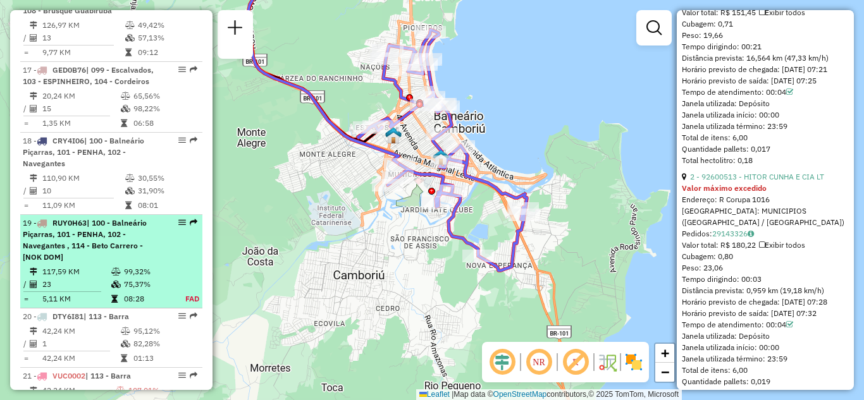
click at [178, 219] on em at bounding box center [182, 223] width 8 height 8
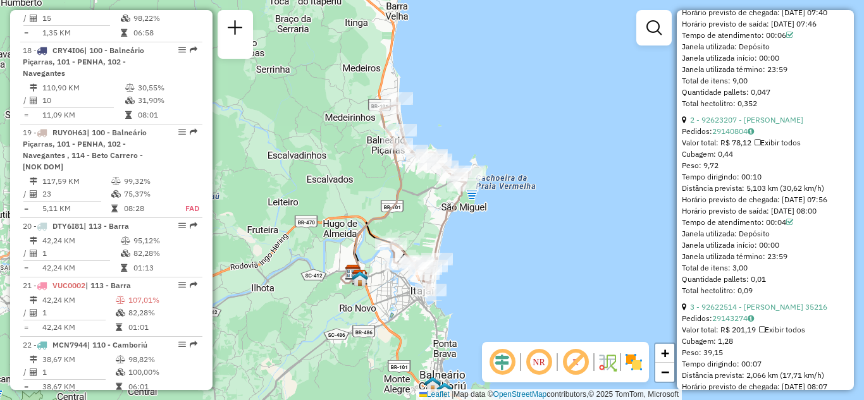
scroll to position [1850, 0]
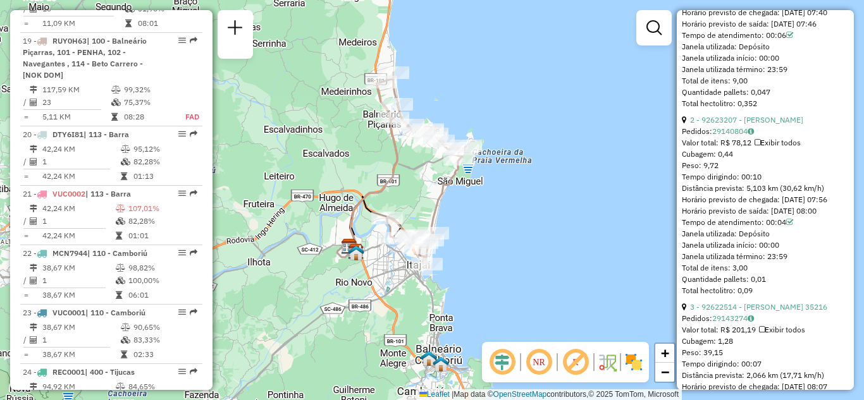
drag, startPoint x: 411, startPoint y: 218, endPoint x: 409, endPoint y: 191, distance: 27.3
click at [409, 191] on div "Janela de atendimento Grade de atendimento Capacidade Transportadoras Veículos …" at bounding box center [432, 200] width 864 height 400
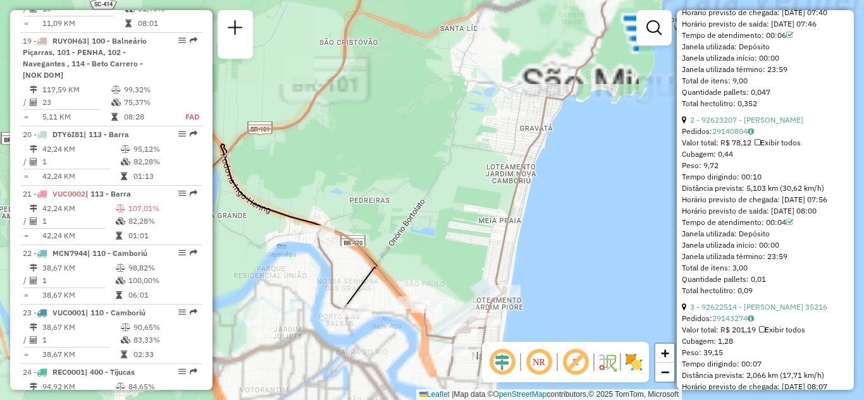
drag, startPoint x: 393, startPoint y: 181, endPoint x: 433, endPoint y: 213, distance: 50.8
click at [392, 163] on div "Janela de atendimento Grade de atendimento Capacidade Transportadoras Veículos …" at bounding box center [432, 200] width 864 height 400
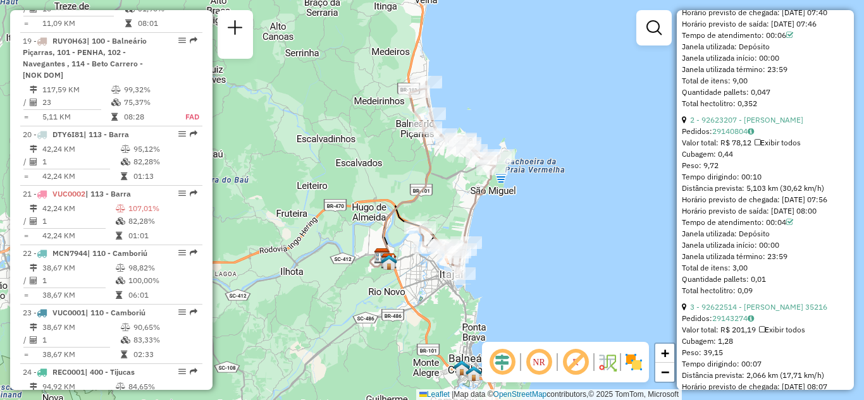
drag, startPoint x: 493, startPoint y: 82, endPoint x: 534, endPoint y: 70, distance: 42.8
click at [534, 70] on div "Janela de atendimento Grade de atendimento Capacidade Transportadoras Veículos …" at bounding box center [432, 200] width 864 height 400
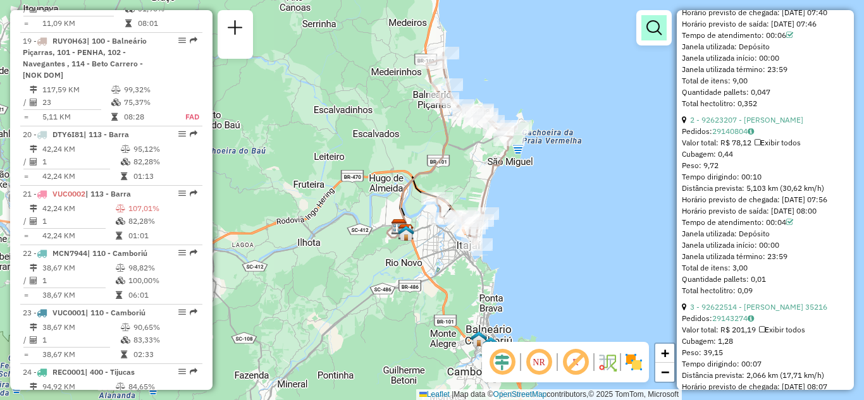
click at [645, 25] on link at bounding box center [653, 27] width 25 height 25
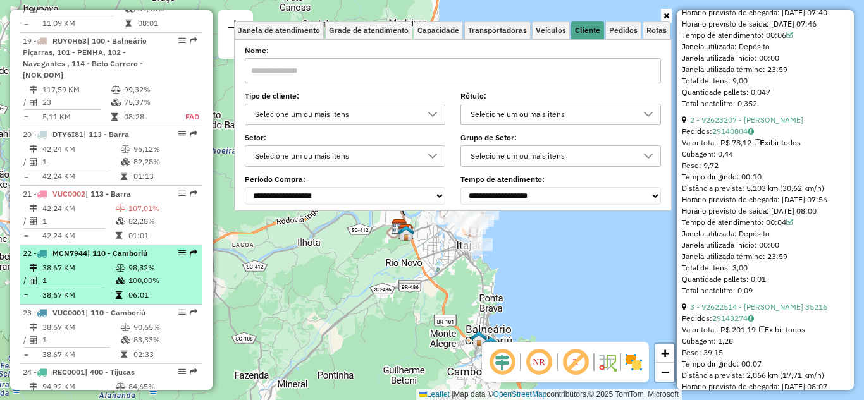
drag, startPoint x: 271, startPoint y: 277, endPoint x: 190, endPoint y: 230, distance: 93.3
click at [269, 276] on div "Janela de atendimento Grade de atendimento Capacidade Transportadoras Veículos …" at bounding box center [432, 200] width 864 height 400
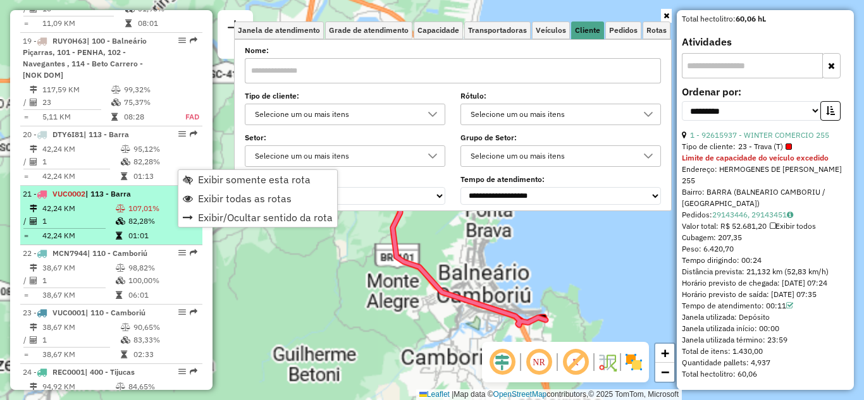
scroll to position [324, 0]
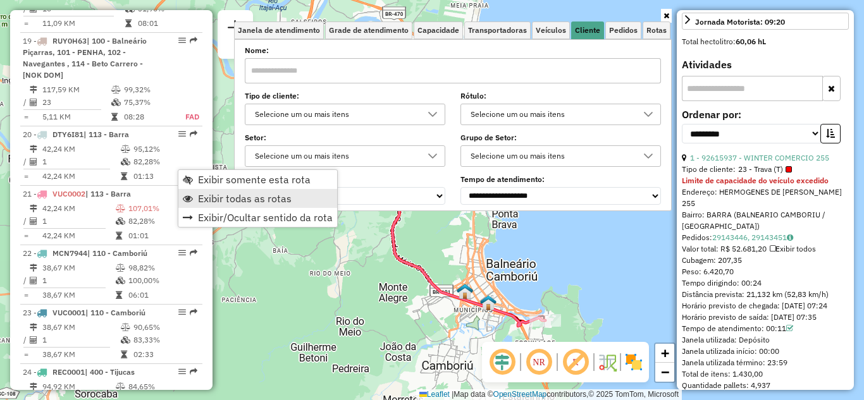
click at [220, 199] on span "Exibir todas as rotas" at bounding box center [245, 199] width 94 height 10
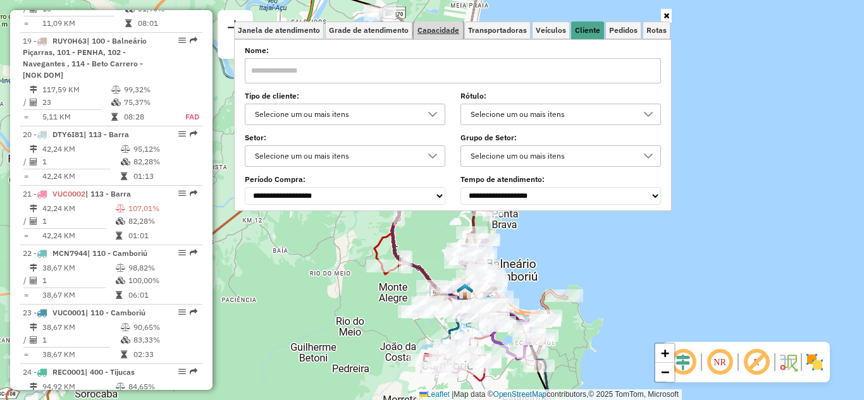
click at [431, 34] on span "Capacidade" at bounding box center [438, 31] width 42 height 8
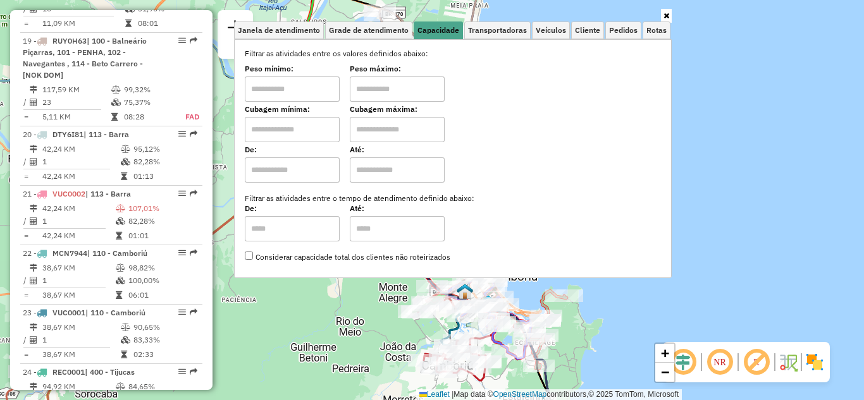
click at [276, 80] on input "text" at bounding box center [292, 89] width 95 height 25
type input "****"
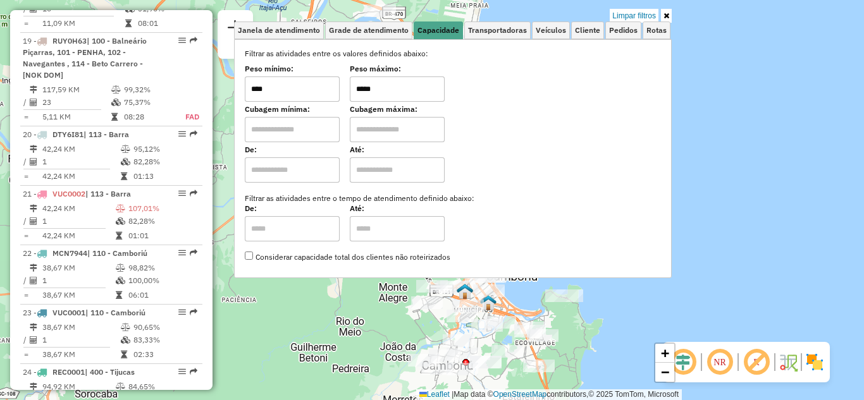
type input "*****"
click at [665, 15] on icon at bounding box center [666, 16] width 6 height 8
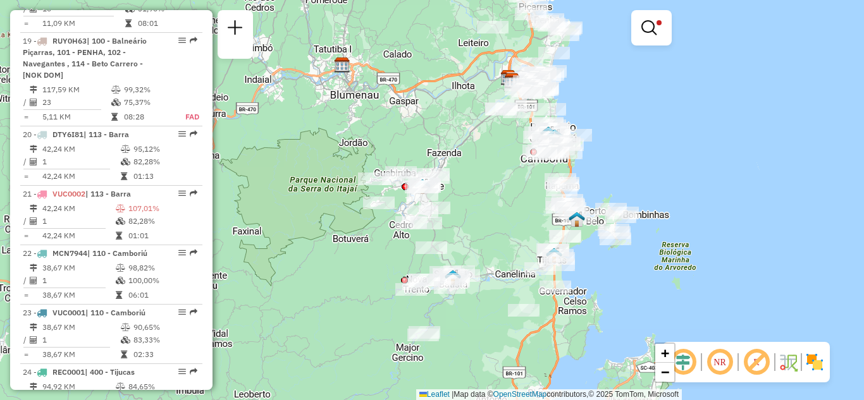
drag, startPoint x: 624, startPoint y: 178, endPoint x: 592, endPoint y: 96, distance: 88.1
click at [596, 101] on div "Limpar filtros Janela de atendimento Grade de atendimento Capacidade Transporta…" at bounding box center [432, 200] width 864 height 400
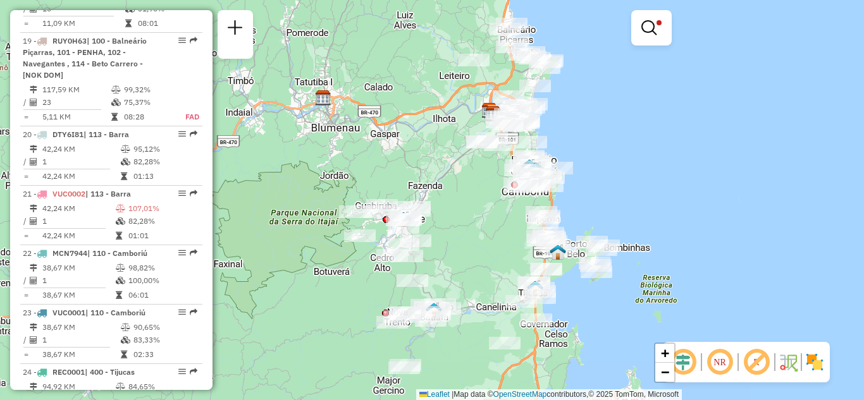
drag, startPoint x: 622, startPoint y: 98, endPoint x: 624, endPoint y: 173, distance: 75.3
click at [624, 175] on div "Limpar filtros Janela de atendimento Grade de atendimento Capacidade Transporta…" at bounding box center [432, 200] width 864 height 400
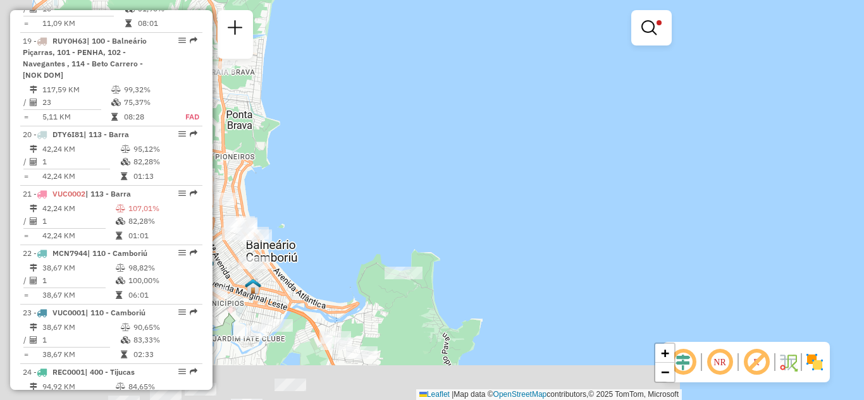
drag, startPoint x: 589, startPoint y: 152, endPoint x: 683, endPoint y: 68, distance: 125.4
click at [717, 55] on div "Limpar filtros Janela de atendimento Grade de atendimento Capacidade Transporta…" at bounding box center [432, 200] width 864 height 400
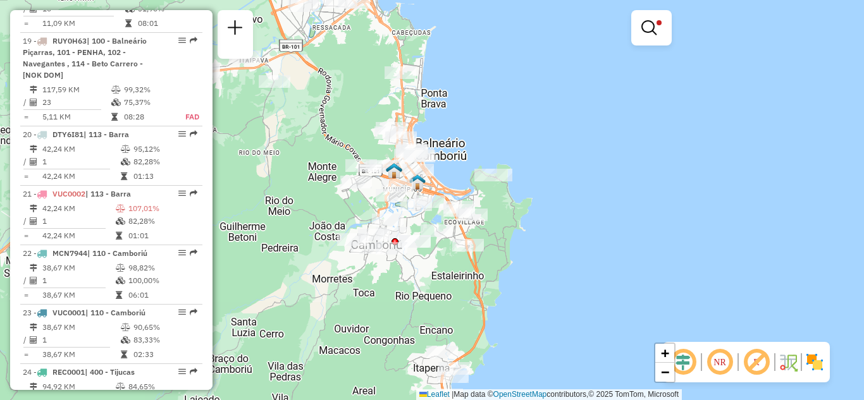
drag, startPoint x: 491, startPoint y: 143, endPoint x: 521, endPoint y: 121, distance: 37.1
click at [516, 128] on div "Limpar filtros Janela de atendimento Grade de atendimento Capacidade Transporta…" at bounding box center [432, 200] width 864 height 400
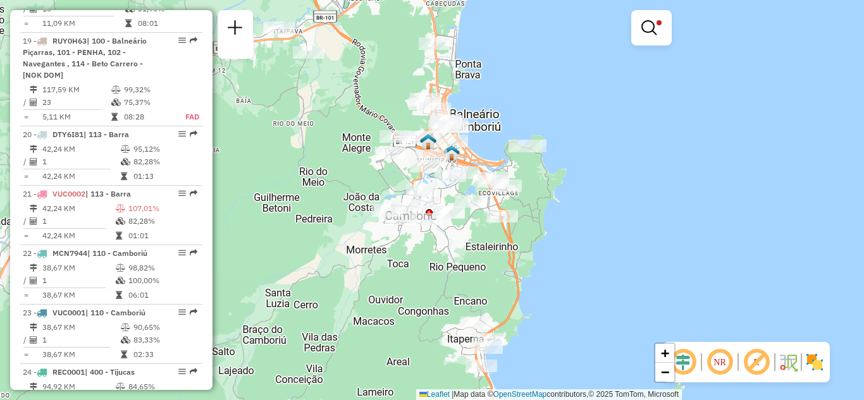
drag, startPoint x: 491, startPoint y: 118, endPoint x: 503, endPoint y: 109, distance: 14.9
click at [501, 109] on div "Limpar filtros Janela de atendimento Grade de atendimento Capacidade Transporta…" at bounding box center [432, 200] width 864 height 400
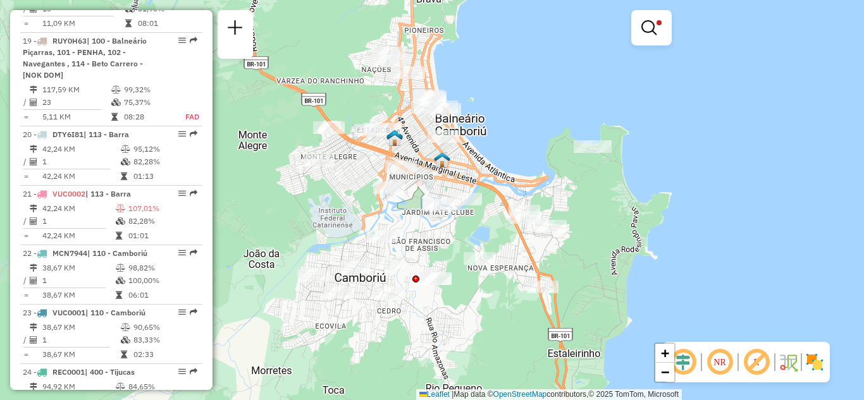
drag, startPoint x: 492, startPoint y: 121, endPoint x: 539, endPoint y: 66, distance: 72.7
click at [539, 66] on div "Limpar filtros Janela de atendimento Grade de atendimento Capacidade Transporta…" at bounding box center [432, 200] width 864 height 400
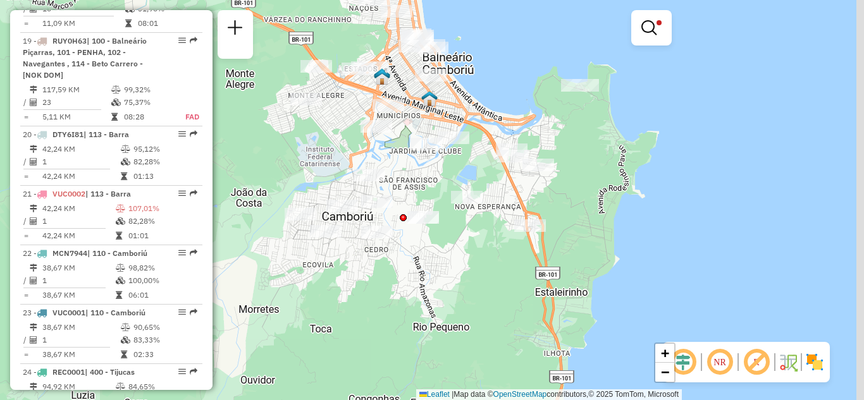
drag, startPoint x: 720, startPoint y: 249, endPoint x: 624, endPoint y: 181, distance: 117.6
click at [625, 181] on div "Limpar filtros Janela de atendimento Grade de atendimento Capacidade Transporta…" at bounding box center [432, 200] width 864 height 400
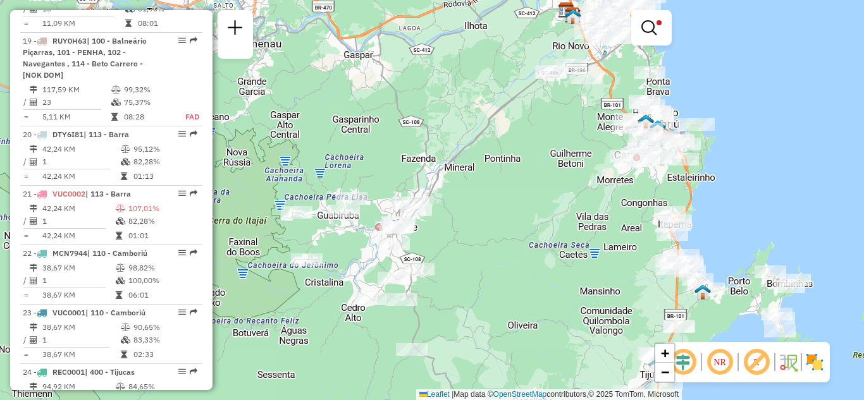
drag, startPoint x: 668, startPoint y: 223, endPoint x: 748, endPoint y: 152, distance: 106.2
click at [748, 152] on div "Limpar filtros Janela de atendimento Grade de atendimento Capacidade Transporta…" at bounding box center [432, 200] width 864 height 400
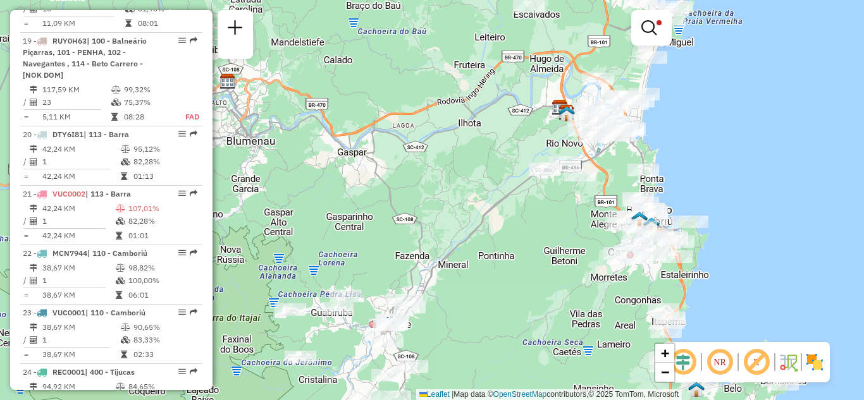
drag, startPoint x: 742, startPoint y: 169, endPoint x: 721, endPoint y: 287, distance: 120.2
click at [722, 287] on div "Limpar filtros Janela de atendimento Grade de atendimento Capacidade Transporta…" at bounding box center [432, 200] width 864 height 400
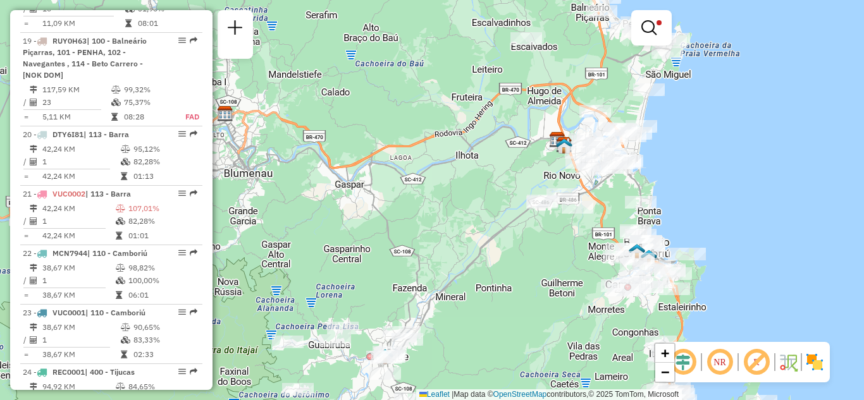
drag, startPoint x: 703, startPoint y: 189, endPoint x: 701, endPoint y: 207, distance: 17.8
click at [703, 207] on div "Limpar filtros Janela de atendimento Grade de atendimento Capacidade Transporta…" at bounding box center [432, 200] width 864 height 400
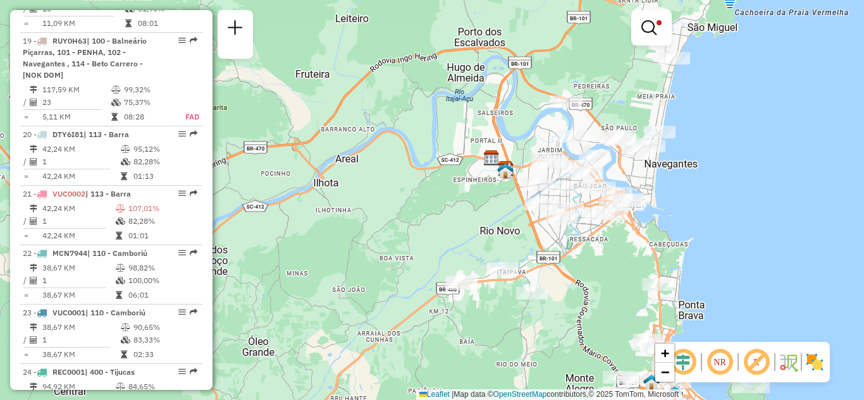
drag, startPoint x: 733, startPoint y: 176, endPoint x: 751, endPoint y: 201, distance: 30.4
click at [751, 200] on div "Limpar filtros Janela de atendimento Grade de atendimento Capacidade Transporta…" at bounding box center [432, 200] width 864 height 400
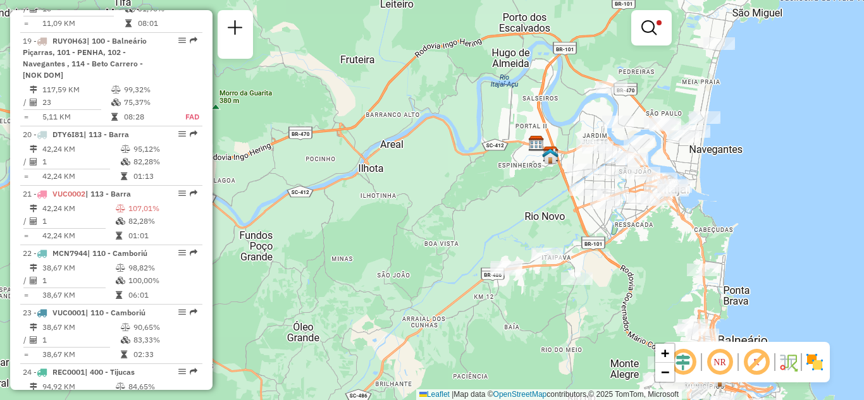
drag, startPoint x: 772, startPoint y: 185, endPoint x: 747, endPoint y: 156, distance: 37.7
click at [748, 157] on div "Limpar filtros Janela de atendimento Grade de atendimento Capacidade Transporta…" at bounding box center [432, 200] width 864 height 400
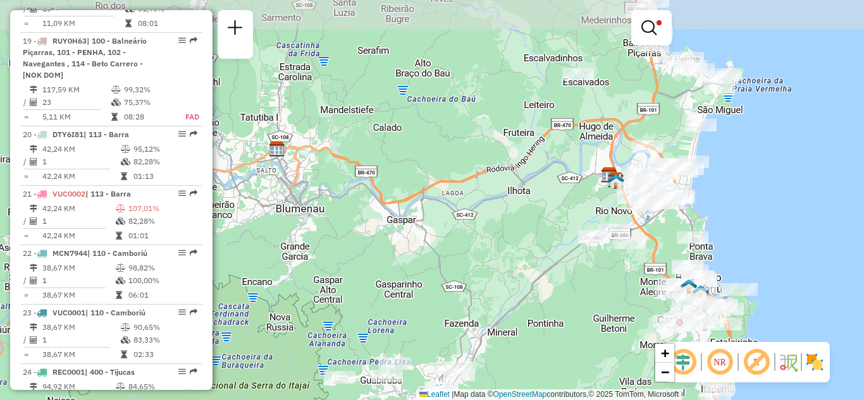
drag, startPoint x: 771, startPoint y: 186, endPoint x: 735, endPoint y: 238, distance: 63.2
click at [736, 238] on div "Limpar filtros Janela de atendimento Grade de atendimento Capacidade Transporta…" at bounding box center [432, 200] width 864 height 400
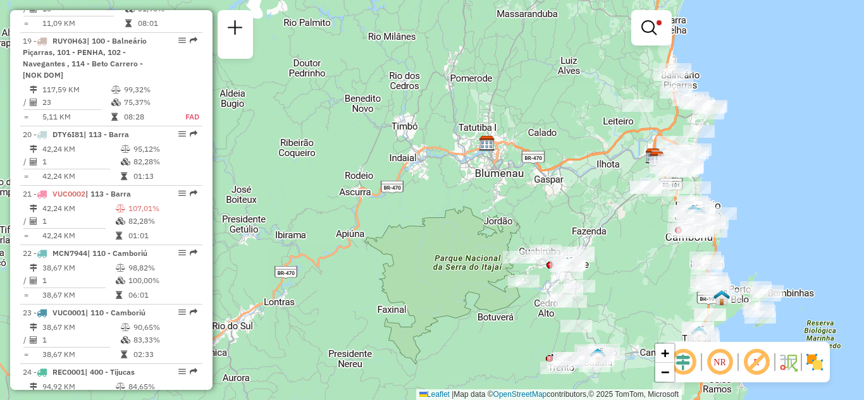
drag, startPoint x: 759, startPoint y: 223, endPoint x: 737, endPoint y: 127, distance: 98.0
click at [737, 128] on div "Limpar filtros Janela de atendimento Grade de atendimento Capacidade Transporta…" at bounding box center [432, 200] width 864 height 400
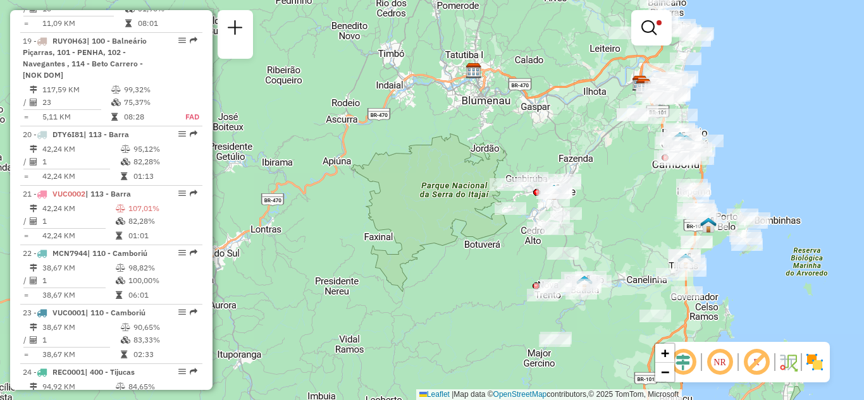
drag, startPoint x: 760, startPoint y: 158, endPoint x: 741, endPoint y: 82, distance: 79.0
click at [742, 84] on div "Limpar filtros Janela de atendimento Grade de atendimento Capacidade Transporta…" at bounding box center [432, 200] width 864 height 400
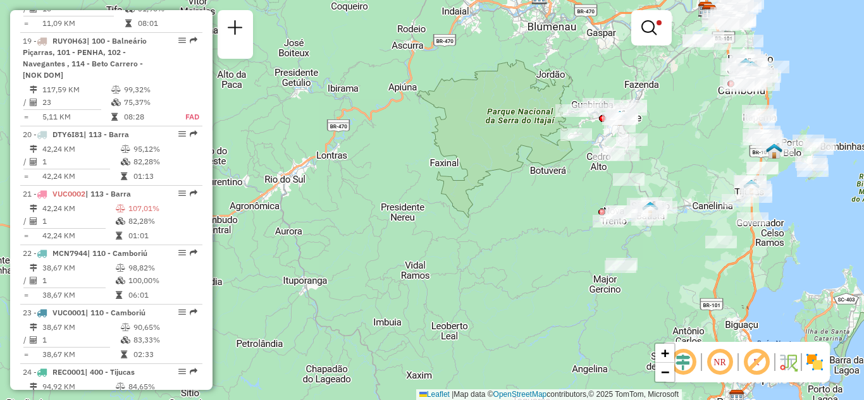
drag, startPoint x: 670, startPoint y: 144, endPoint x: 617, endPoint y: 148, distance: 53.3
click at [618, 148] on div "Limpar filtros Janela de atendimento Grade de atendimento Capacidade Transporta…" at bounding box center [432, 200] width 864 height 400
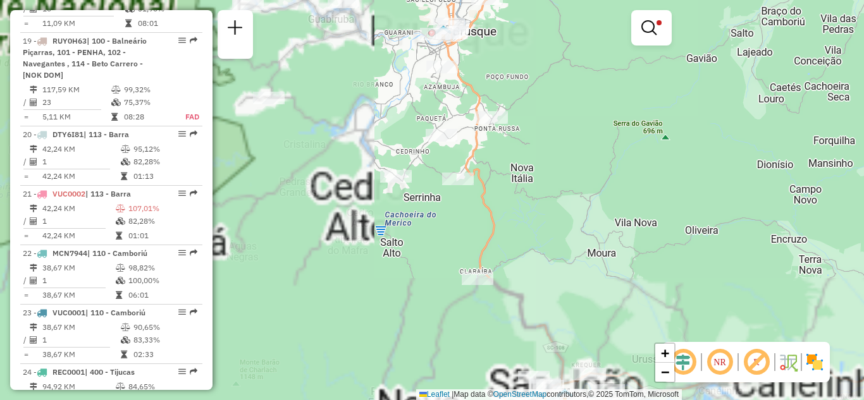
drag, startPoint x: 614, startPoint y: 129, endPoint x: 684, endPoint y: 175, distance: 83.7
click at [684, 173] on div "Limpar filtros Janela de atendimento Grade de atendimento Capacidade Transporta…" at bounding box center [432, 200] width 864 height 400
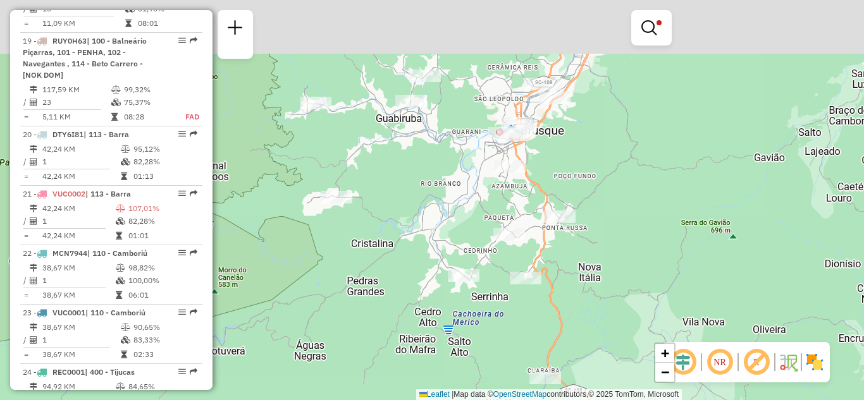
drag, startPoint x: 603, startPoint y: 121, endPoint x: 643, endPoint y: 195, distance: 84.6
click at [643, 192] on div "Limpar filtros Janela de atendimento Grade de atendimento Capacidade Transporta…" at bounding box center [432, 200] width 864 height 400
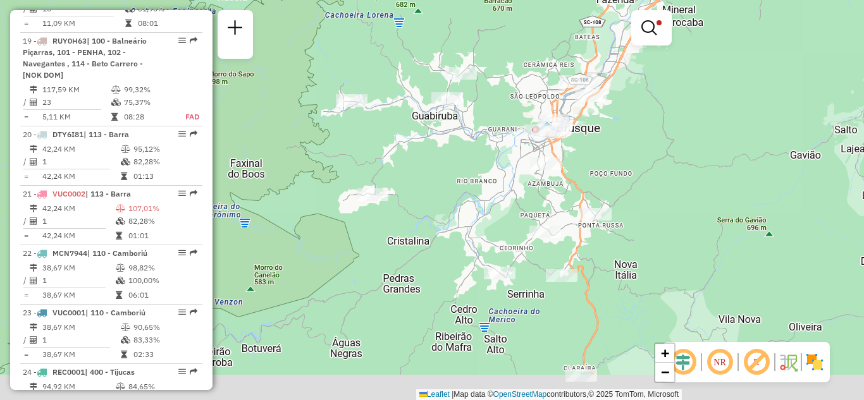
drag, startPoint x: 613, startPoint y: 149, endPoint x: 610, endPoint y: 114, distance: 34.2
click at [611, 120] on div "Limpar filtros Janela de atendimento Grade de atendimento Capacidade Transporta…" at bounding box center [432, 200] width 864 height 400
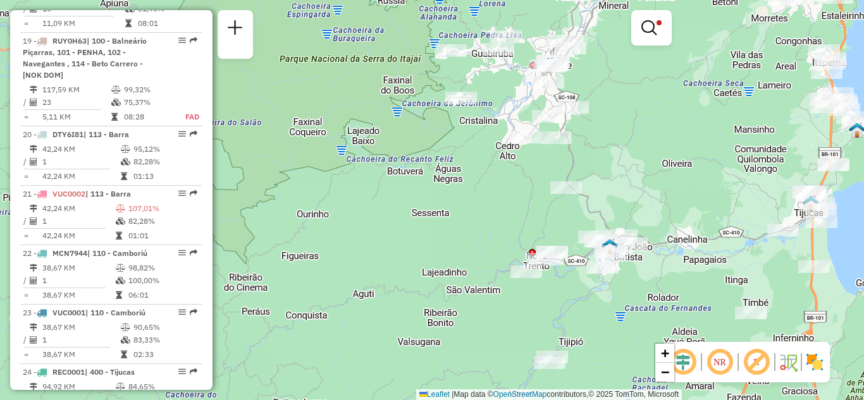
drag, startPoint x: 646, startPoint y: 174, endPoint x: 591, endPoint y: 114, distance: 81.4
click at [586, 104] on div "Limpar filtros Janela de atendimento Grade de atendimento Capacidade Transporta…" at bounding box center [432, 200] width 864 height 400
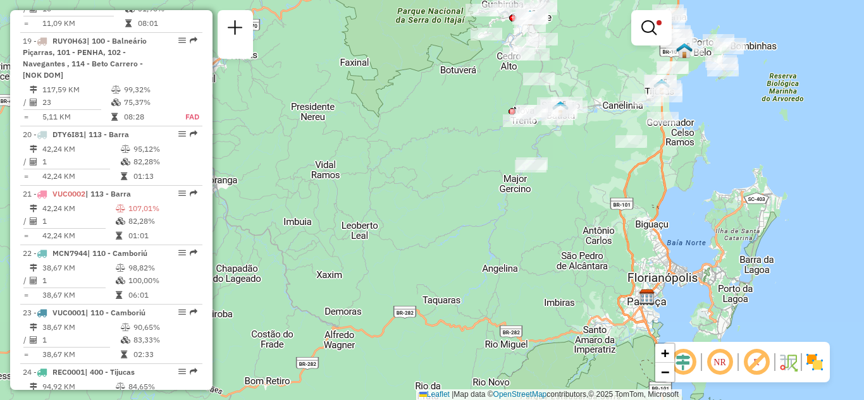
drag, startPoint x: 515, startPoint y: 142, endPoint x: 500, endPoint y: 223, distance: 82.4
click at [498, 234] on div "Limpar filtros Janela de atendimento Grade de atendimento Capacidade Transporta…" at bounding box center [432, 200] width 864 height 400
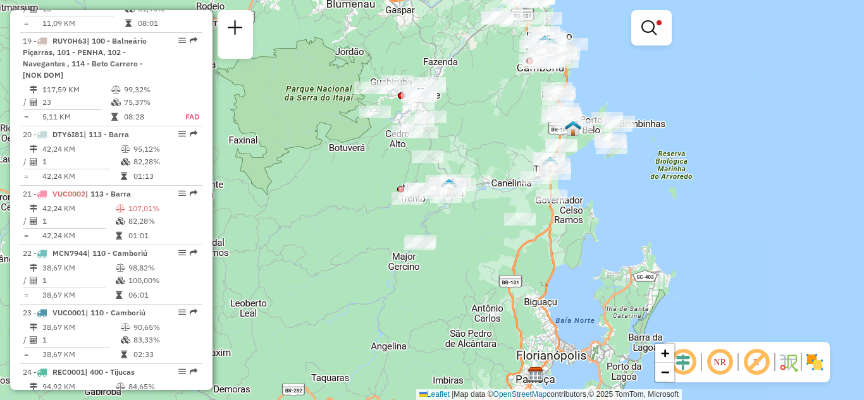
drag, startPoint x: 588, startPoint y: 125, endPoint x: 473, endPoint y: 138, distance: 115.9
click at [472, 128] on div "Limpar filtros Janela de atendimento Grade de atendimento Capacidade Transporta…" at bounding box center [432, 200] width 864 height 400
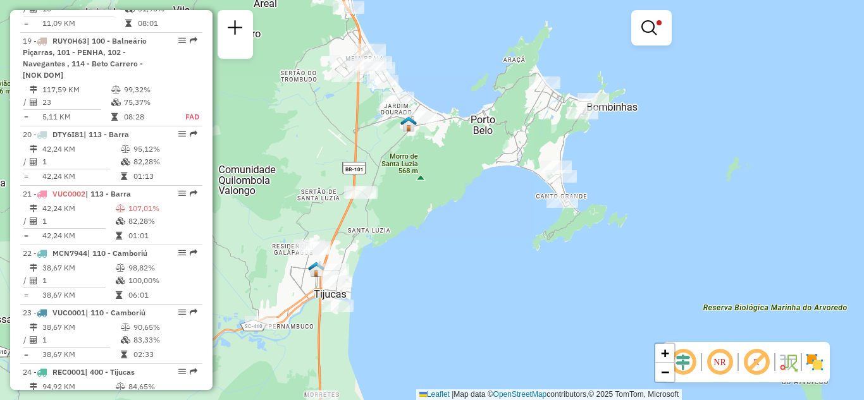
drag, startPoint x: 692, startPoint y: 98, endPoint x: 698, endPoint y: 107, distance: 10.2
click at [699, 102] on div "Limpar filtros Janela de atendimento Grade de atendimento Capacidade Transporta…" at bounding box center [432, 200] width 864 height 400
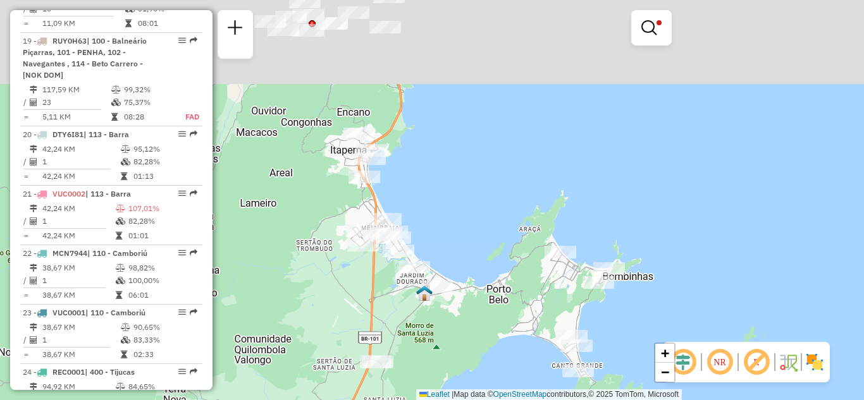
drag, startPoint x: 495, startPoint y: 118, endPoint x: 514, endPoint y: 249, distance: 132.9
click at [515, 273] on div "Limpar filtros Janela de atendimento Grade de atendimento Capacidade Transporta…" at bounding box center [432, 200] width 864 height 400
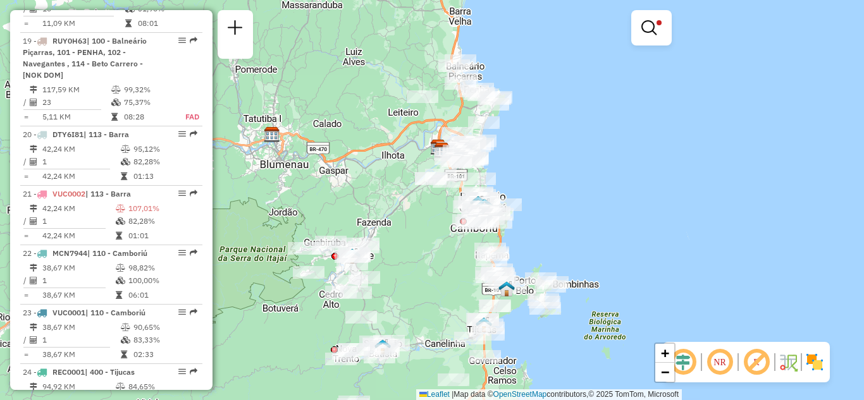
drag, startPoint x: 528, startPoint y: 233, endPoint x: 536, endPoint y: 231, distance: 8.4
click at [541, 242] on div "Limpar filtros Janela de atendimento Grade de atendimento Capacidade Transporta…" at bounding box center [432, 200] width 864 height 400
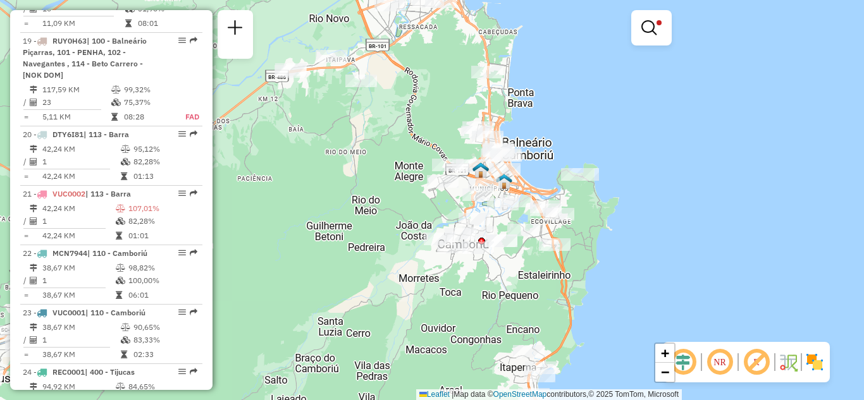
drag, startPoint x: 614, startPoint y: 144, endPoint x: 680, endPoint y: 309, distance: 178.5
click at [680, 309] on div "Limpar filtros Janela de atendimento Grade de atendimento Capacidade Transporta…" at bounding box center [432, 200] width 864 height 400
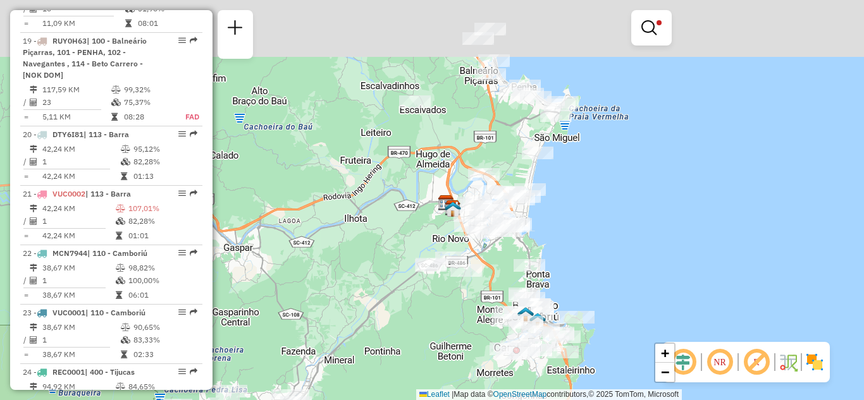
drag, startPoint x: 634, startPoint y: 246, endPoint x: 634, endPoint y: 277, distance: 31.0
click at [634, 275] on div "Limpar filtros Janela de atendimento Grade de atendimento Capacidade Transporta…" at bounding box center [432, 200] width 864 height 400
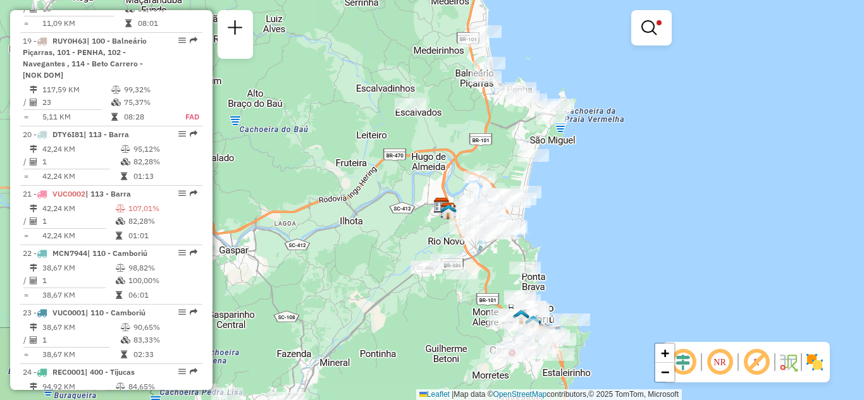
drag, startPoint x: 637, startPoint y: 209, endPoint x: 603, endPoint y: 82, distance: 132.2
click at [605, 82] on div "Limpar filtros Janela de atendimento Grade de atendimento Capacidade Transporta…" at bounding box center [432, 200] width 864 height 400
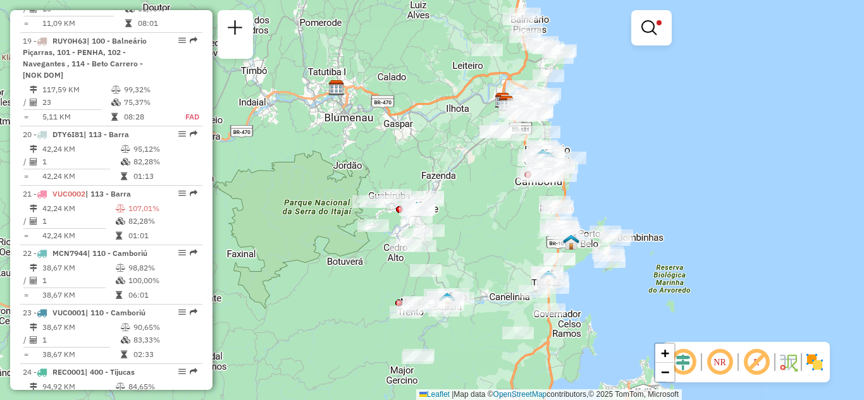
drag, startPoint x: 591, startPoint y: 126, endPoint x: 585, endPoint y: 104, distance: 22.9
click at [586, 105] on div "Limpar filtros Janela de atendimento Grade de atendimento Capacidade Transporta…" at bounding box center [432, 200] width 864 height 400
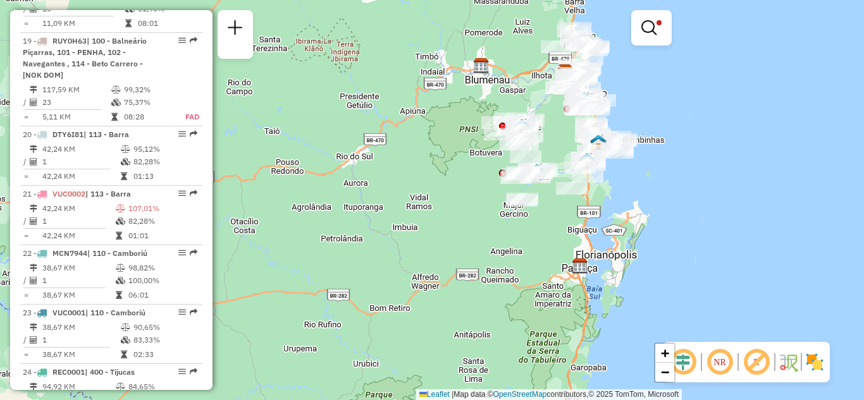
drag, startPoint x: 648, startPoint y: 117, endPoint x: 630, endPoint y: 209, distance: 94.1
click at [630, 209] on div "Limpar filtros Janela de atendimento Grade de atendimento Capacidade Transporta…" at bounding box center [432, 200] width 864 height 400
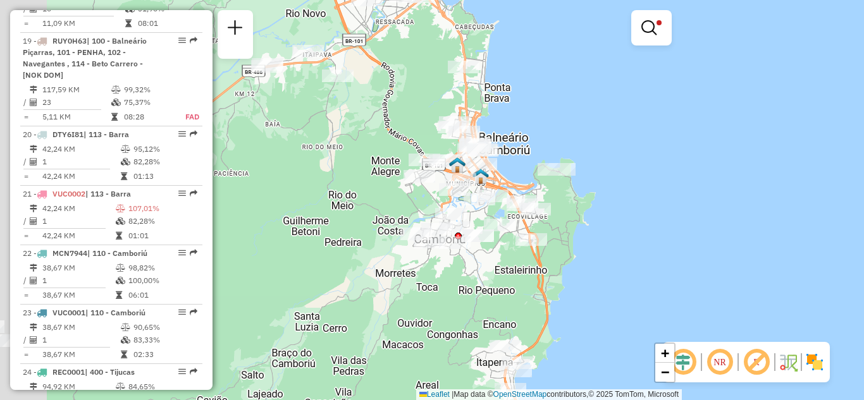
drag, startPoint x: 578, startPoint y: 196, endPoint x: 668, endPoint y: 91, distance: 138.1
click at [671, 90] on div "Limpar filtros Janela de atendimento Grade de atendimento Capacidade Transporta…" at bounding box center [432, 200] width 864 height 400
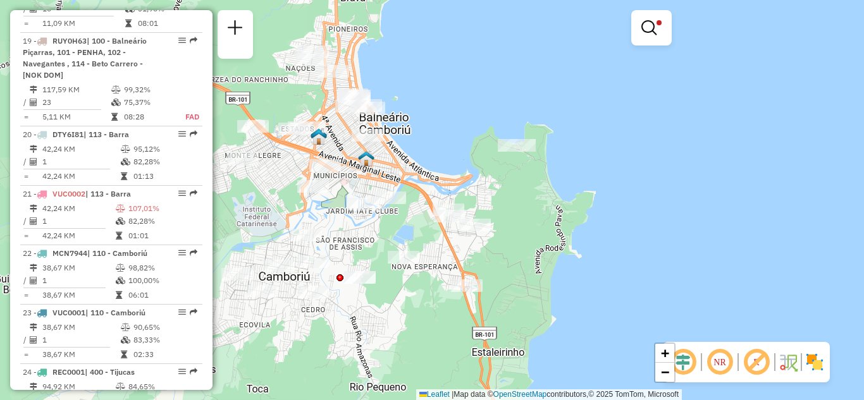
drag, startPoint x: 625, startPoint y: 131, endPoint x: 715, endPoint y: 95, distance: 97.4
click at [708, 108] on div "Limpar filtros Janela de atendimento Grade de atendimento Capacidade Transporta…" at bounding box center [432, 200] width 864 height 400
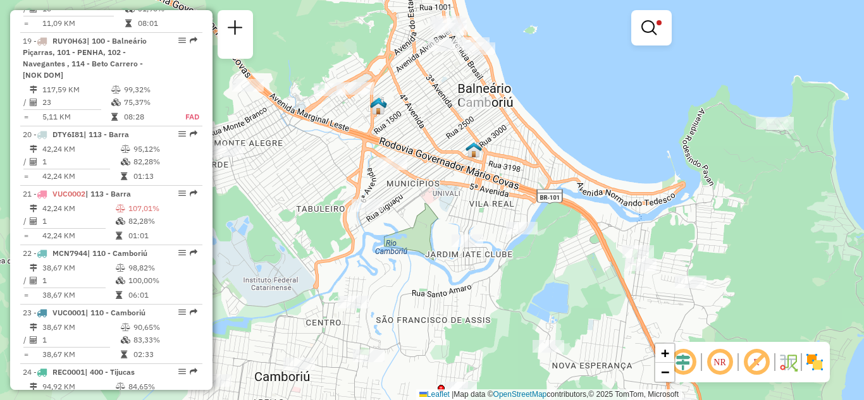
click at [453, 175] on div "Limpar filtros Janela de atendimento Grade de atendimento Capacidade Transporta…" at bounding box center [432, 200] width 864 height 400
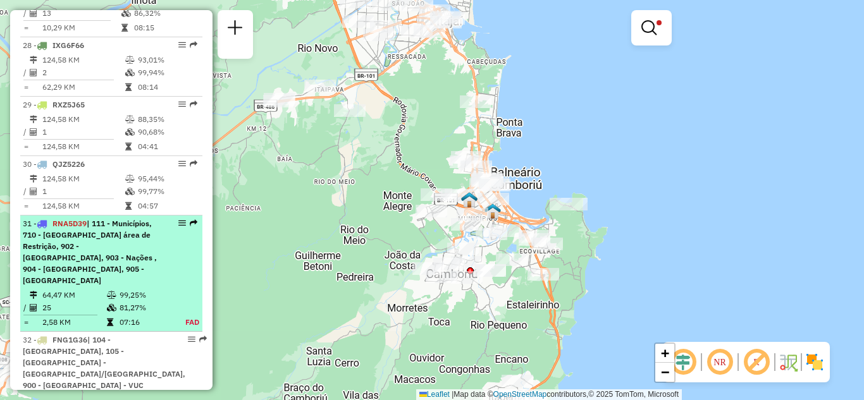
scroll to position [2483, 0]
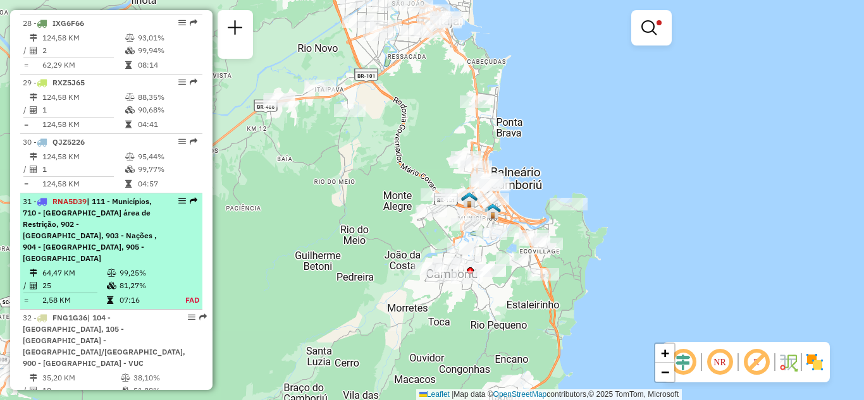
click at [178, 197] on em at bounding box center [182, 201] width 8 height 8
select select "**********"
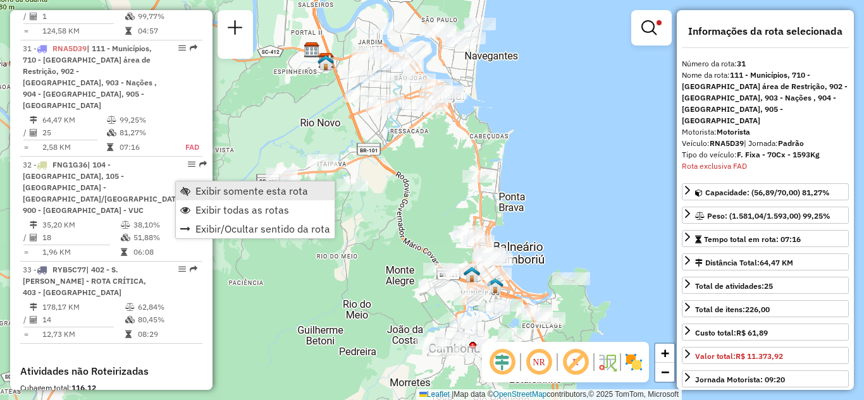
scroll to position [2643, 0]
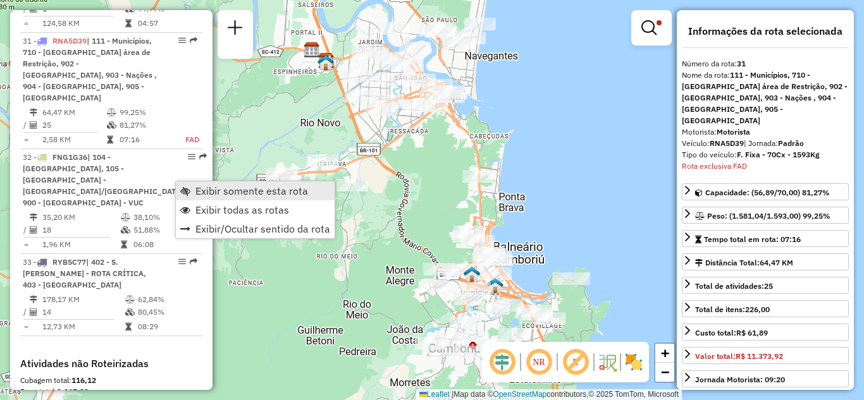
click at [209, 195] on span "Exibir somente esta rota" at bounding box center [251, 191] width 113 height 10
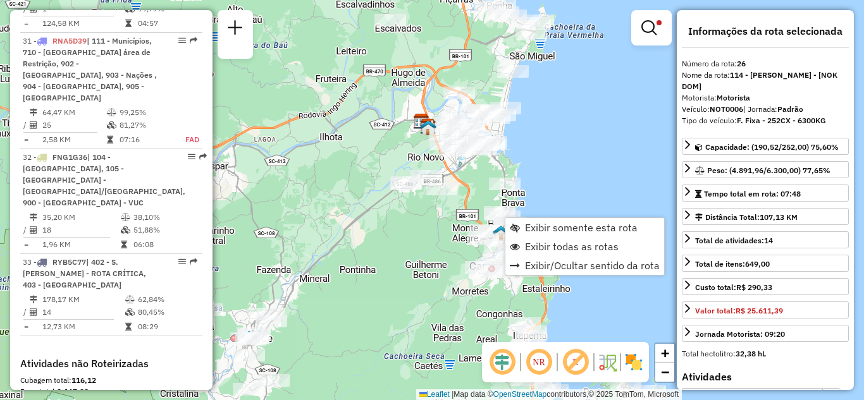
scroll to position [2312, 0]
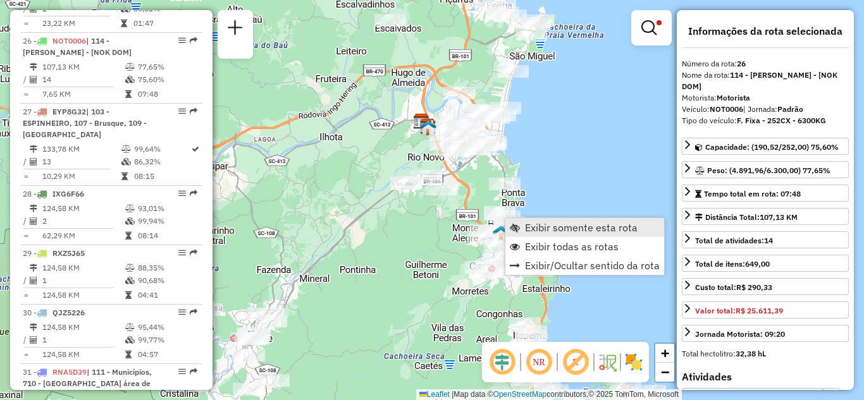
click at [543, 223] on span "Exibir somente esta rota" at bounding box center [581, 228] width 113 height 10
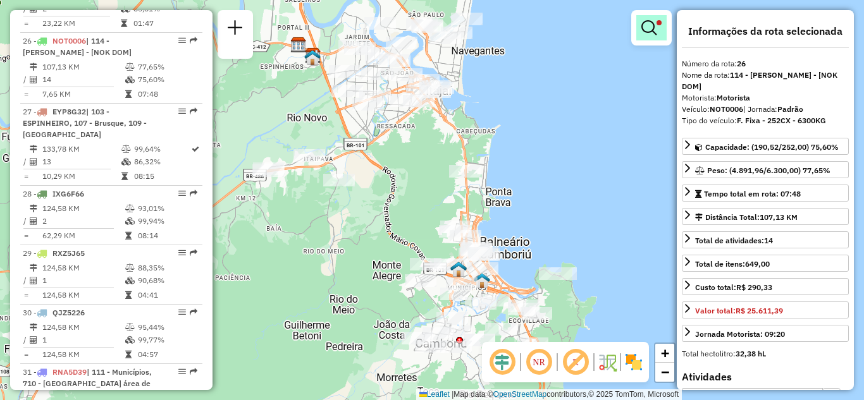
click at [637, 32] on link at bounding box center [651, 27] width 30 height 25
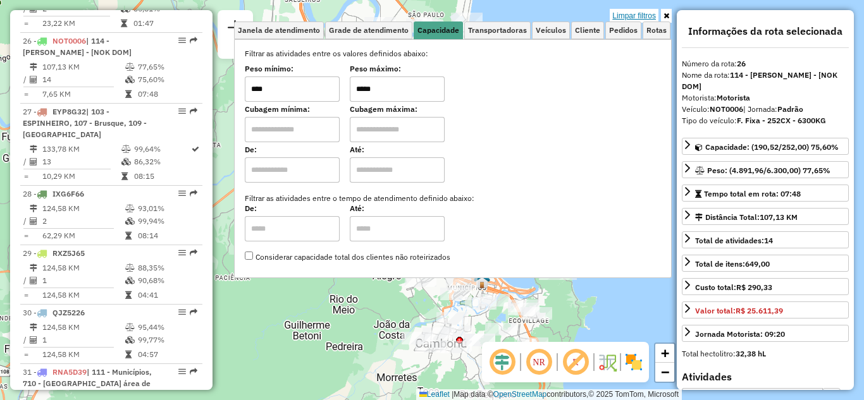
click at [645, 13] on link "Limpar filtros" at bounding box center [634, 16] width 49 height 14
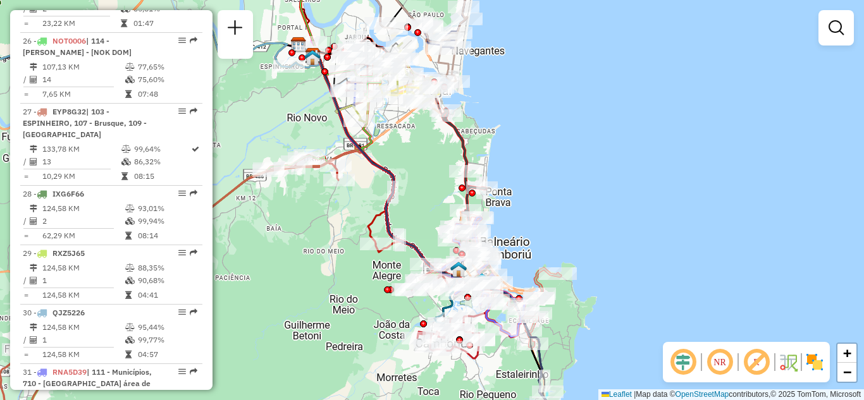
select select "**********"
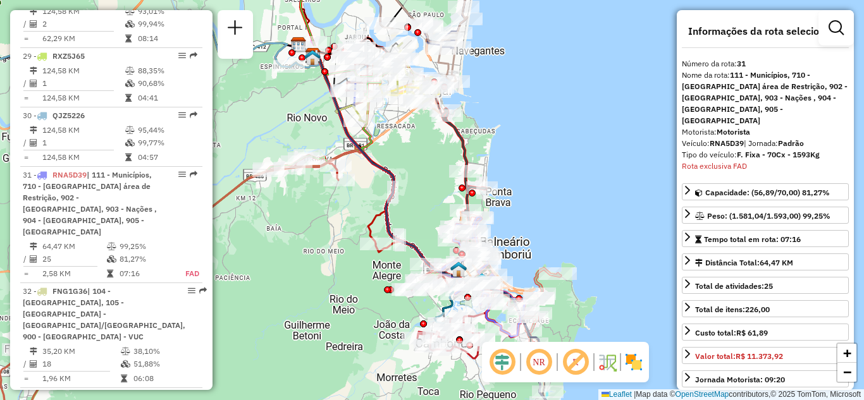
scroll to position [2643, 0]
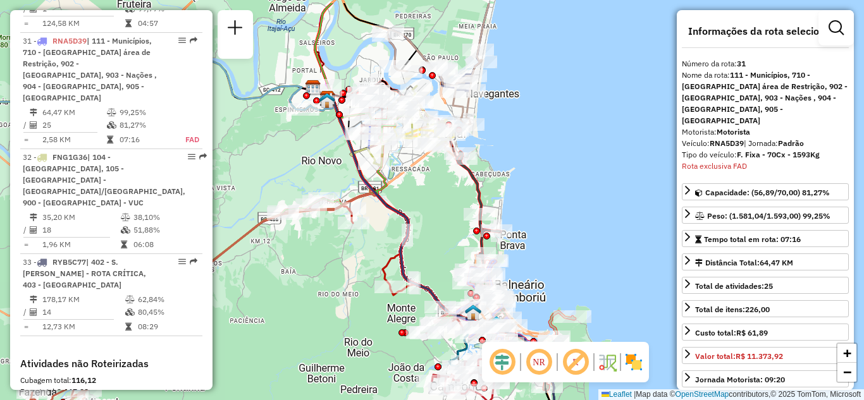
drag, startPoint x: 588, startPoint y: 138, endPoint x: 594, endPoint y: 180, distance: 42.2
click at [597, 181] on div "Janela de atendimento Grade de atendimento Capacidade Transportadoras Veículos …" at bounding box center [432, 200] width 864 height 400
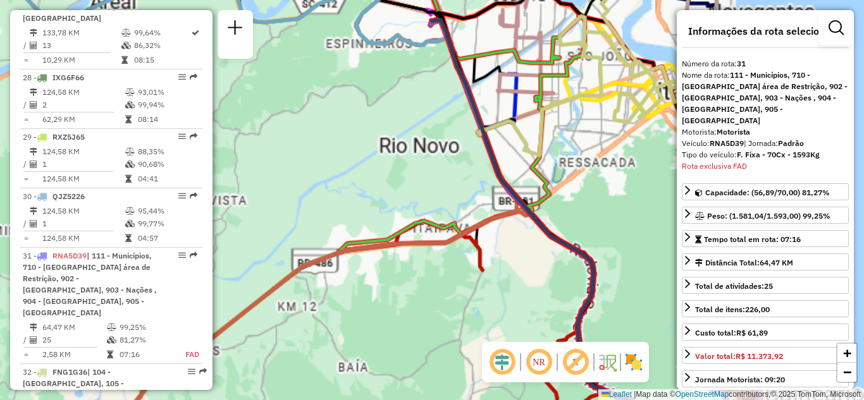
scroll to position [2327, 0]
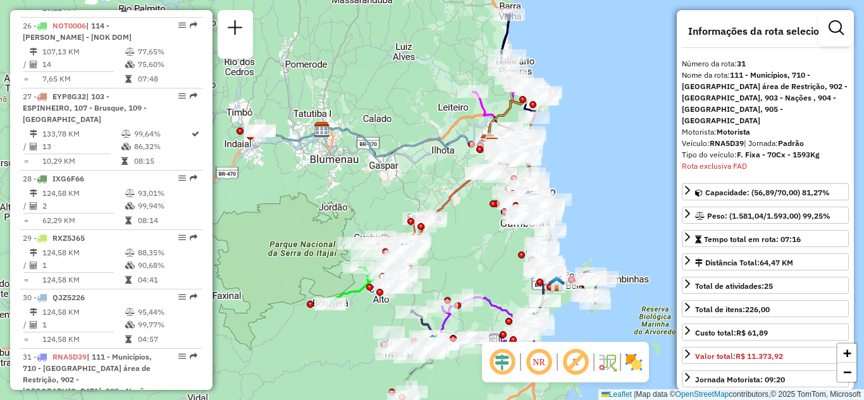
drag, startPoint x: 580, startPoint y: 184, endPoint x: 440, endPoint y: 202, distance: 141.5
click at [440, 202] on div "Janela de atendimento Grade de atendimento Capacidade Transportadoras Veículos …" at bounding box center [432, 200] width 864 height 400
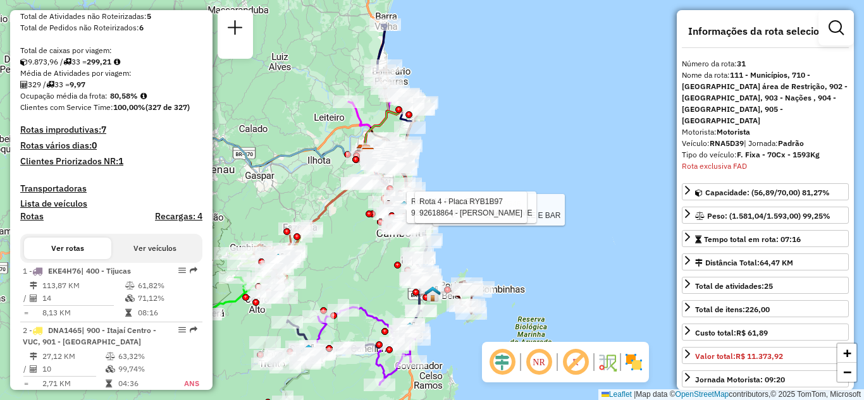
scroll to position [253, 0]
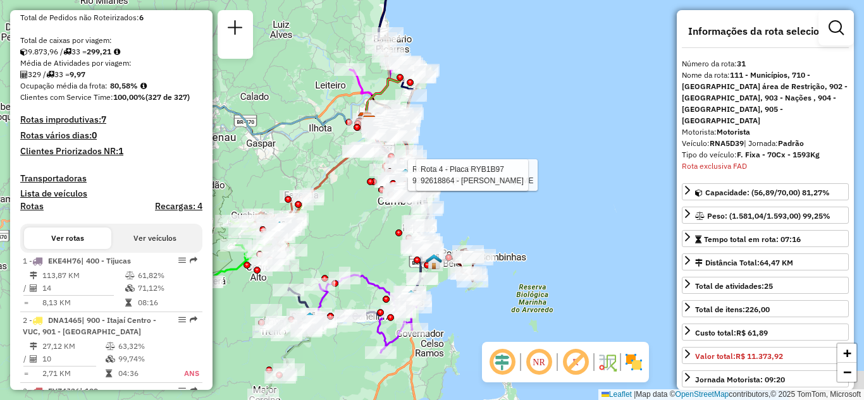
drag, startPoint x: 538, startPoint y: 245, endPoint x: 544, endPoint y: 198, distance: 47.2
click at [541, 201] on div "Rota 31 - Placa RNA5D39 92600081 - [PERSON_NAME] - ME Rota 4 - Placa RYB1B97 92…" at bounding box center [432, 200] width 864 height 400
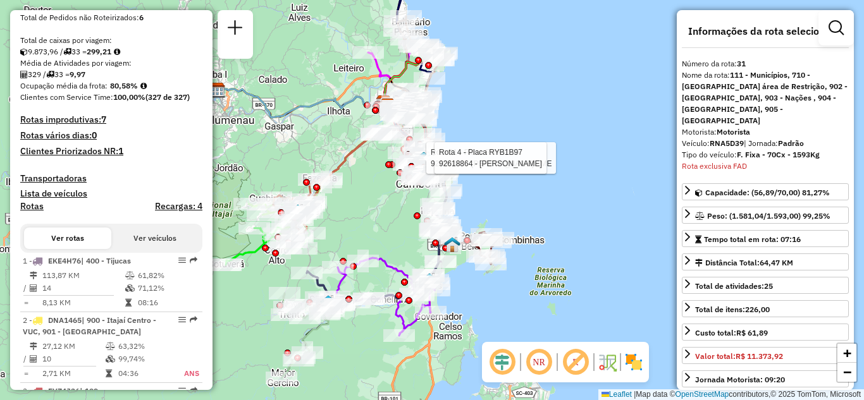
click at [510, 203] on div "Rota 31 - Placa RNA5D39 92600081 - [PERSON_NAME] - ME Rota 4 - Placa RYB1B97 92…" at bounding box center [432, 200] width 864 height 400
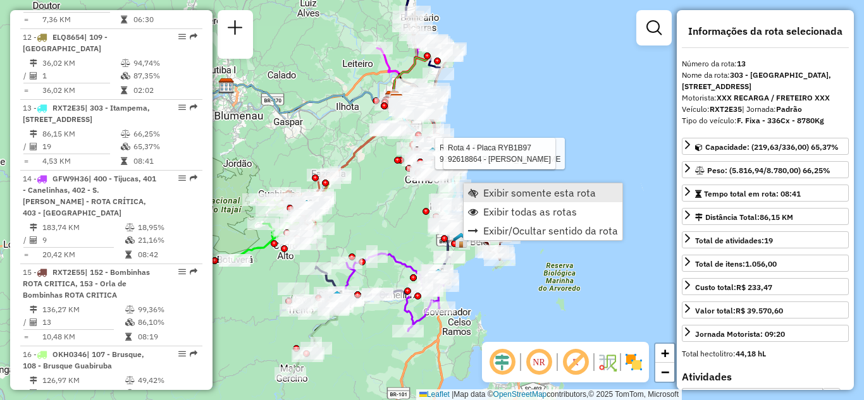
scroll to position [1369, 0]
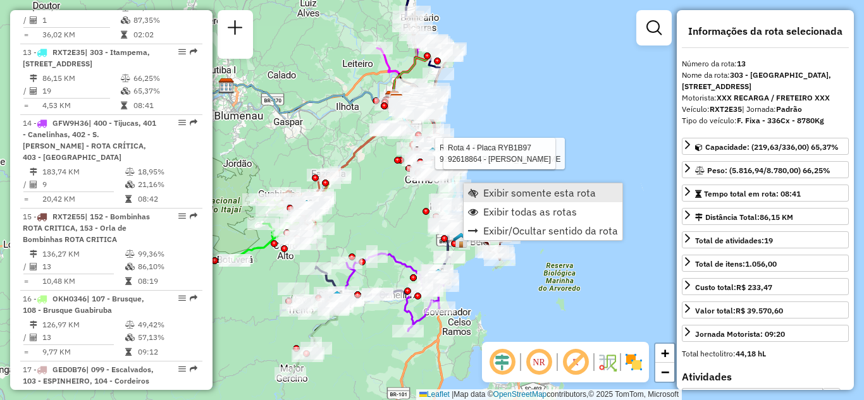
click at [491, 194] on span "Exibir somente esta rota" at bounding box center [539, 193] width 113 height 10
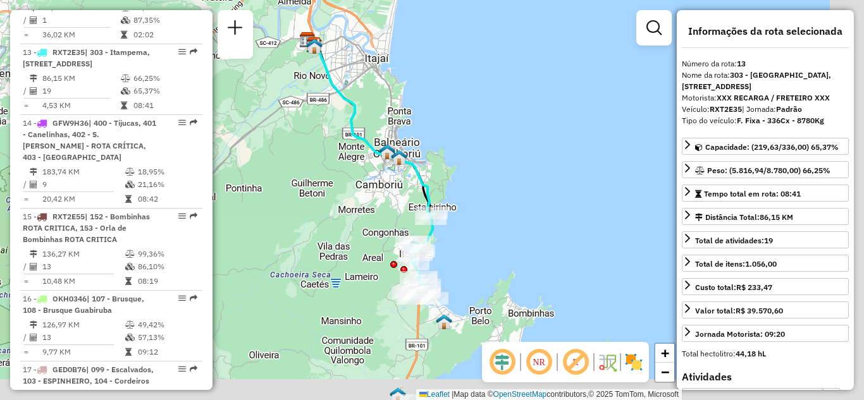
drag, startPoint x: 628, startPoint y: 169, endPoint x: 579, endPoint y: 139, distance: 57.9
click at [570, 139] on div "Janela de atendimento Grade de atendimento Capacidade Transportadoras Veículos …" at bounding box center [432, 200] width 864 height 400
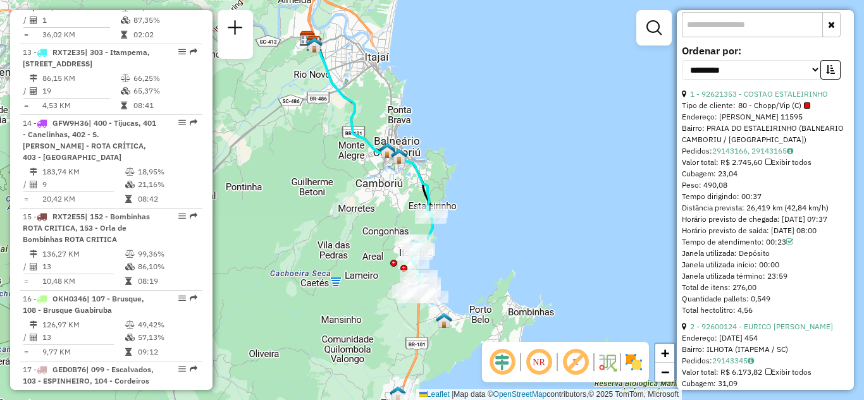
scroll to position [379, 0]
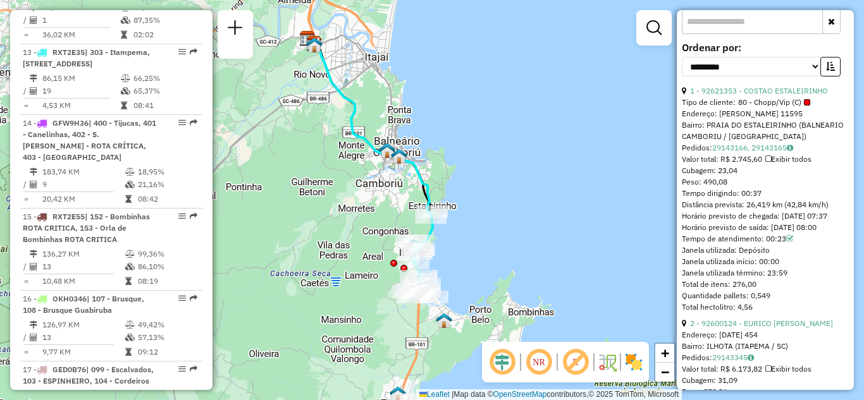
drag, startPoint x: 776, startPoint y: 190, endPoint x: 679, endPoint y: 197, distance: 97.6
click at [679, 197] on div "**********" at bounding box center [765, 200] width 177 height 380
click at [763, 192] on div "Tempo dirigindo: 00:37" at bounding box center [765, 193] width 167 height 11
drag, startPoint x: 765, startPoint y: 192, endPoint x: 691, endPoint y: 191, distance: 74.0
click at [691, 191] on div "Tempo dirigindo: 00:37" at bounding box center [765, 193] width 167 height 11
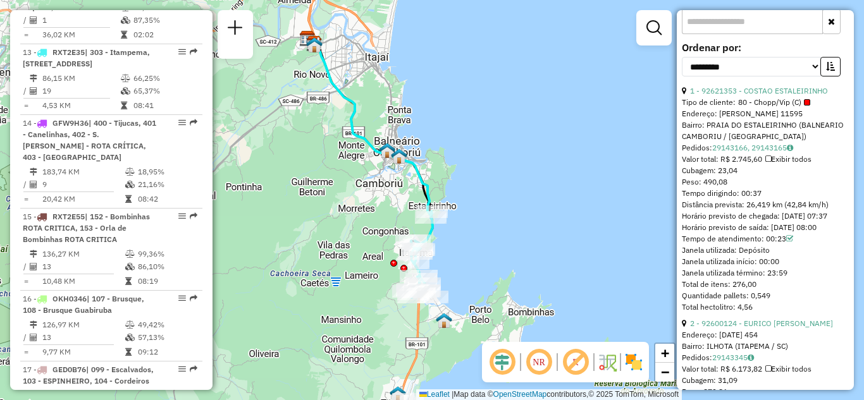
click at [680, 191] on div "**********" at bounding box center [765, 200] width 177 height 380
drag, startPoint x: 682, startPoint y: 192, endPoint x: 768, endPoint y: 192, distance: 86.0
click at [768, 192] on div "Tempo dirigindo: 00:37" at bounding box center [765, 193] width 167 height 11
drag, startPoint x: 807, startPoint y: 276, endPoint x: 801, endPoint y: 241, distance: 35.2
click at [801, 241] on div "1 - 92621353 - COSTAO ESTALEIRINHO Tipo de cliente: 80 - Chopp/Vip (C) Endereço…" at bounding box center [765, 199] width 167 height 228
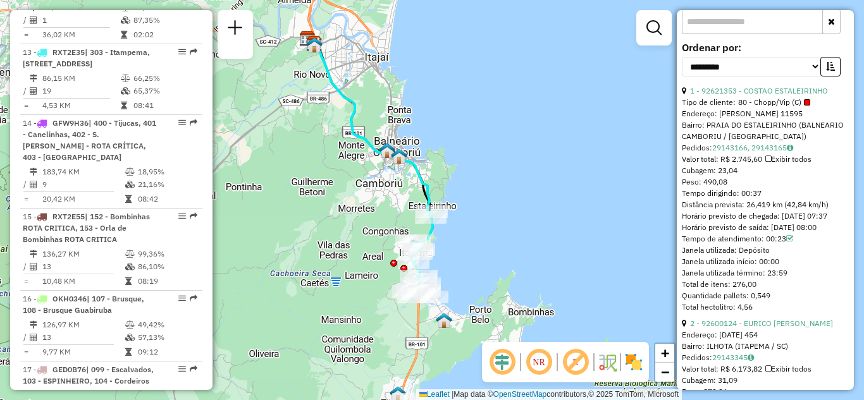
click at [763, 213] on div "Horário previsto de chegada: [DATE] 07:37" at bounding box center [765, 216] width 167 height 11
drag, startPoint x: 803, startPoint y: 251, endPoint x: 683, endPoint y: 248, distance: 119.6
click at [683, 245] on div "Tempo de atendimento: 00:23" at bounding box center [765, 238] width 167 height 11
click at [680, 252] on div "**********" at bounding box center [765, 200] width 177 height 380
drag, startPoint x: 682, startPoint y: 250, endPoint x: 785, endPoint y: 250, distance: 103.7
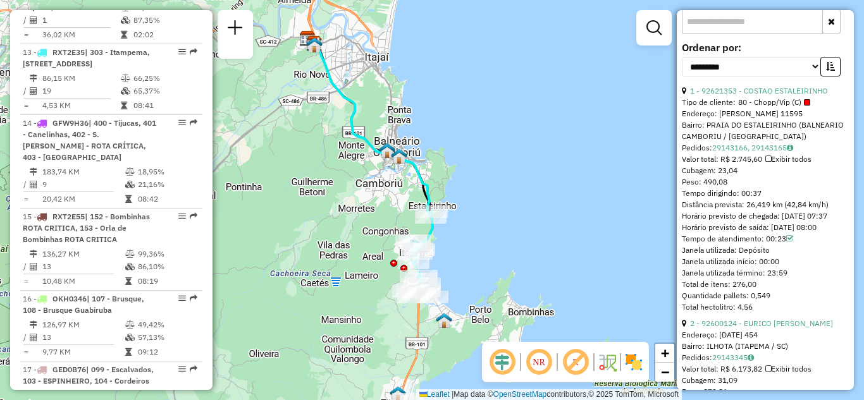
click at [785, 245] on div "Tempo de atendimento: 00:23" at bounding box center [765, 238] width 167 height 11
click at [747, 245] on div "Tempo de atendimento: 00:23" at bounding box center [765, 238] width 167 height 11
click at [780, 245] on div "Tempo de atendimento: 00:23" at bounding box center [765, 238] width 167 height 11
drag, startPoint x: 785, startPoint y: 250, endPoint x: 741, endPoint y: 250, distance: 44.3
click at [742, 245] on div "Tempo de atendimento: 00:23" at bounding box center [765, 238] width 167 height 11
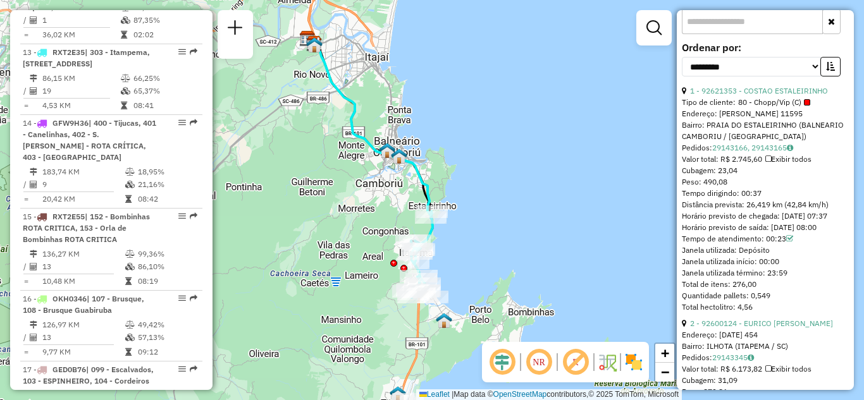
click at [715, 268] on div "Janela utilizada início: 00:00" at bounding box center [765, 261] width 167 height 11
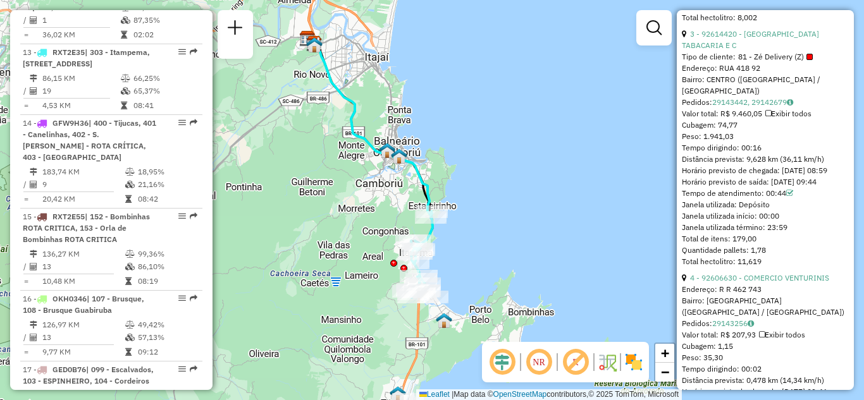
scroll to position [885, 0]
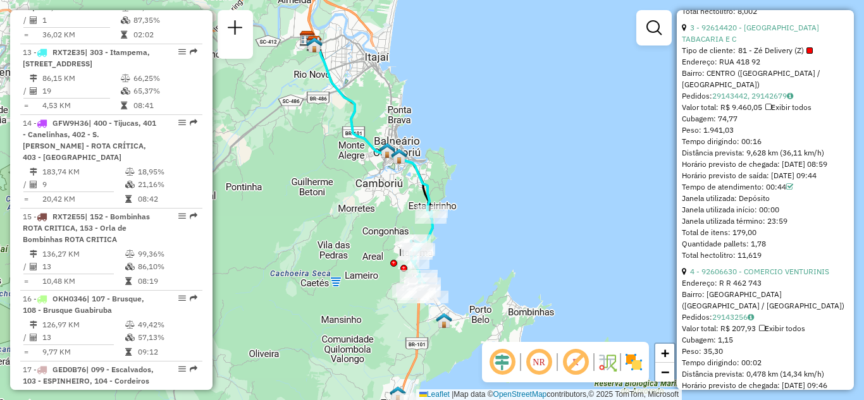
drag, startPoint x: 725, startPoint y: 144, endPoint x: 765, endPoint y: 143, distance: 39.2
click at [765, 143] on div "Tempo dirigindo: 00:16" at bounding box center [765, 141] width 167 height 11
click at [746, 145] on div "Tempo dirigindo: 00:16" at bounding box center [765, 141] width 167 height 11
drag, startPoint x: 770, startPoint y: 143, endPoint x: 705, endPoint y: 143, distance: 64.5
click at [705, 143] on div "Tempo dirigindo: 00:16" at bounding box center [765, 141] width 167 height 11
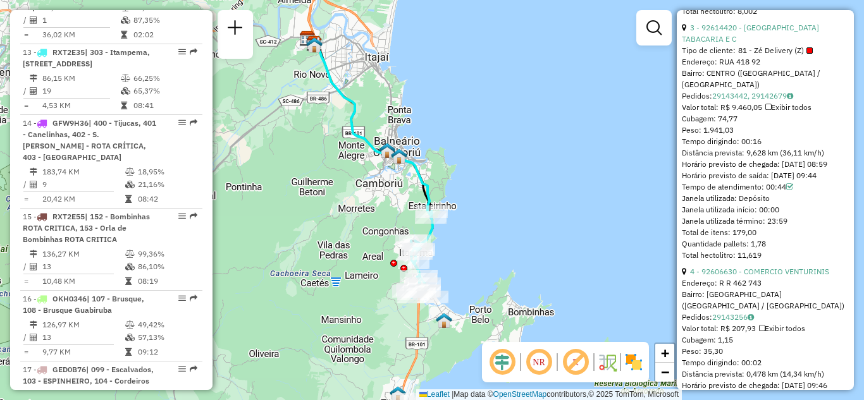
click at [757, 141] on div "Tempo dirigindo: 00:16" at bounding box center [765, 141] width 167 height 11
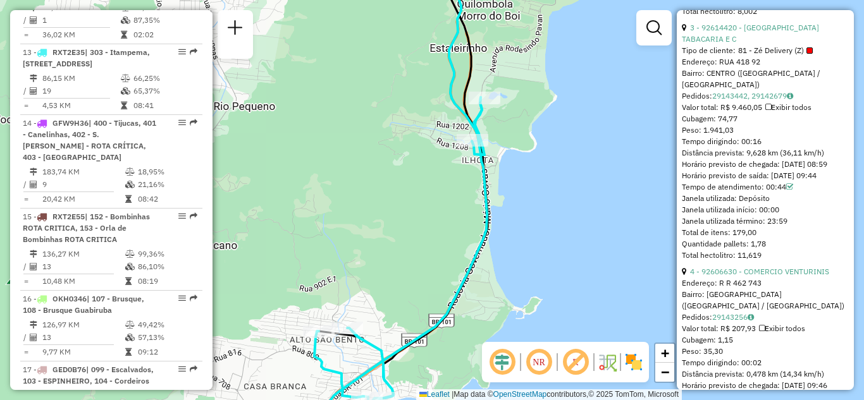
drag, startPoint x: 424, startPoint y: 250, endPoint x: 489, endPoint y: 151, distance: 119.3
click at [483, 165] on div "Janela de atendimento Grade de atendimento Capacidade Transportadoras Veículos …" at bounding box center [432, 200] width 864 height 400
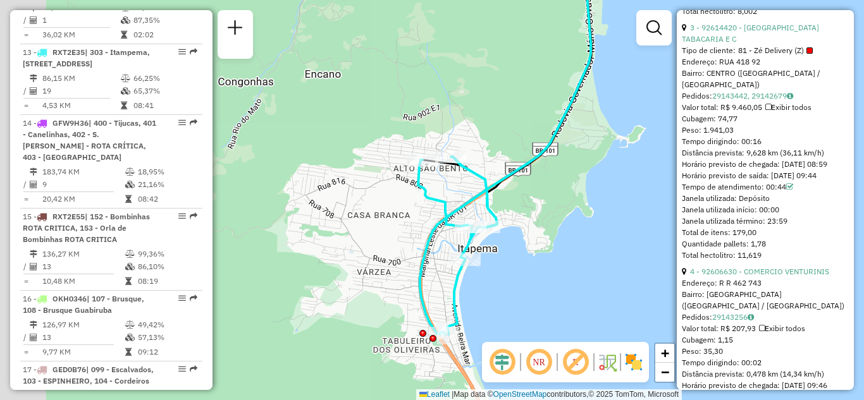
drag, startPoint x: 549, startPoint y: 99, endPoint x: 571, endPoint y: 60, distance: 44.5
click at [570, 65] on div "Janela de atendimento Grade de atendimento Capacidade Transportadoras Veículos …" at bounding box center [432, 200] width 864 height 400
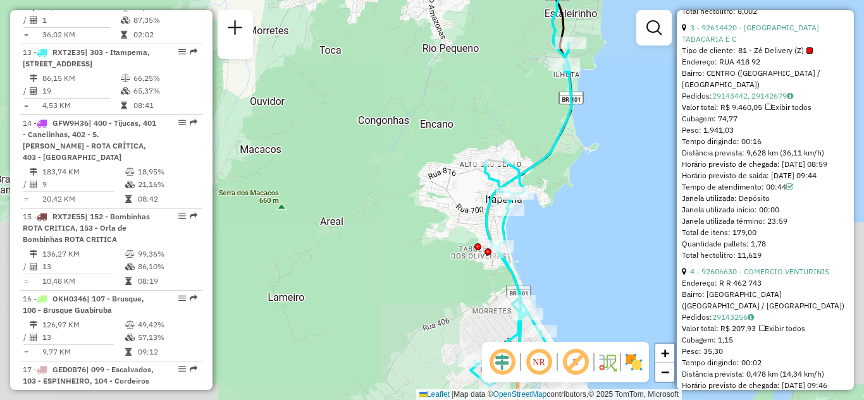
drag, startPoint x: 537, startPoint y: 195, endPoint x: 534, endPoint y: 178, distance: 17.4
click at [534, 179] on div "Janela de atendimento Grade de atendimento Capacidade Transportadoras Veículos …" at bounding box center [432, 200] width 864 height 400
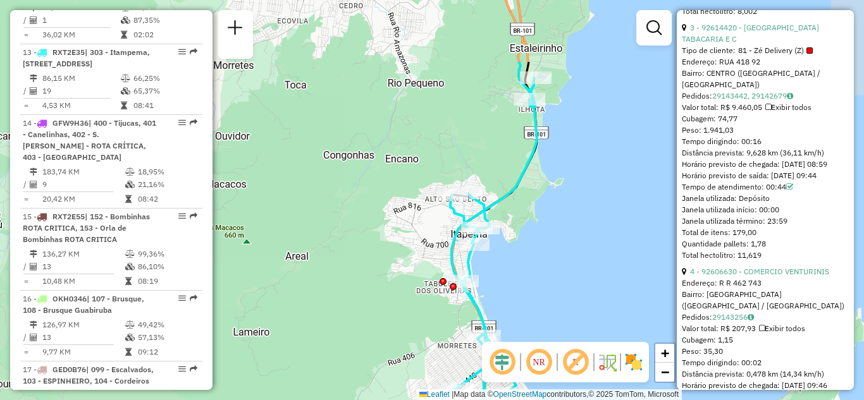
drag, startPoint x: 579, startPoint y: 85, endPoint x: 558, endPoint y: 182, distance: 99.1
click at [558, 182] on div "Janela de atendimento Grade de atendimento Capacidade Transportadoras Veículos …" at bounding box center [432, 200] width 864 height 400
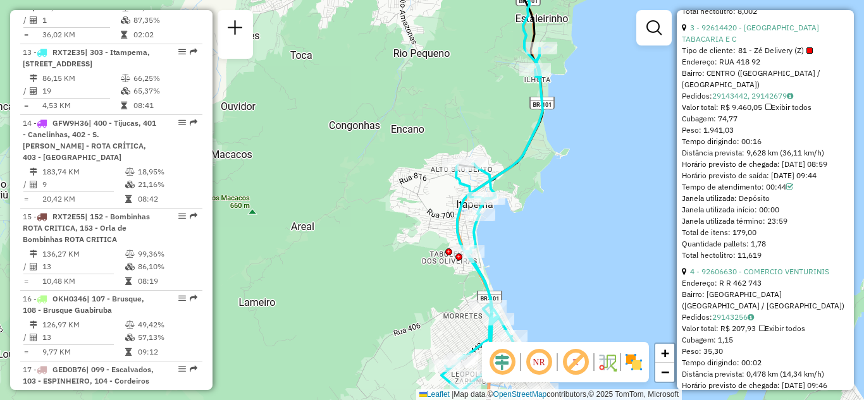
drag, startPoint x: 575, startPoint y: 202, endPoint x: 593, endPoint y: 142, distance: 61.8
click at [593, 142] on div "Janela de atendimento Grade de atendimento Capacidade Transportadoras Veículos …" at bounding box center [432, 200] width 864 height 400
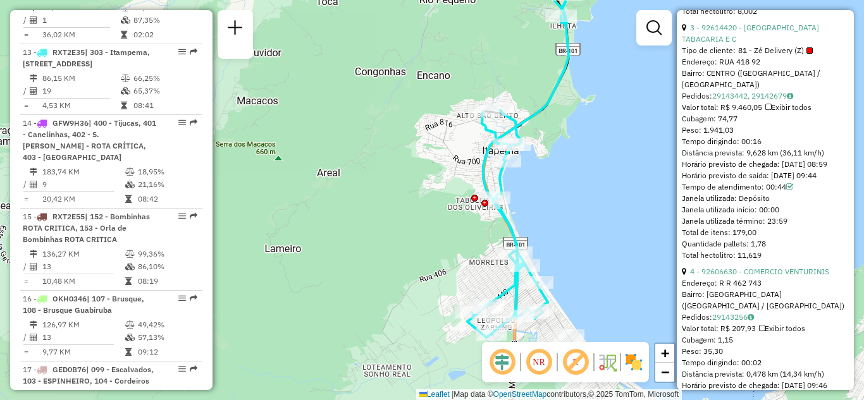
drag, startPoint x: 555, startPoint y: 197, endPoint x: 571, endPoint y: 145, distance: 53.6
click at [570, 149] on div "Janela de atendimento Grade de atendimento Capacidade Transportadoras Veículos …" at bounding box center [432, 200] width 864 height 400
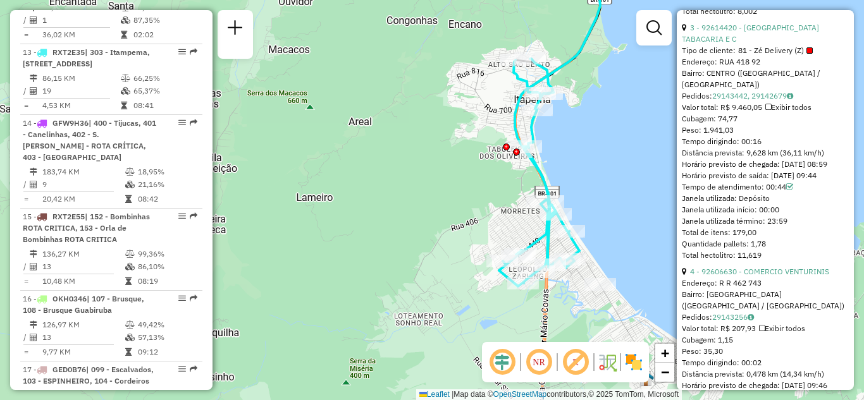
drag, startPoint x: 603, startPoint y: 189, endPoint x: 598, endPoint y: 149, distance: 40.2
click at [599, 150] on div "Janela de atendimento Grade de atendimento Capacidade Transportadoras Veículos …" at bounding box center [432, 200] width 864 height 400
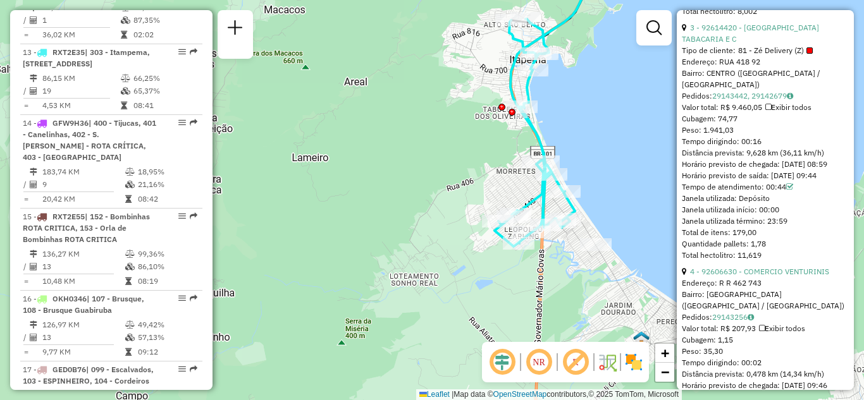
click at [746, 152] on div "Distância prevista: 9,628 km (36,11 km/h)" at bounding box center [765, 152] width 167 height 11
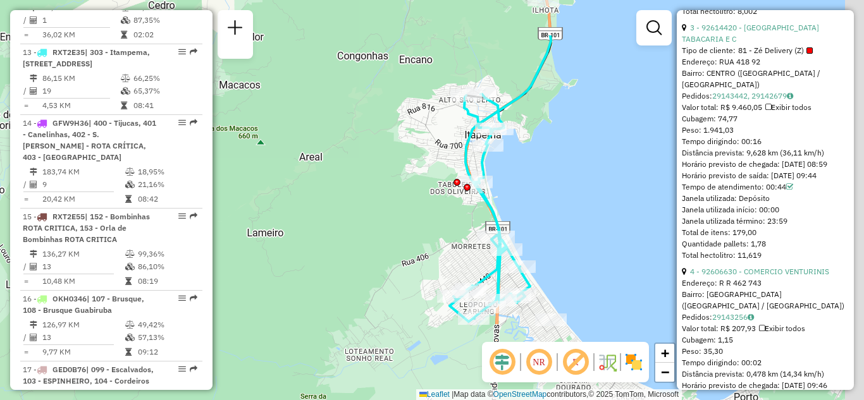
drag, startPoint x: 603, startPoint y: 113, endPoint x: 549, endPoint y: 192, distance: 95.6
click at [549, 192] on div "Janela de atendimento Grade de atendimento Capacidade Transportadoras Veículos …" at bounding box center [432, 200] width 864 height 400
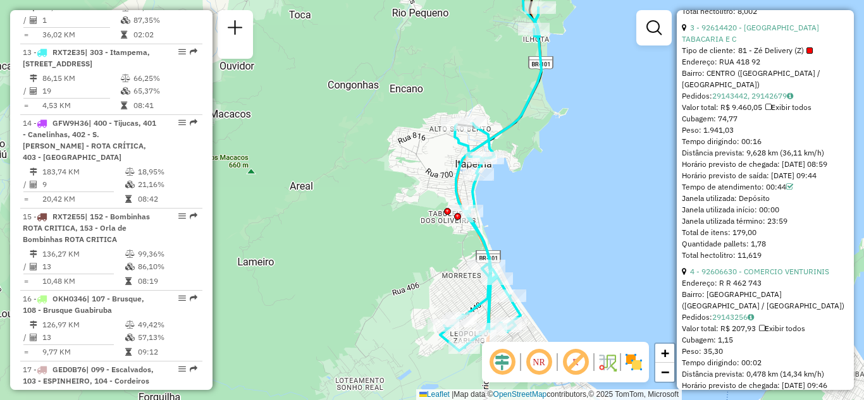
drag, startPoint x: 553, startPoint y: 129, endPoint x: 546, endPoint y: 123, distance: 9.0
click at [552, 146] on div "Janela de atendimento Grade de atendimento Capacidade Transportadoras Veículos …" at bounding box center [432, 200] width 864 height 400
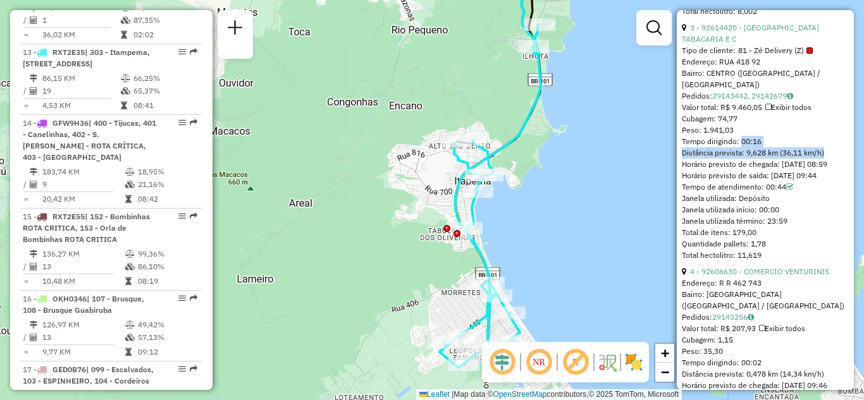
drag, startPoint x: 738, startPoint y: 145, endPoint x: 823, endPoint y: 157, distance: 86.2
click at [823, 157] on div "3 - 92614420 - [GEOGRAPHIC_DATA] TABACARIA E C Tipo de cliente: 81 - Zé Deliver…" at bounding box center [765, 141] width 167 height 239
click at [818, 150] on div "Distância prevista: 9,628 km (36,11 km/h)" at bounding box center [765, 152] width 167 height 11
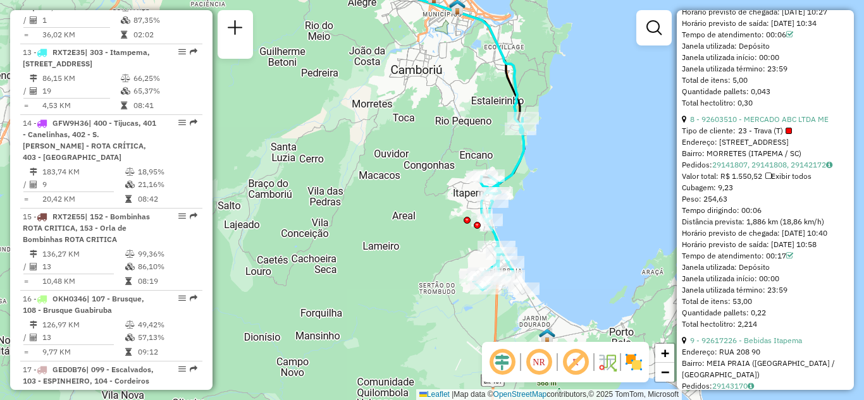
scroll to position [1897, 0]
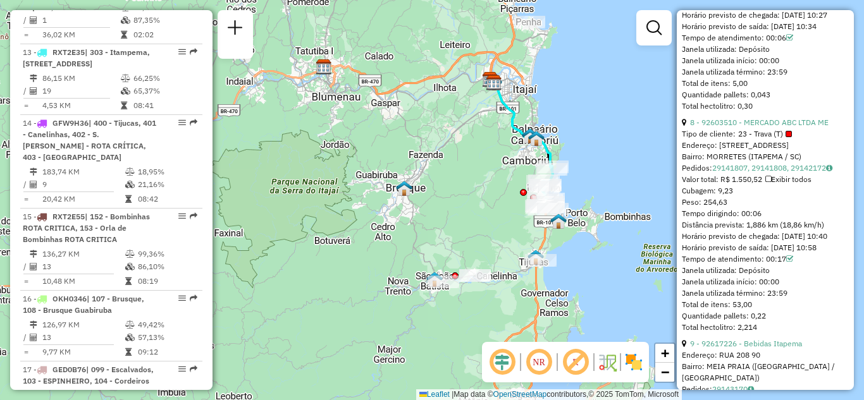
drag, startPoint x: 573, startPoint y: 292, endPoint x: 553, endPoint y: 245, distance: 50.2
click at [553, 249] on div "Janela de atendimento Grade de atendimento Capacidade Transportadoras Veículos …" at bounding box center [432, 200] width 864 height 400
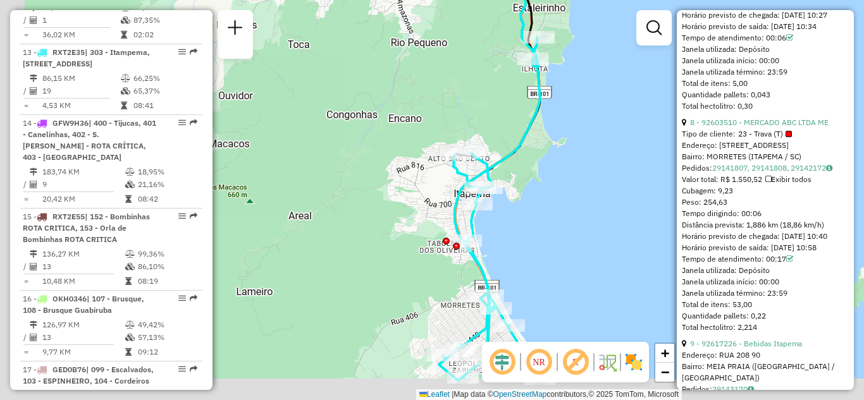
drag, startPoint x: 547, startPoint y: 165, endPoint x: 584, endPoint y: 94, distance: 79.8
click at [587, 101] on div "Janela de atendimento Grade de atendimento Capacidade Transportadoras Veículos …" at bounding box center [432, 200] width 864 height 400
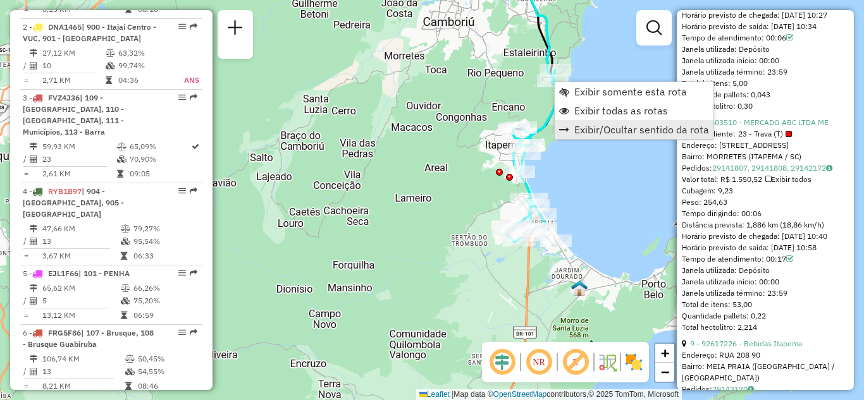
scroll to position [1369, 0]
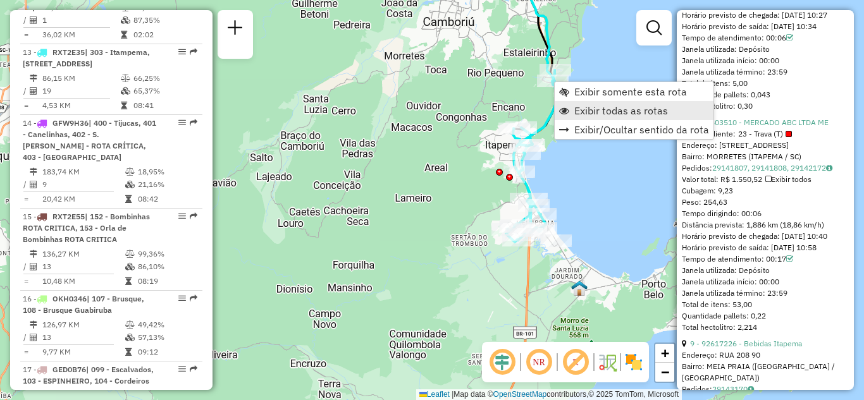
click at [611, 109] on span "Exibir todas as rotas" at bounding box center [621, 111] width 94 height 10
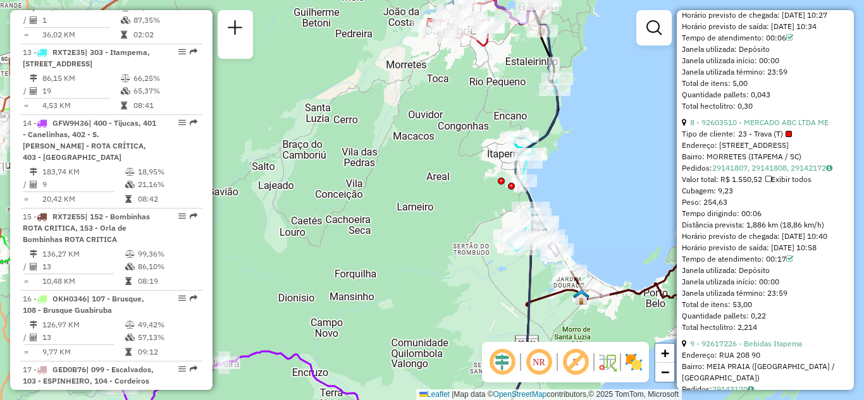
drag, startPoint x: 587, startPoint y: 137, endPoint x: 577, endPoint y: 257, distance: 120.5
click at [580, 268] on div "Janela de atendimento Grade de atendimento Capacidade Transportadoras Veículos …" at bounding box center [432, 200] width 864 height 400
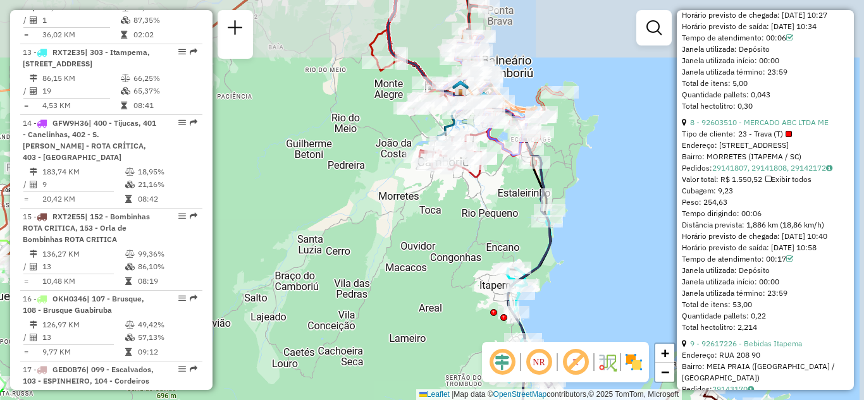
drag, startPoint x: 589, startPoint y: 151, endPoint x: 576, endPoint y: 175, distance: 27.2
click at [604, 259] on div "Janela de atendimento Grade de atendimento Capacidade Transportadoras Veículos …" at bounding box center [432, 200] width 864 height 400
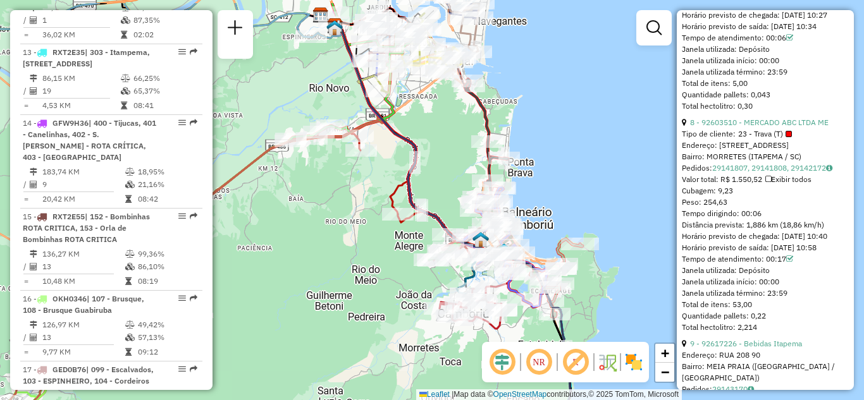
drag, startPoint x: 558, startPoint y: 125, endPoint x: 574, endPoint y: 221, distance: 97.5
click at [574, 221] on div "Janela de atendimento Grade de atendimento Capacidade Transportadoras Veículos …" at bounding box center [432, 200] width 864 height 400
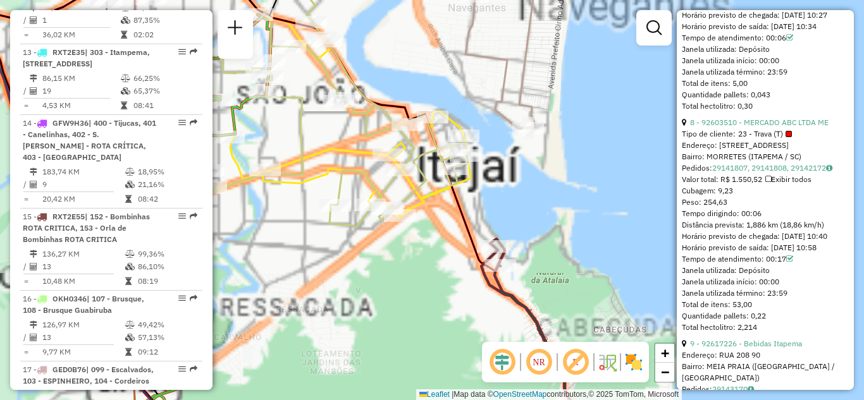
drag, startPoint x: 565, startPoint y: 134, endPoint x: 538, endPoint y: 207, distance: 78.2
click at [538, 207] on div "Janela de atendimento Grade de atendimento Capacidade Transportadoras Veículos …" at bounding box center [432, 200] width 864 height 400
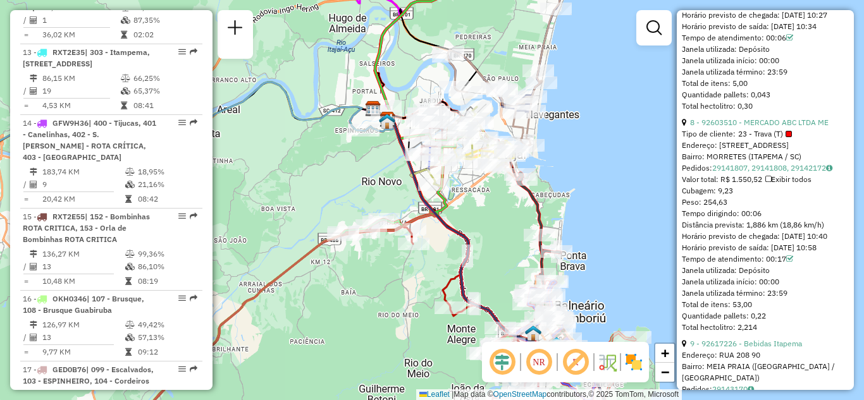
drag, startPoint x: 562, startPoint y: 132, endPoint x: 535, endPoint y: 163, distance: 40.8
click at [541, 164] on div "Janela de atendimento Grade de atendimento Capacidade Transportadoras Veículos …" at bounding box center [432, 200] width 864 height 400
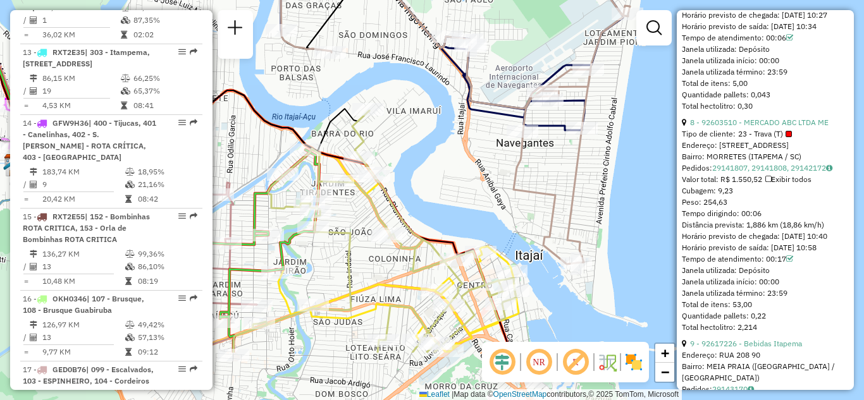
drag, startPoint x: 520, startPoint y: 112, endPoint x: 543, endPoint y: 27, distance: 88.2
click at [540, 4] on div "Janela de atendimento Grade de atendimento Capacidade Transportadoras Veículos …" at bounding box center [432, 200] width 864 height 400
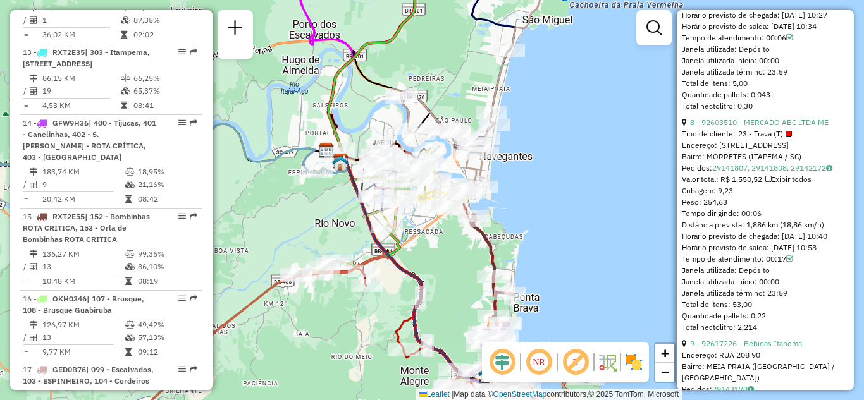
click at [637, 364] on img at bounding box center [634, 362] width 20 height 20
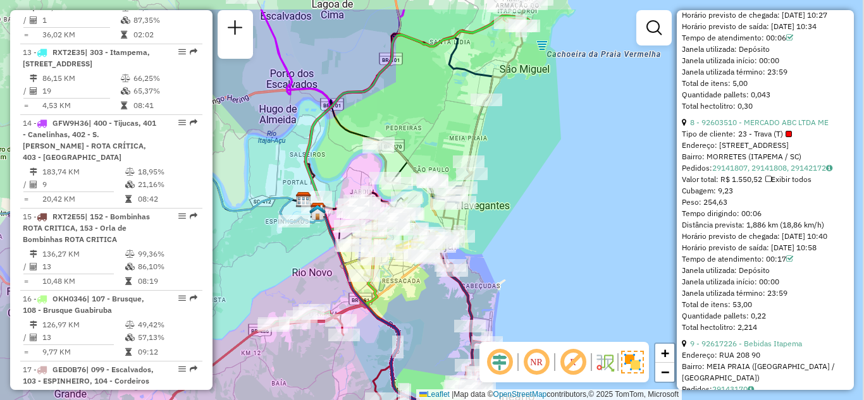
drag, startPoint x: 563, startPoint y: 264, endPoint x: 546, endPoint y: 290, distance: 31.2
click at [548, 290] on div "Janela de atendimento Grade de atendimento Capacidade Transportadoras Veículos …" at bounding box center [432, 200] width 864 height 400
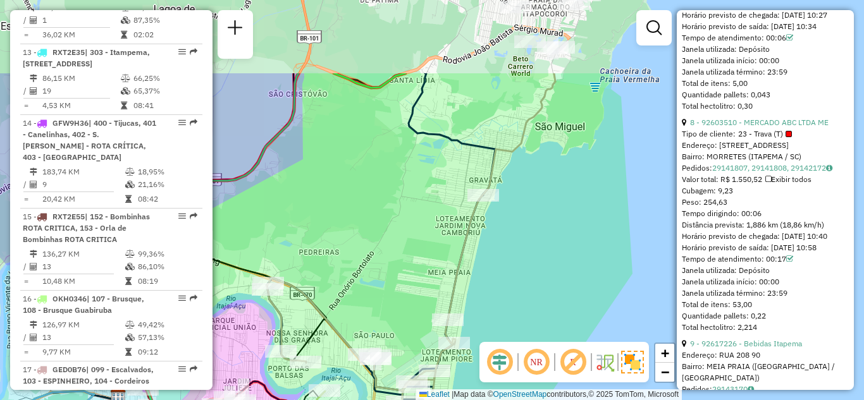
drag, startPoint x: 370, startPoint y: 94, endPoint x: 389, endPoint y: 208, distance: 116.0
click at [389, 205] on div "Janela de atendimento Grade de atendimento Capacidade Transportadoras Veículos …" at bounding box center [432, 200] width 864 height 400
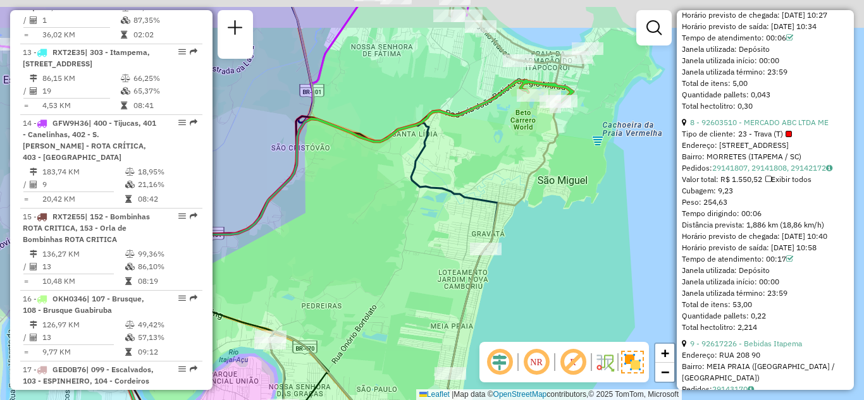
drag, startPoint x: 471, startPoint y: 185, endPoint x: 473, endPoint y: 253, distance: 68.3
click at [473, 253] on icon at bounding box center [383, 231] width 228 height 448
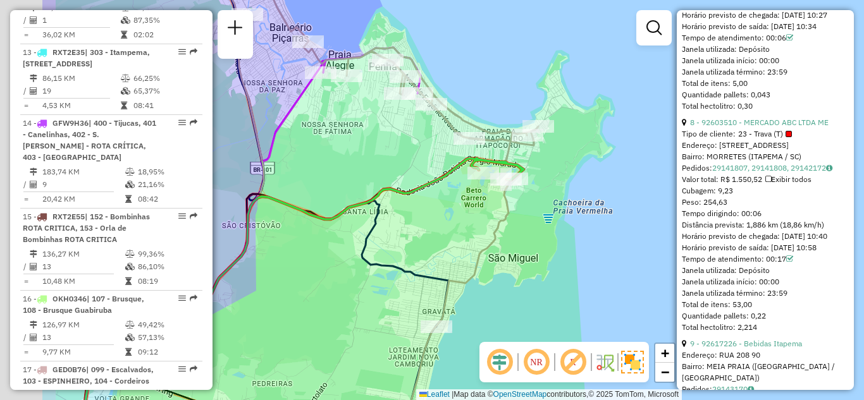
drag, startPoint x: 342, startPoint y: 189, endPoint x: 504, endPoint y: 202, distance: 162.4
click at [503, 202] on div "Janela de atendimento Grade de atendimento Capacidade Transportadoras Veículos …" at bounding box center [432, 200] width 864 height 400
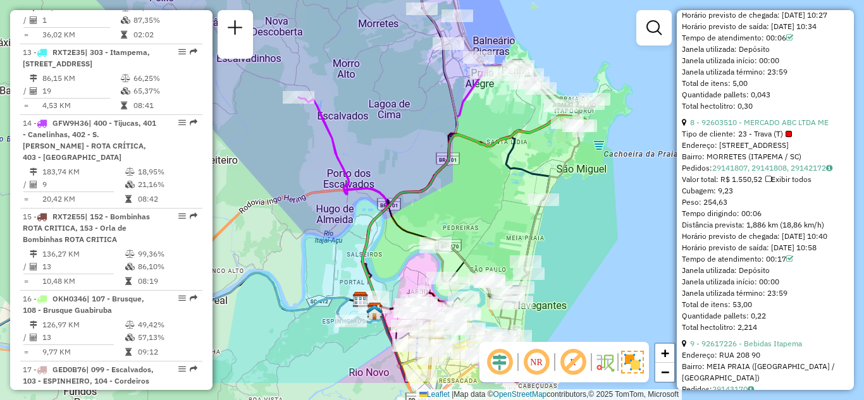
drag, startPoint x: 457, startPoint y: 200, endPoint x: 534, endPoint y: 118, distance: 112.7
click at [526, 132] on div "Janela de atendimento Grade de atendimento Capacidade Transportadoras Veículos …" at bounding box center [432, 200] width 864 height 400
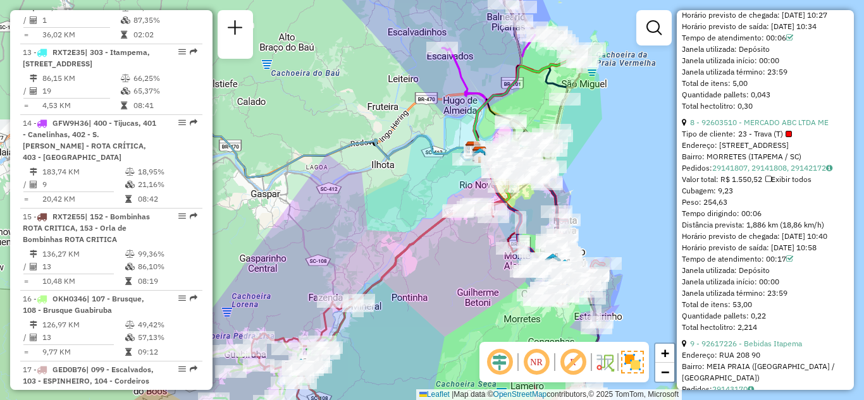
drag, startPoint x: 591, startPoint y: 173, endPoint x: 591, endPoint y: 126, distance: 46.2
click at [591, 128] on div "Janela de atendimento Grade de atendimento Capacidade Transportadoras Veículos …" at bounding box center [432, 200] width 864 height 400
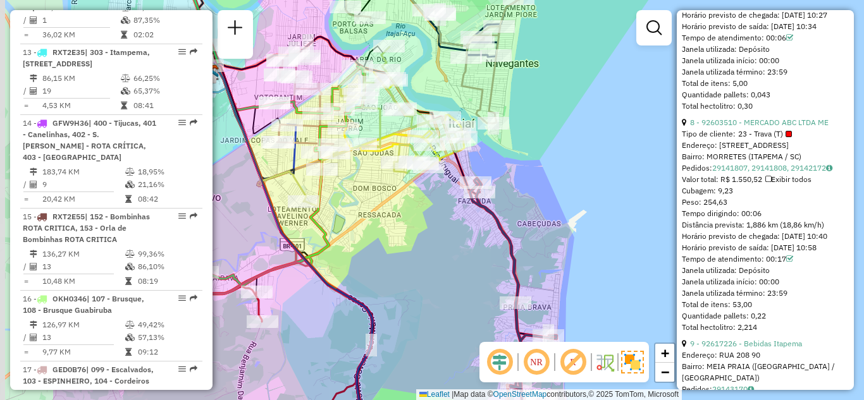
drag, startPoint x: 519, startPoint y: 143, endPoint x: 659, endPoint y: 135, distance: 140.0
click at [659, 135] on div "Janela de atendimento Grade de atendimento Capacidade Transportadoras Veículos …" at bounding box center [432, 200] width 864 height 400
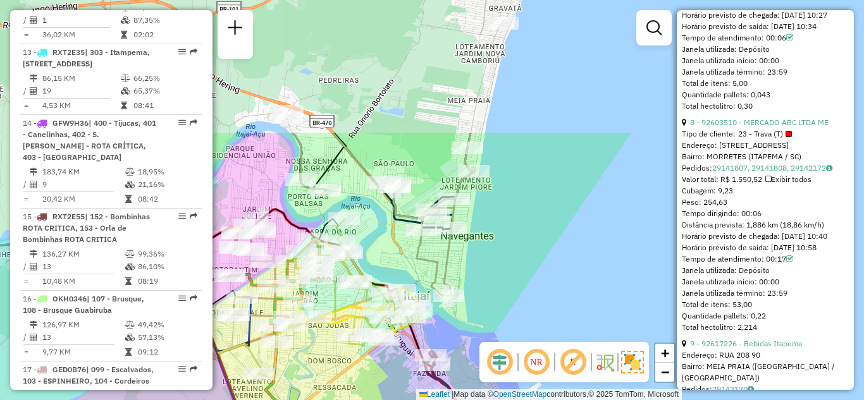
drag, startPoint x: 545, startPoint y: 128, endPoint x: 500, endPoint y: 300, distance: 178.4
click at [500, 300] on div "Janela de atendimento Grade de atendimento Capacidade Transportadoras Veículos …" at bounding box center [432, 200] width 864 height 400
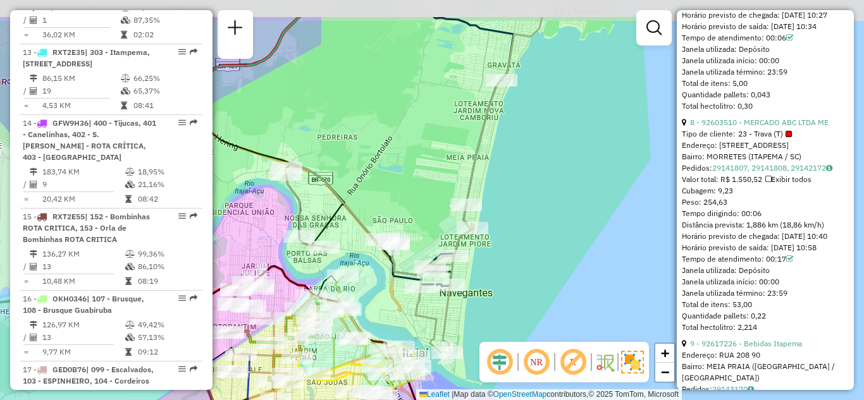
drag, startPoint x: 529, startPoint y: 244, endPoint x: 527, endPoint y: 257, distance: 12.8
click at [527, 257] on div "Janela de atendimento Grade de atendimento Capacidade Transportadoras Veículos …" at bounding box center [432, 200] width 864 height 400
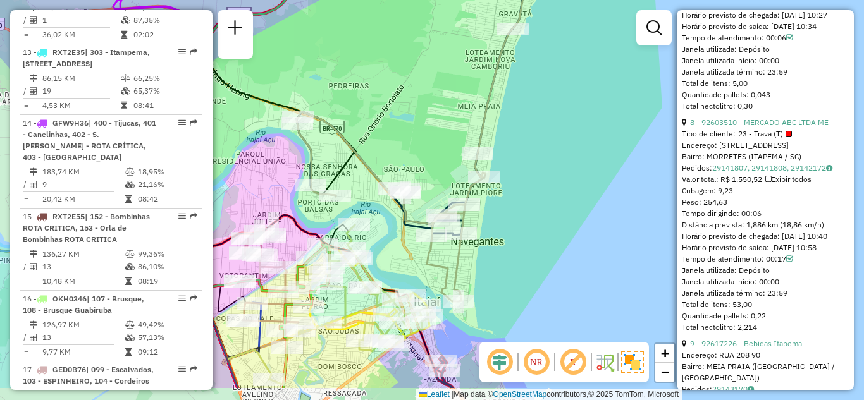
drag, startPoint x: 557, startPoint y: 222, endPoint x: 573, endPoint y: 140, distance: 83.1
click at [573, 144] on div "Janela de atendimento Grade de atendimento Capacidade Transportadoras Veículos …" at bounding box center [432, 200] width 864 height 400
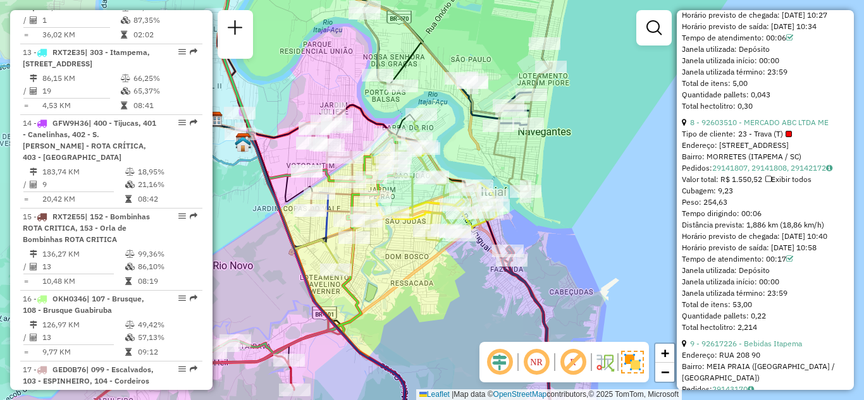
drag, startPoint x: 557, startPoint y: 199, endPoint x: 599, endPoint y: 97, distance: 110.3
click at [598, 100] on div "Janela de atendimento Grade de atendimento Capacidade Transportadoras Veículos …" at bounding box center [432, 200] width 864 height 400
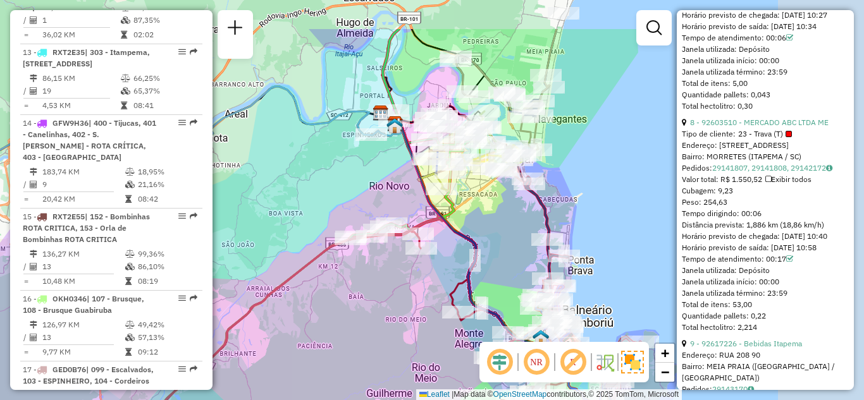
drag, startPoint x: 637, startPoint y: 117, endPoint x: 541, endPoint y: 183, distance: 116.5
click at [542, 183] on div "Janela de atendimento Grade de atendimento Capacidade Transportadoras Veículos …" at bounding box center [432, 200] width 864 height 400
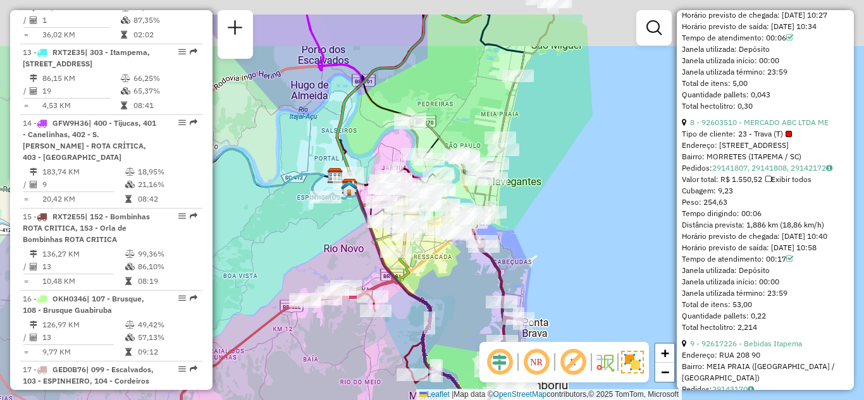
drag, startPoint x: 596, startPoint y: 129, endPoint x: 513, endPoint y: 221, distance: 124.5
click at [515, 223] on div "Janela de atendimento Grade de atendimento Capacidade Transportadoras Veículos …" at bounding box center [432, 200] width 864 height 400
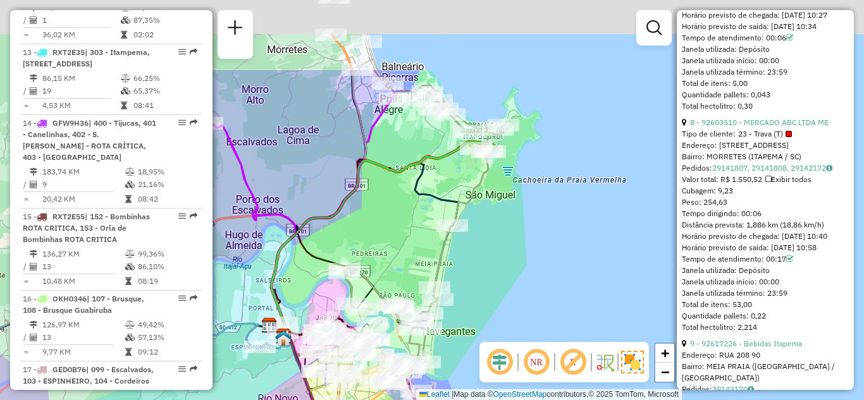
drag, startPoint x: 551, startPoint y: 115, endPoint x: 519, endPoint y: 192, distance: 83.6
click at [532, 202] on div "Janela de atendimento Grade de atendimento Capacidade Transportadoras Veículos …" at bounding box center [432, 200] width 864 height 400
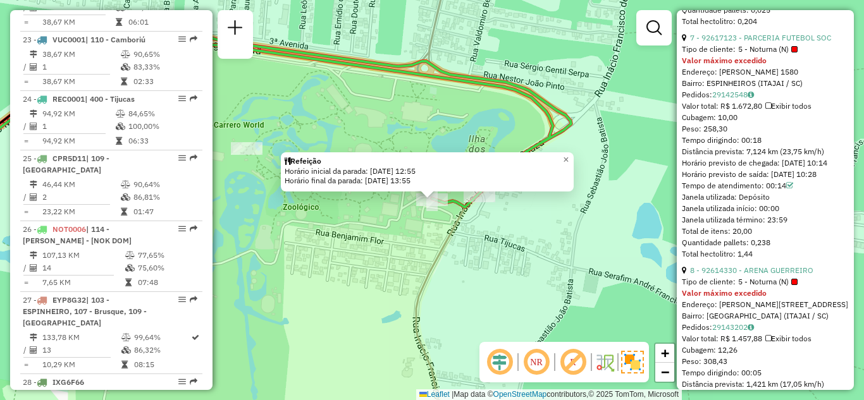
scroll to position [2312, 0]
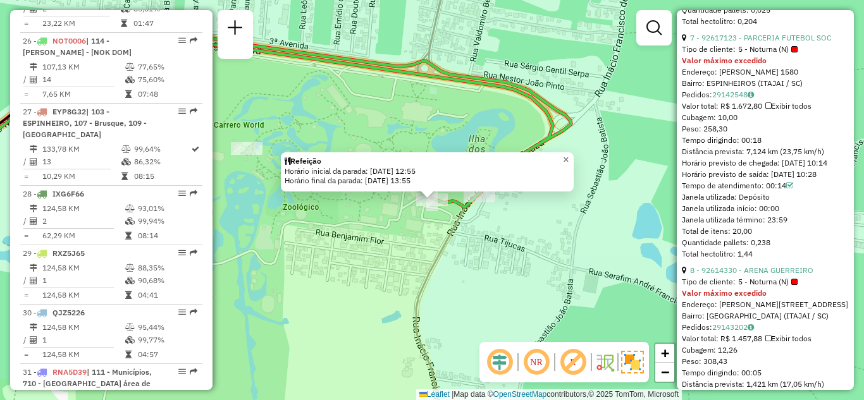
click at [569, 154] on span "×" at bounding box center [566, 159] width 6 height 11
click at [610, 127] on div "Refeição Horário inicial da parada: [DATE] 12:55 Horário final da parada: [DATE…" at bounding box center [432, 200] width 864 height 400
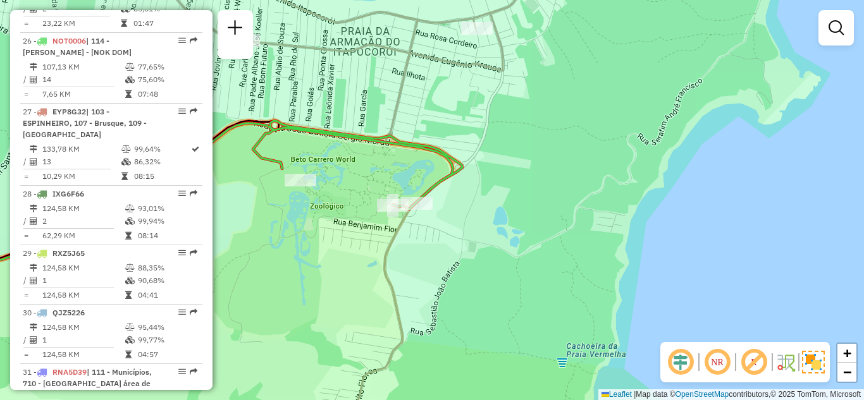
drag, startPoint x: 446, startPoint y: 264, endPoint x: 485, endPoint y: 279, distance: 42.0
click at [485, 279] on div "Janela de atendimento Grade de atendimento Capacidade Transportadoras Veículos …" at bounding box center [432, 200] width 864 height 400
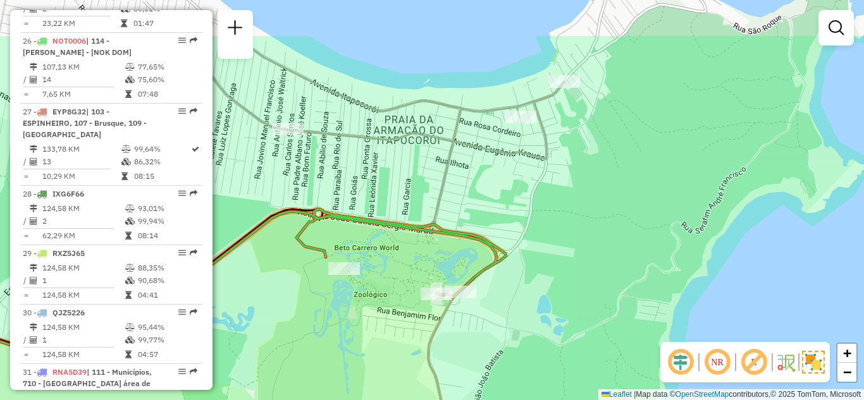
click at [532, 245] on div "Janela de atendimento Grade de atendimento Capacidade Transportadoras Veículos …" at bounding box center [432, 200] width 864 height 400
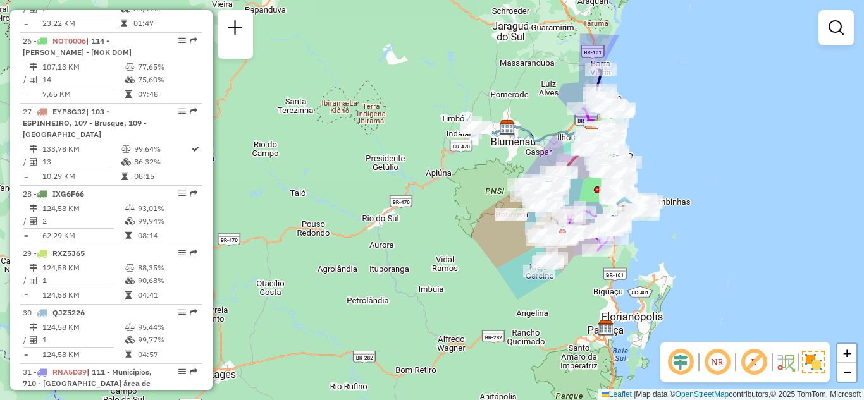
drag, startPoint x: 506, startPoint y: 335, endPoint x: 562, endPoint y: 310, distance: 61.7
click at [562, 310] on div "Janela de atendimento Grade de atendimento Capacidade Transportadoras Veículos …" at bounding box center [432, 200] width 864 height 400
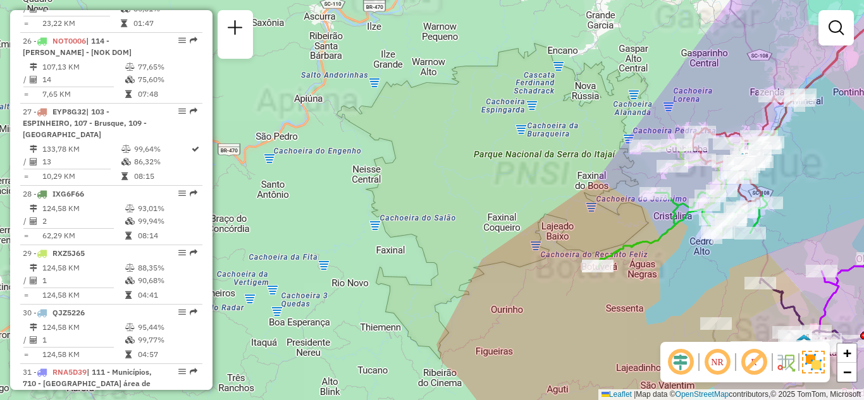
drag, startPoint x: 500, startPoint y: 245, endPoint x: 360, endPoint y: 89, distance: 209.6
click at [360, 89] on div "Janela de atendimento Grade de atendimento Capacidade Transportadoras Veículos …" at bounding box center [432, 200] width 864 height 400
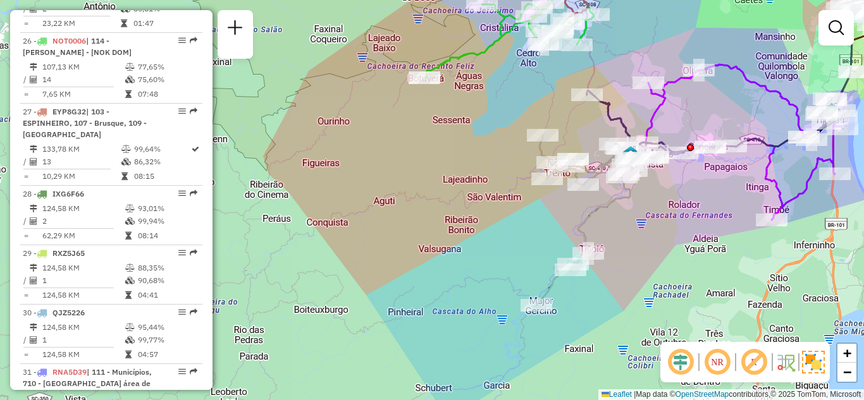
drag, startPoint x: 529, startPoint y: 274, endPoint x: 448, endPoint y: 170, distance: 132.5
click at [450, 174] on div "Janela de atendimento Grade de atendimento Capacidade Transportadoras Veículos …" at bounding box center [432, 200] width 864 height 400
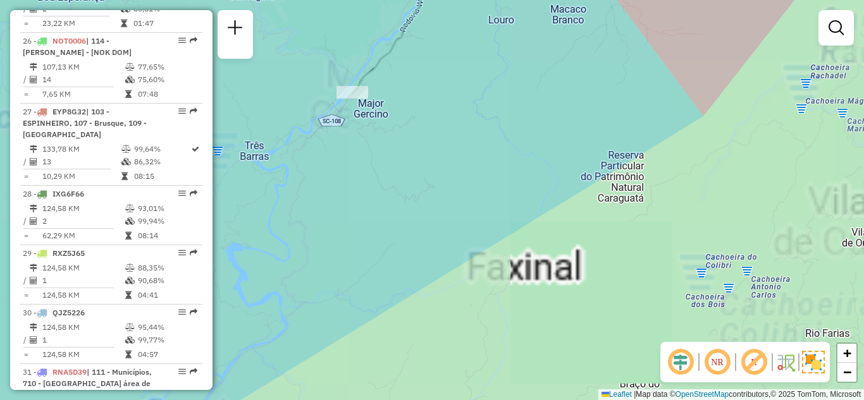
drag, startPoint x: 508, startPoint y: 132, endPoint x: 480, endPoint y: 273, distance: 143.7
click at [480, 273] on div "Janela de atendimento Grade de atendimento Capacidade Transportadoras Veículos …" at bounding box center [432, 200] width 864 height 400
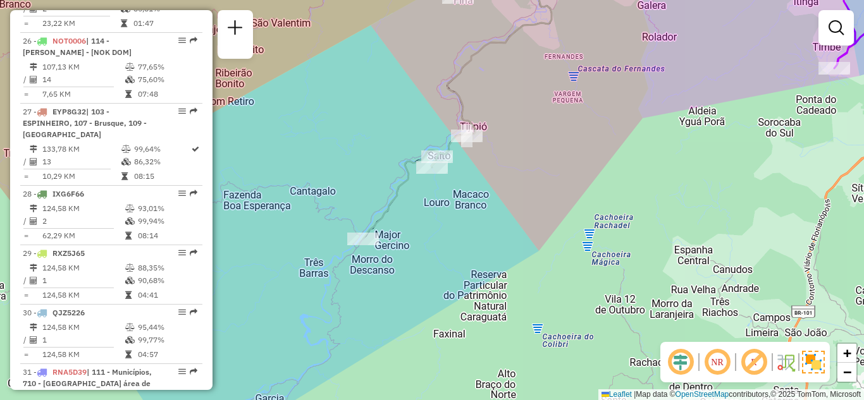
drag, startPoint x: 416, startPoint y: 232, endPoint x: 397, endPoint y: 251, distance: 26.8
click at [401, 255] on div "Janela de atendimento Grade de atendimento Capacidade Transportadoras Veículos …" at bounding box center [432, 200] width 864 height 400
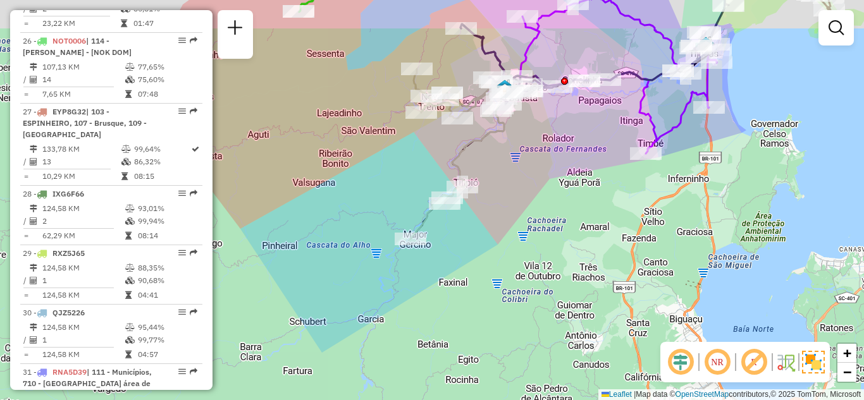
drag, startPoint x: 517, startPoint y: 154, endPoint x: 462, endPoint y: 206, distance: 76.5
click at [462, 206] on div "Janela de atendimento Grade de atendimento Capacidade Transportadoras Veículos …" at bounding box center [432, 200] width 864 height 400
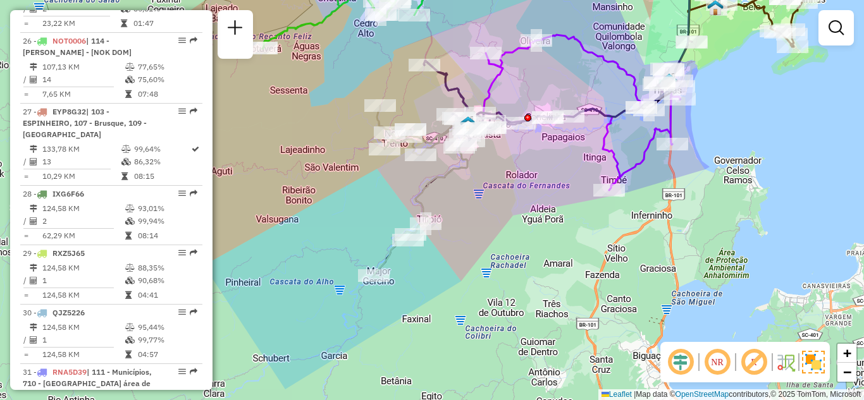
drag, startPoint x: 475, startPoint y: 144, endPoint x: 469, endPoint y: 190, distance: 46.6
click at [467, 188] on icon at bounding box center [421, 191] width 94 height 170
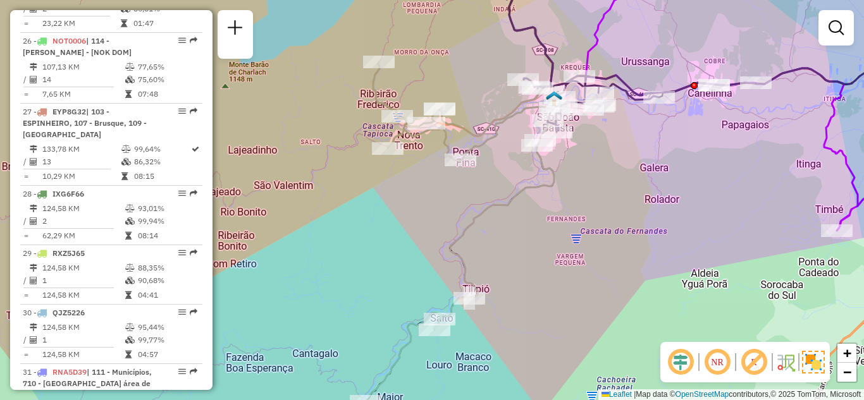
drag, startPoint x: 391, startPoint y: 283, endPoint x: 390, endPoint y: 185, distance: 97.4
click at [386, 186] on div "Janela de atendimento Grade de atendimento Capacidade Transportadoras Veículos …" at bounding box center [432, 200] width 864 height 400
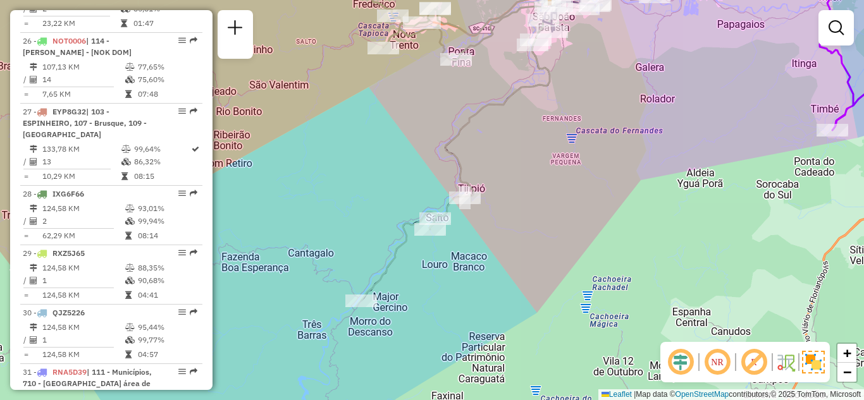
drag, startPoint x: 519, startPoint y: 264, endPoint x: 585, endPoint y: 238, distance: 70.7
click at [572, 220] on div "Janela de atendimento Grade de atendimento Capacidade Transportadoras Veículos …" at bounding box center [432, 200] width 864 height 400
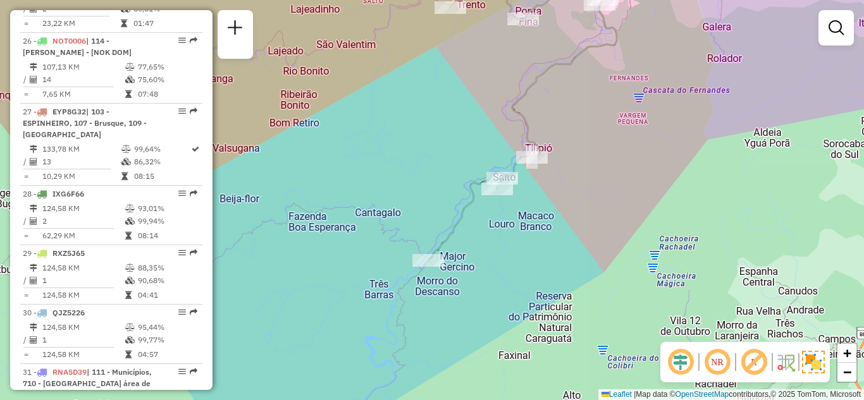
drag, startPoint x: 530, startPoint y: 271, endPoint x: 394, endPoint y: 297, distance: 138.3
click at [395, 298] on div "Janela de atendimento Grade de atendimento Capacidade Transportadoras Veículos …" at bounding box center [432, 200] width 864 height 400
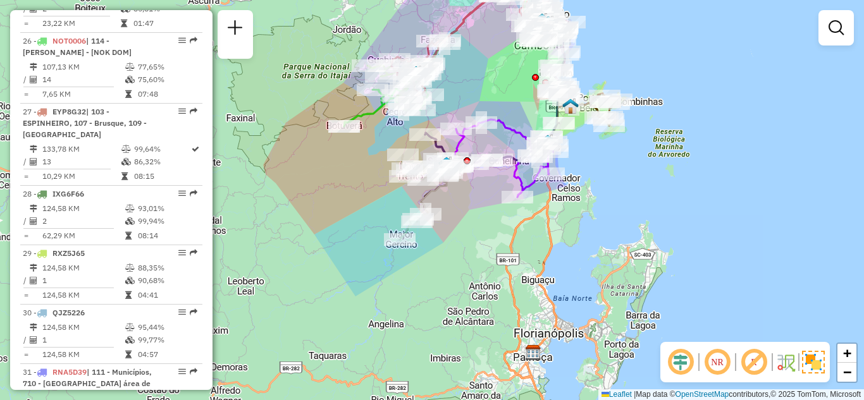
drag, startPoint x: 578, startPoint y: 222, endPoint x: 477, endPoint y: 229, distance: 100.8
click at [477, 230] on div "Janela de atendimento Grade de atendimento Capacidade Transportadoras Veículos …" at bounding box center [432, 200] width 864 height 400
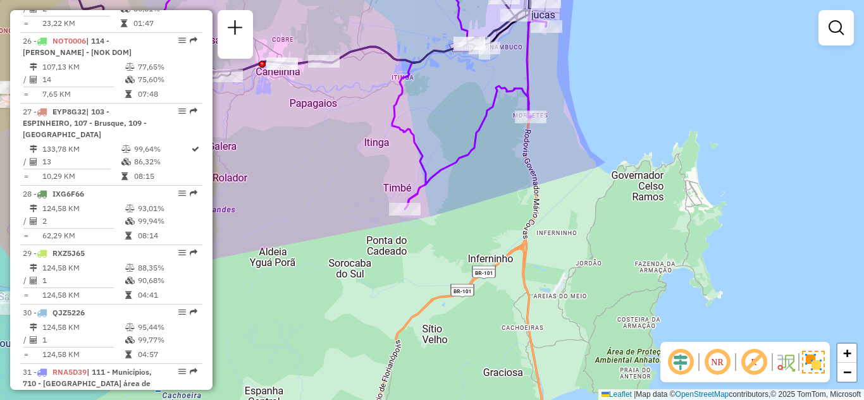
drag, startPoint x: 594, startPoint y: 135, endPoint x: 604, endPoint y: 175, distance: 41.0
click at [604, 175] on div "Janela de atendimento Grade de atendimento Capacidade Transportadoras Veículos …" at bounding box center [432, 200] width 864 height 400
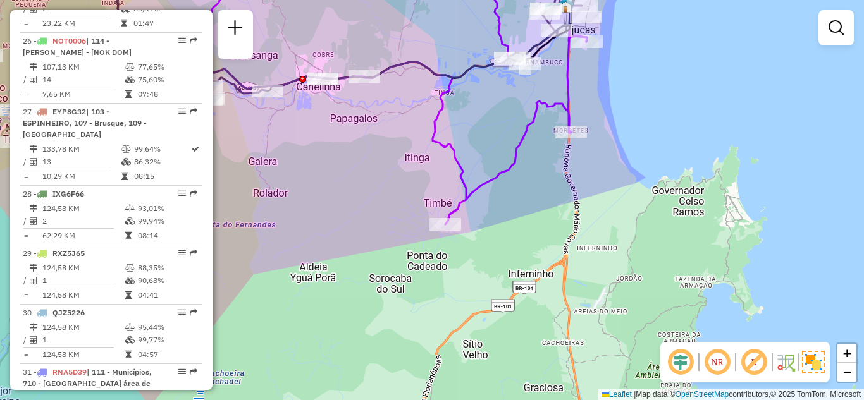
drag, startPoint x: 469, startPoint y: 234, endPoint x: 504, endPoint y: 207, distance: 43.8
click at [498, 211] on div "Janela de atendimento Grade de atendimento Capacidade Transportadoras Veículos …" at bounding box center [432, 200] width 864 height 400
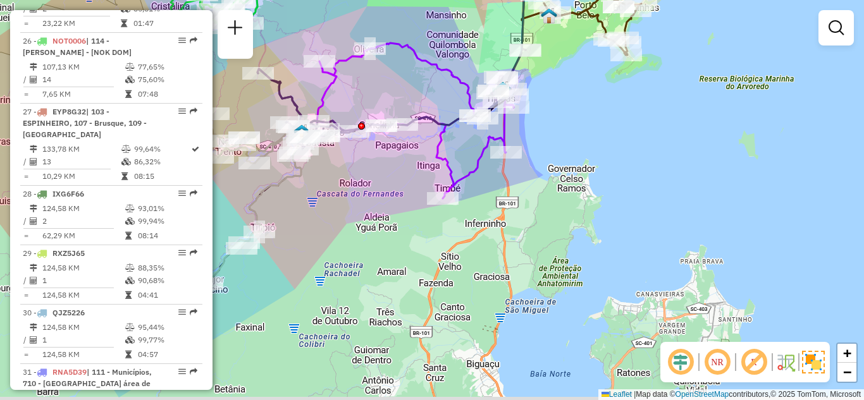
drag, startPoint x: 339, startPoint y: 218, endPoint x: 436, endPoint y: 187, distance: 101.6
click at [429, 188] on div "Janela de atendimento Grade de atendimento Capacidade Transportadoras Veículos …" at bounding box center [432, 200] width 864 height 400
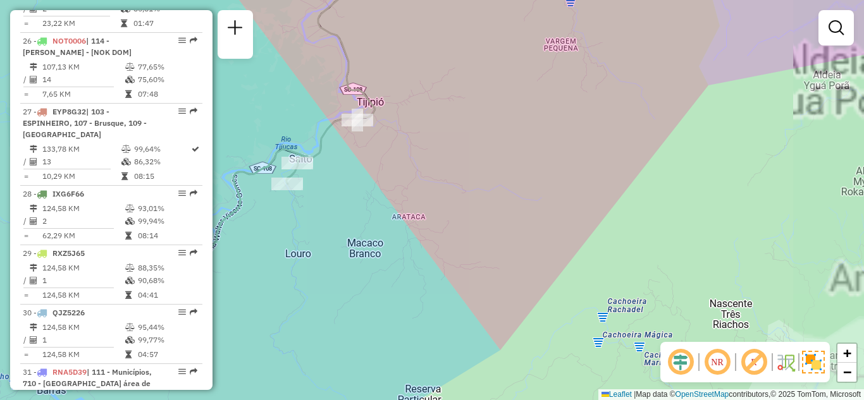
drag, startPoint x: 360, startPoint y: 223, endPoint x: 514, endPoint y: 246, distance: 155.4
click at [513, 246] on div "Janela de atendimento Grade de atendimento Capacidade Transportadoras Veículos …" at bounding box center [432, 200] width 864 height 400
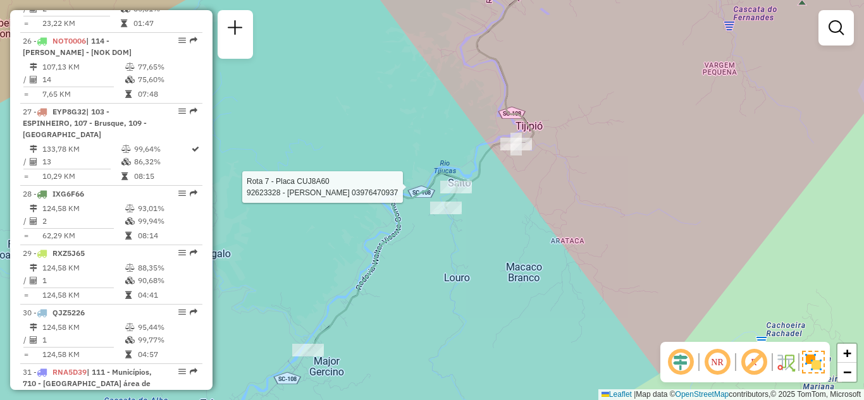
select select "**********"
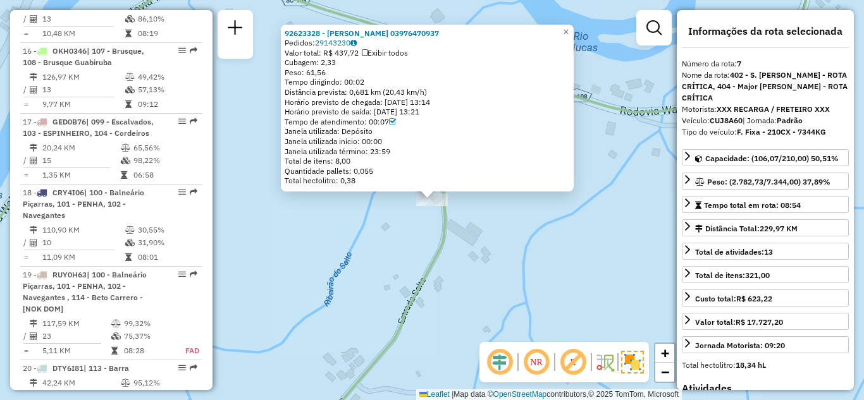
scroll to position [921, 0]
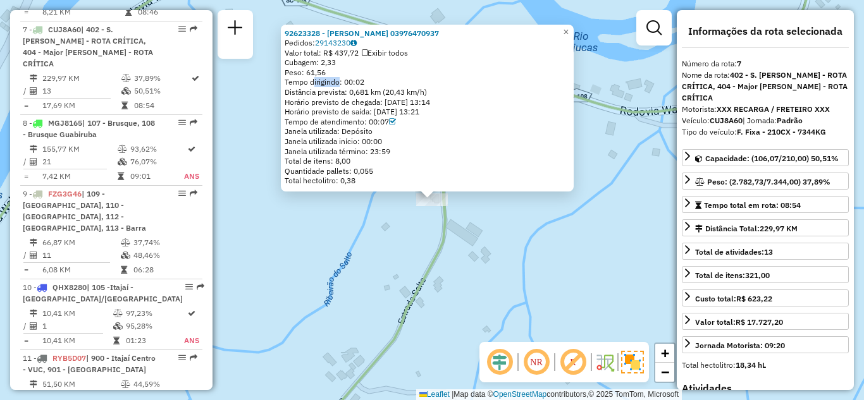
drag, startPoint x: 328, startPoint y: 80, endPoint x: 302, endPoint y: 78, distance: 26.0
click at [302, 78] on div "Tempo dirigindo: 00:02" at bounding box center [427, 82] width 285 height 10
click at [341, 72] on div "Peso: 61,56" at bounding box center [427, 73] width 285 height 10
click at [569, 28] on span "×" at bounding box center [566, 32] width 6 height 11
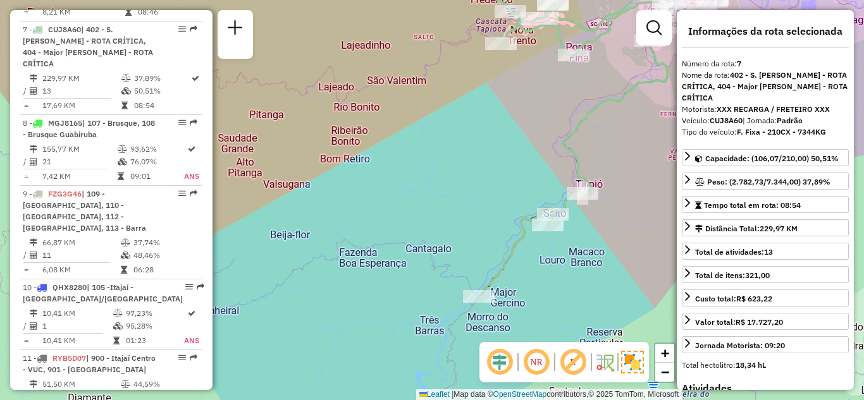
drag, startPoint x: 555, startPoint y: 195, endPoint x: 543, endPoint y: 200, distance: 12.5
click at [552, 189] on div "Janela de atendimento Grade de atendimento Capacidade Transportadoras Veículos …" at bounding box center [432, 200] width 864 height 400
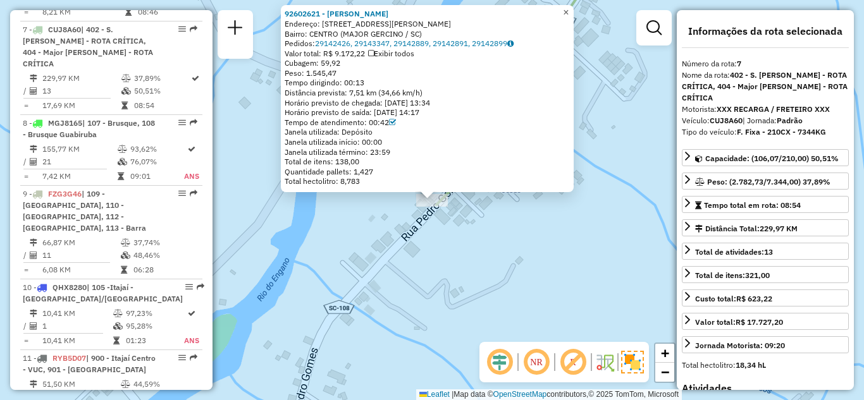
click at [569, 11] on span "×" at bounding box center [566, 12] width 6 height 11
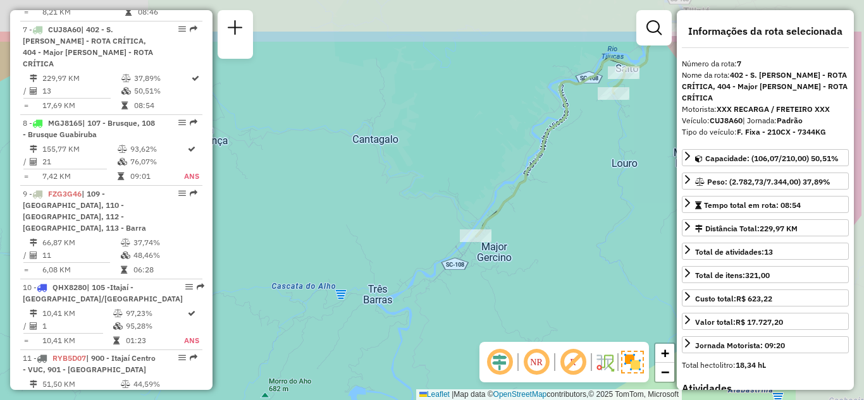
drag, startPoint x: 601, startPoint y: 168, endPoint x: 467, endPoint y: 250, distance: 157.5
click at [467, 250] on div "Janela de atendimento Grade de atendimento Capacidade Transportadoras Veículos …" at bounding box center [432, 200] width 864 height 400
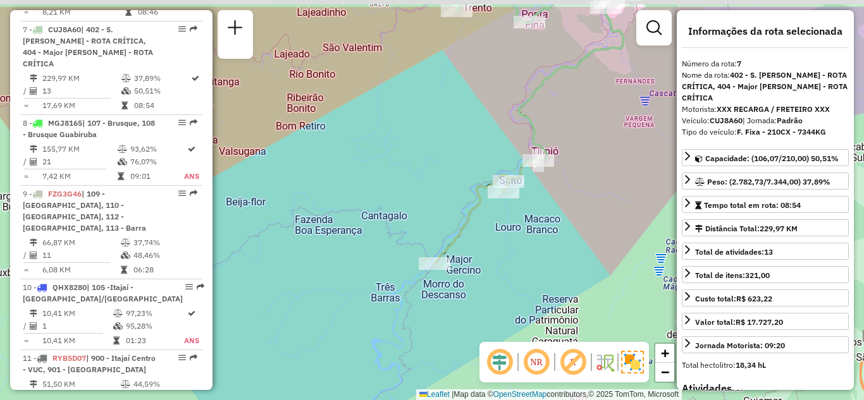
drag, startPoint x: 544, startPoint y: 190, endPoint x: 503, endPoint y: 225, distance: 53.4
click at [503, 225] on div "Janela de atendimento Grade de atendimento Capacidade Transportadoras Veículos …" at bounding box center [432, 200] width 864 height 400
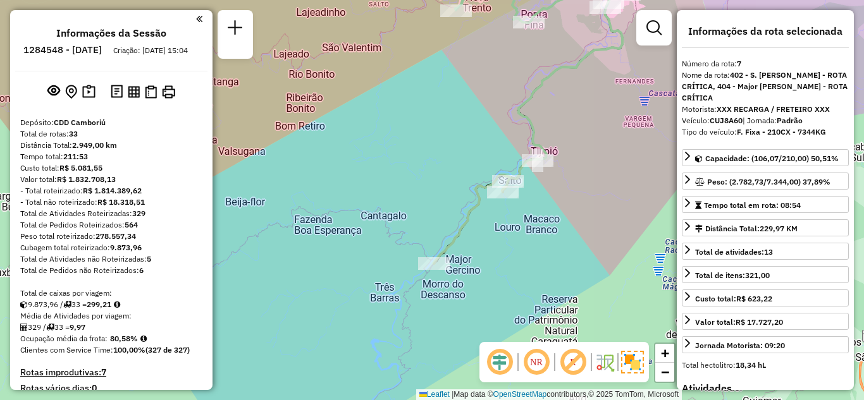
select select "**********"
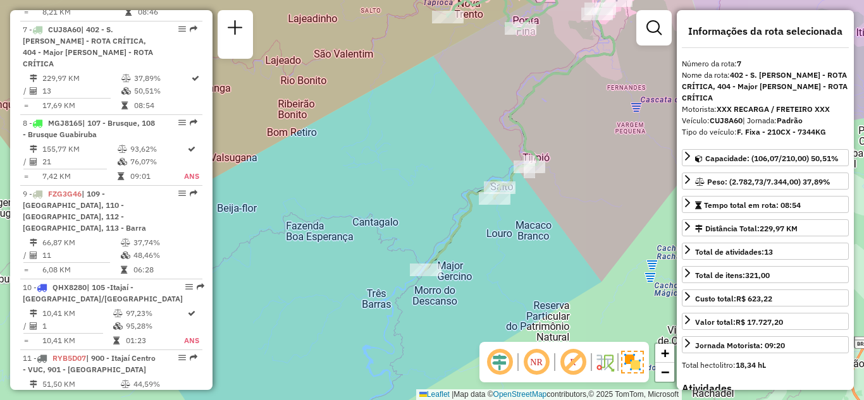
drag, startPoint x: 0, startPoint y: 0, endPoint x: 539, endPoint y: 200, distance: 575.5
click at [539, 200] on div "Janela de atendimento Grade de atendimento Capacidade Transportadoras Veículos …" at bounding box center [432, 200] width 864 height 400
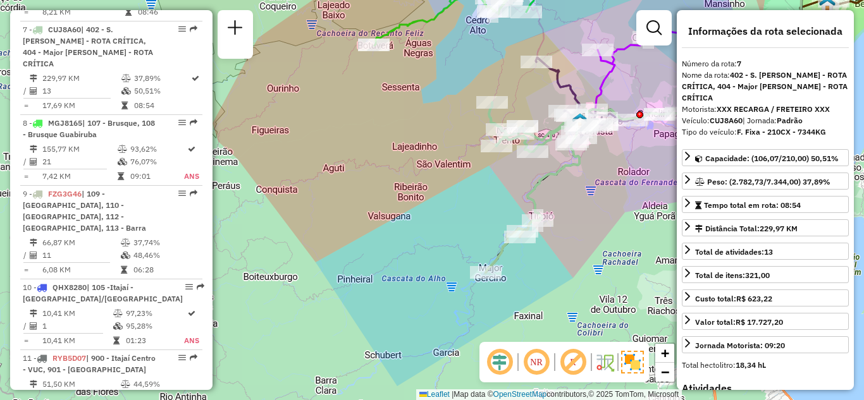
drag, startPoint x: 434, startPoint y: 153, endPoint x: 447, endPoint y: 223, distance: 71.3
click at [447, 223] on div "Janela de atendimento Grade de atendimento Capacidade Transportadoras Veículos …" at bounding box center [432, 200] width 864 height 400
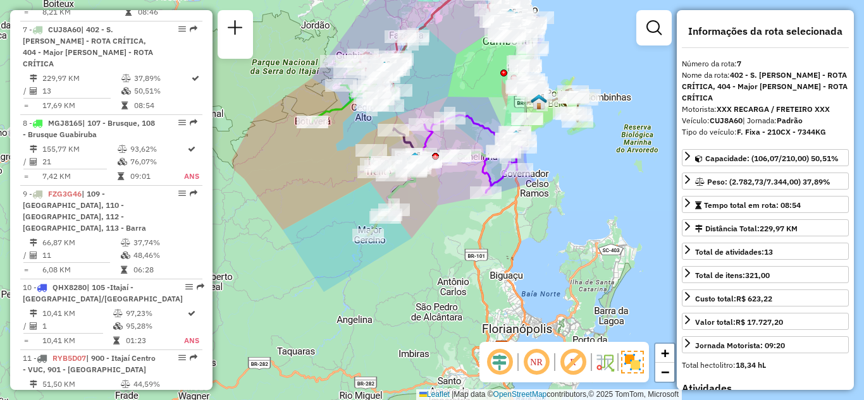
drag, startPoint x: 565, startPoint y: 257, endPoint x: 453, endPoint y: 212, distance: 121.2
click at [453, 212] on div "Janela de atendimento Grade de atendimento Capacidade Transportadoras Veículos …" at bounding box center [432, 200] width 864 height 400
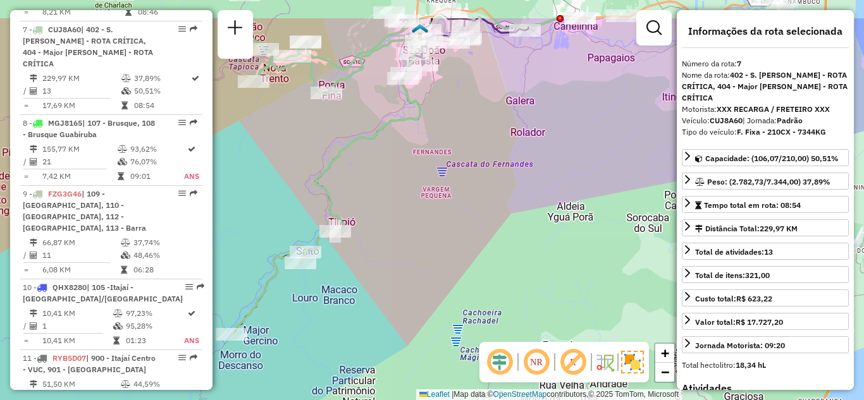
drag, startPoint x: 345, startPoint y: 212, endPoint x: 397, endPoint y: 270, distance: 77.9
click at [397, 270] on div "Janela de atendimento Grade de atendimento Capacidade Transportadoras Veículos …" at bounding box center [432, 200] width 864 height 400
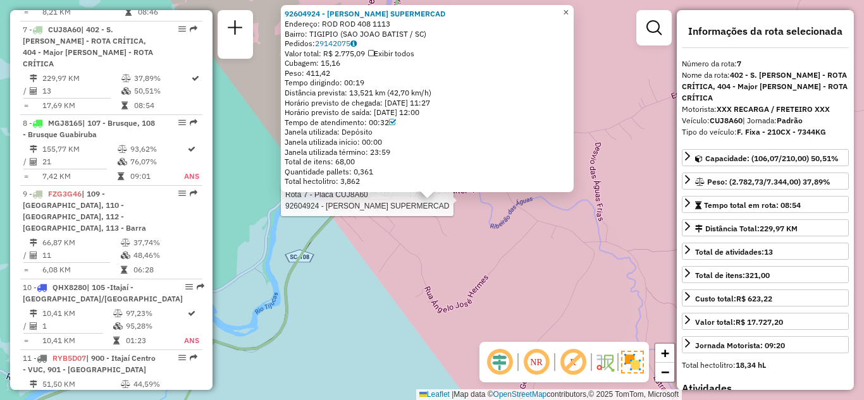
click at [569, 11] on span "×" at bounding box center [566, 12] width 6 height 11
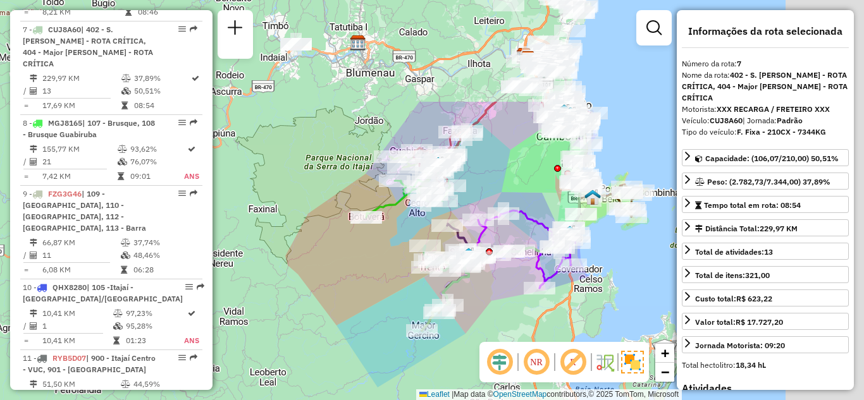
drag, startPoint x: 446, startPoint y: 265, endPoint x: 382, endPoint y: 283, distance: 66.9
click at [383, 286] on div "Janela de atendimento Grade de atendimento Capacidade Transportadoras Veículos …" at bounding box center [432, 200] width 864 height 400
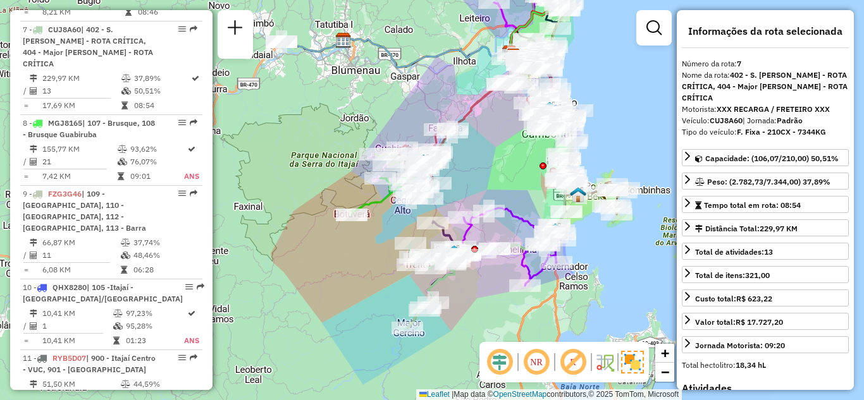
drag, startPoint x: 512, startPoint y: 175, endPoint x: 485, endPoint y: 126, distance: 55.2
click at [474, 168] on div "Janela de atendimento Grade de atendimento Capacidade Transportadoras Veículos …" at bounding box center [432, 200] width 864 height 400
